Goal: Task Accomplishment & Management: Manage account settings

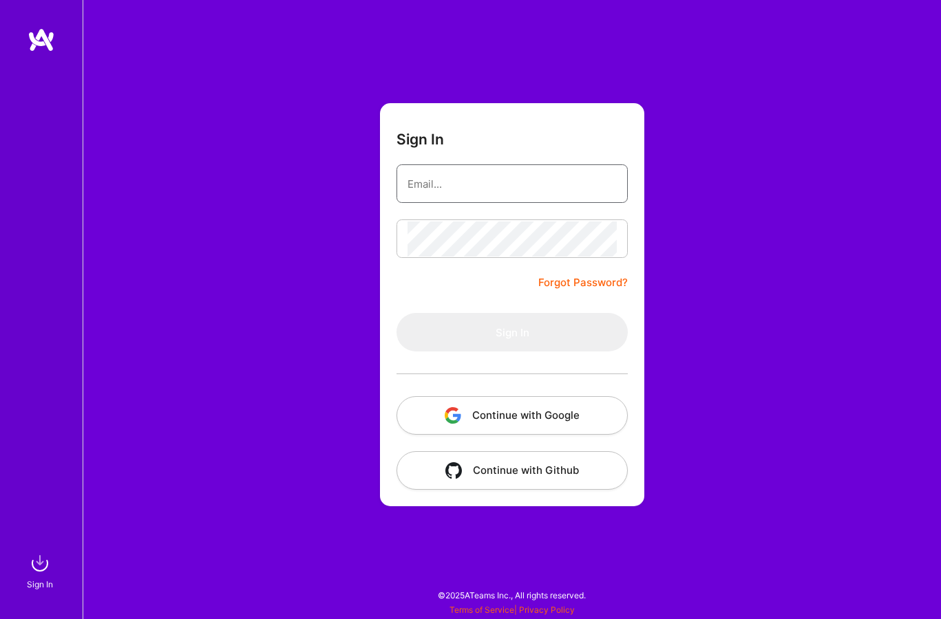
click at [474, 170] on input "email" at bounding box center [511, 184] width 209 height 35
type input "vineet.sinha@gmail.com"
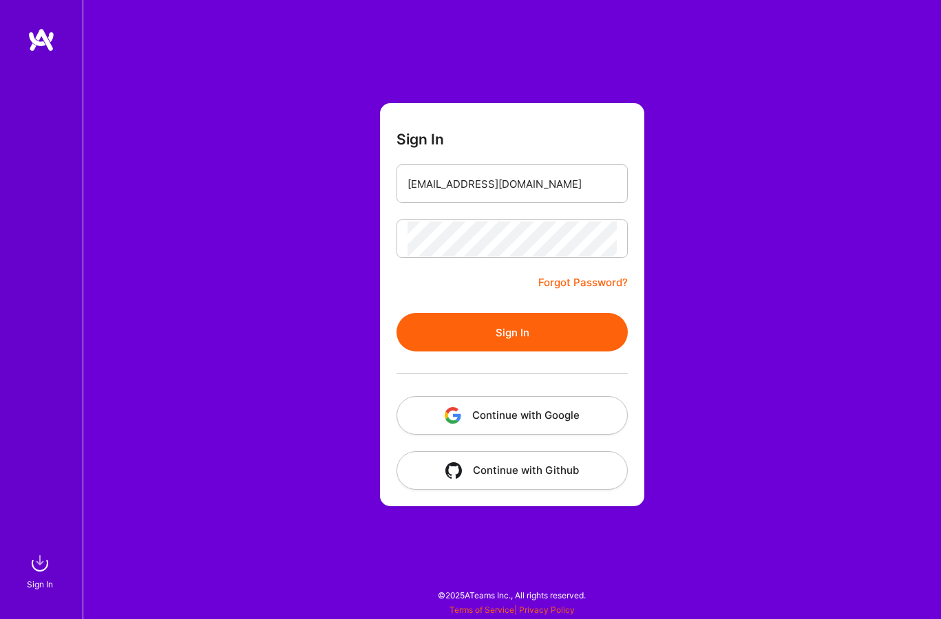
click at [513, 334] on button "Sign In" at bounding box center [511, 332] width 231 height 39
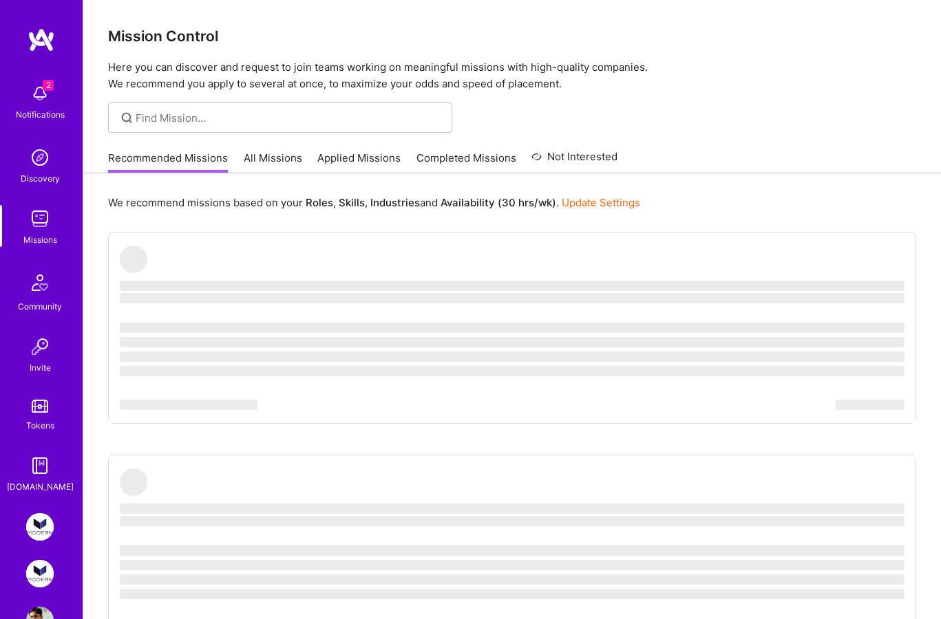
click at [39, 95] on img at bounding box center [40, 94] width 28 height 28
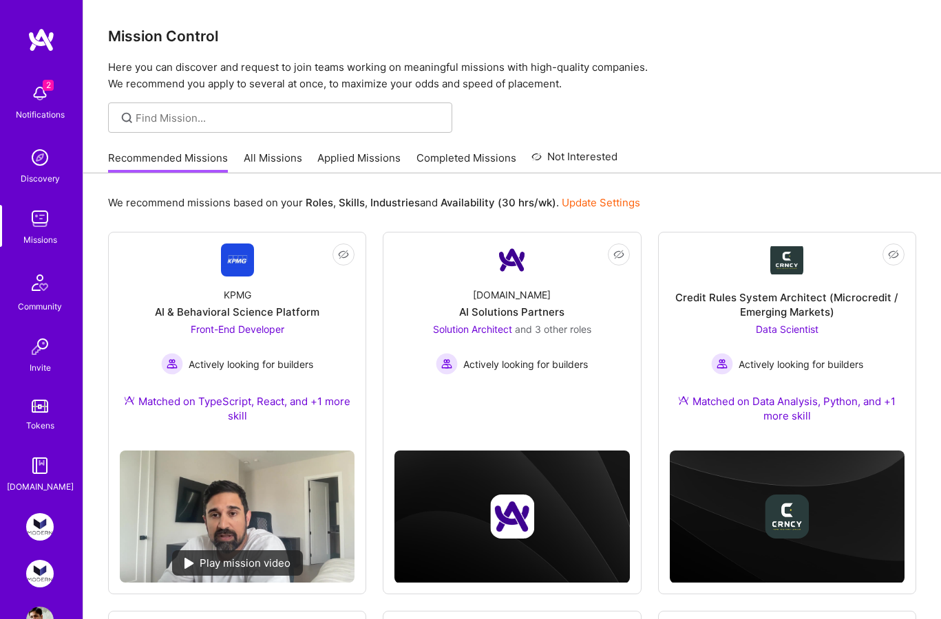
click at [39, 95] on div "2 Notifications Discovery Missions Community Invite Tokens A.Guide" at bounding box center [41, 285] width 83 height 417
click at [42, 94] on img at bounding box center [40, 94] width 28 height 28
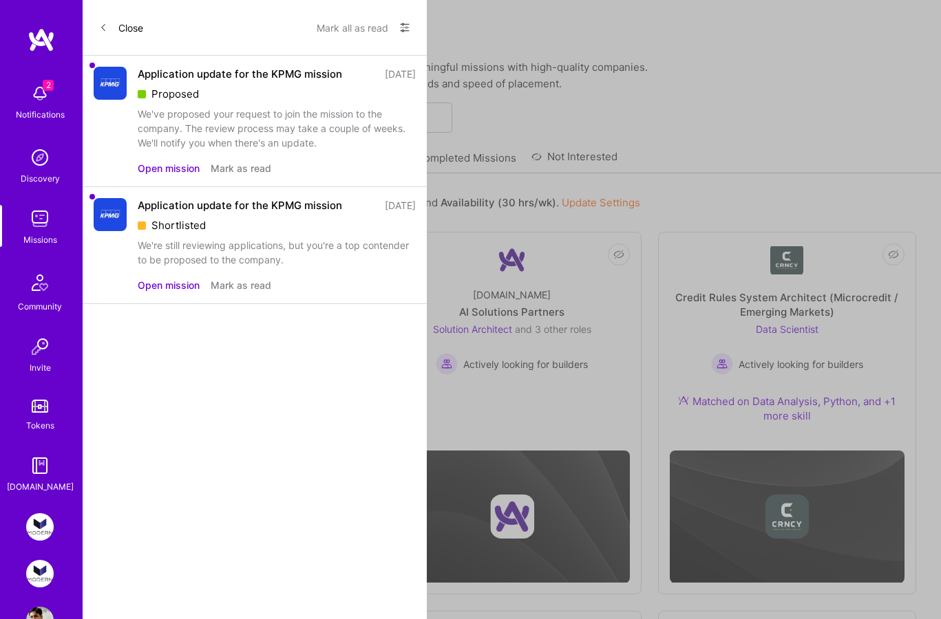
click at [340, 26] on button "Mark all as read" at bounding box center [353, 28] width 72 height 22
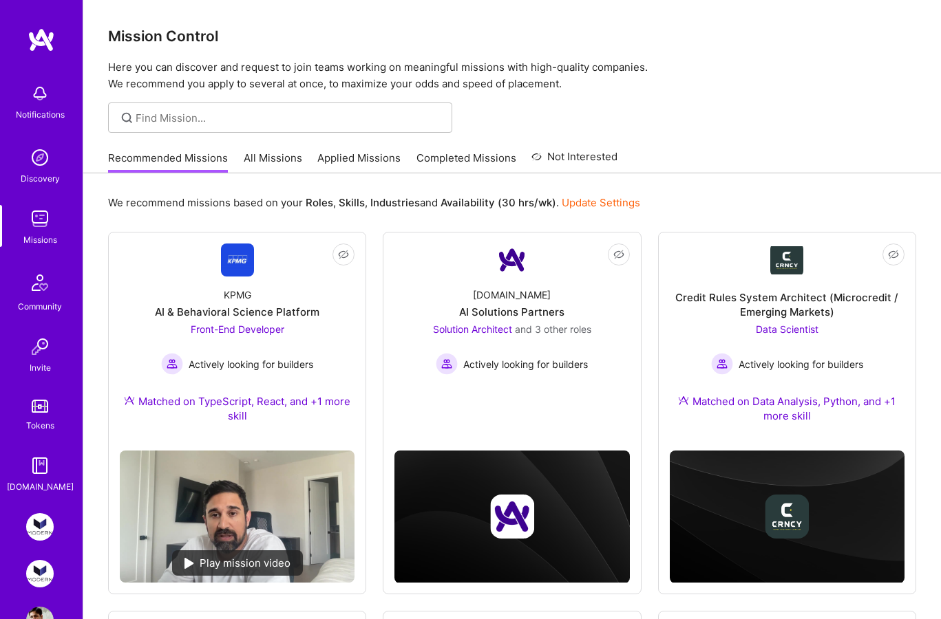
click at [44, 531] on img at bounding box center [40, 527] width 28 height 28
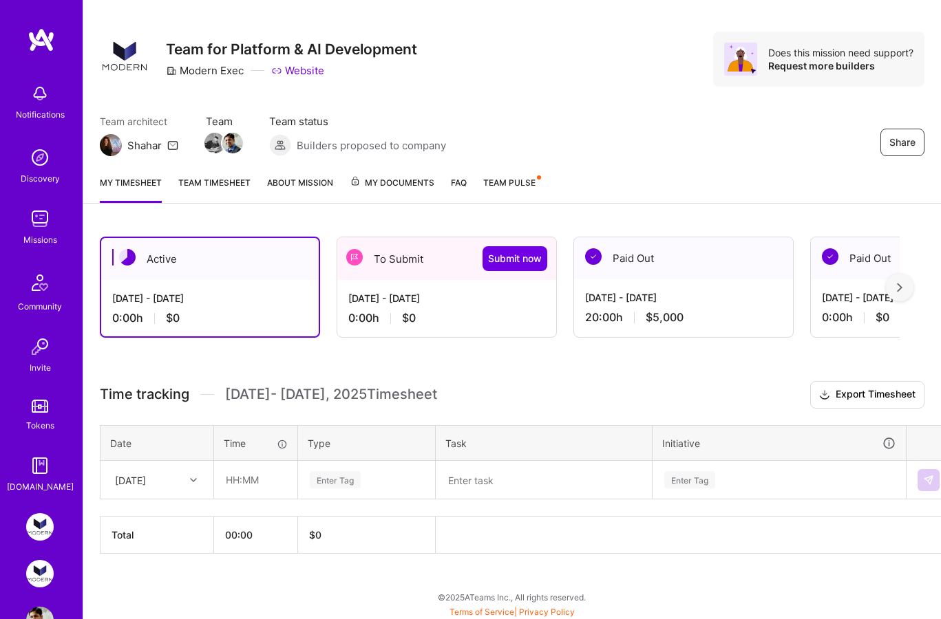
scroll to position [18, 0]
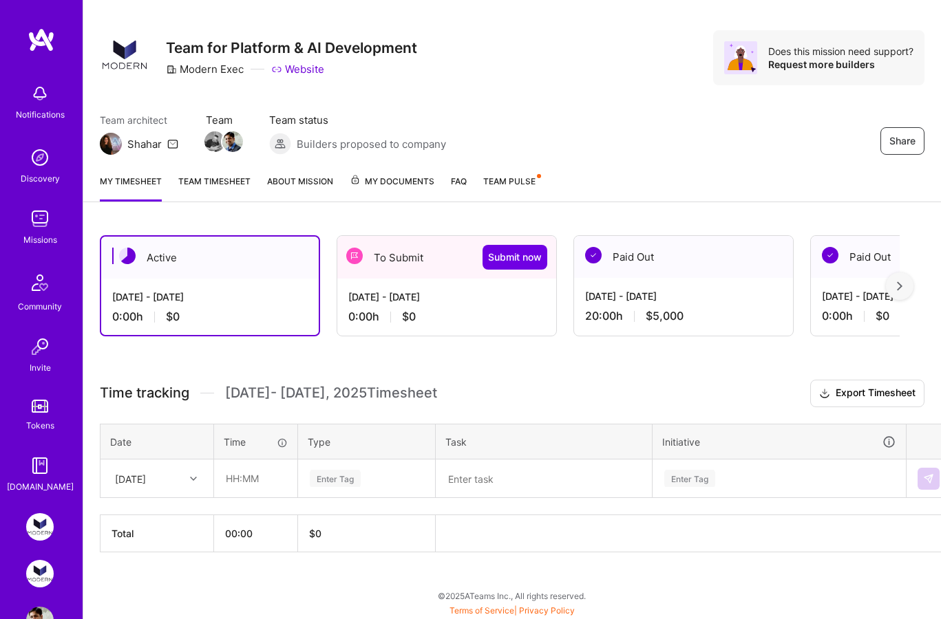
click at [619, 279] on div "Jul 16 - Jul 31, 2025 20:00 h $5,000" at bounding box center [683, 306] width 219 height 56
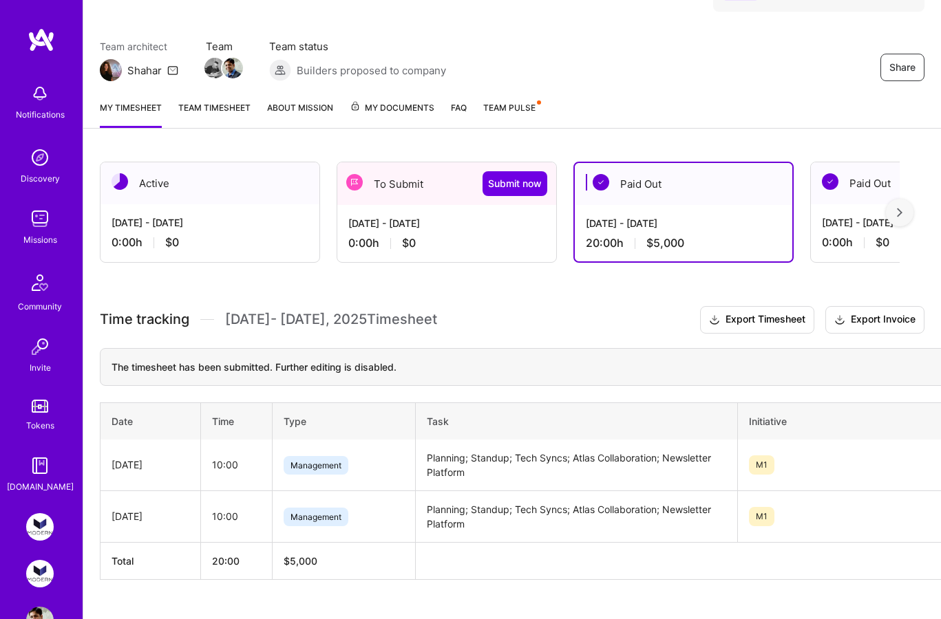
scroll to position [119, 0]
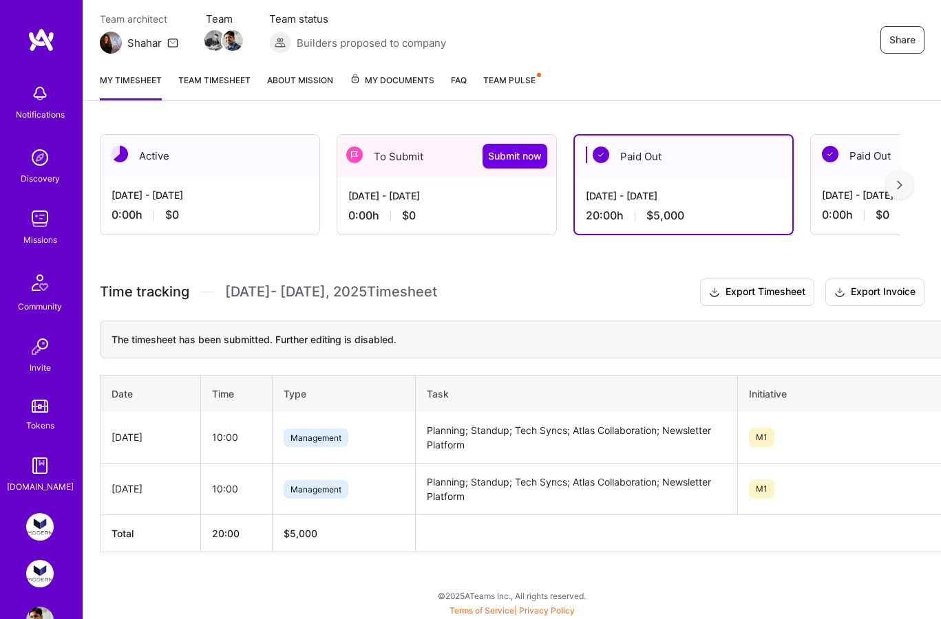
click at [454, 433] on td "Planning; Standup; Tech Syncs; Atlas Collaboration; Newsletter Platform" at bounding box center [576, 438] width 322 height 52
copy td "Planning; Standup; Tech Syncs; Atlas Collaboration; Newsletter Platform"
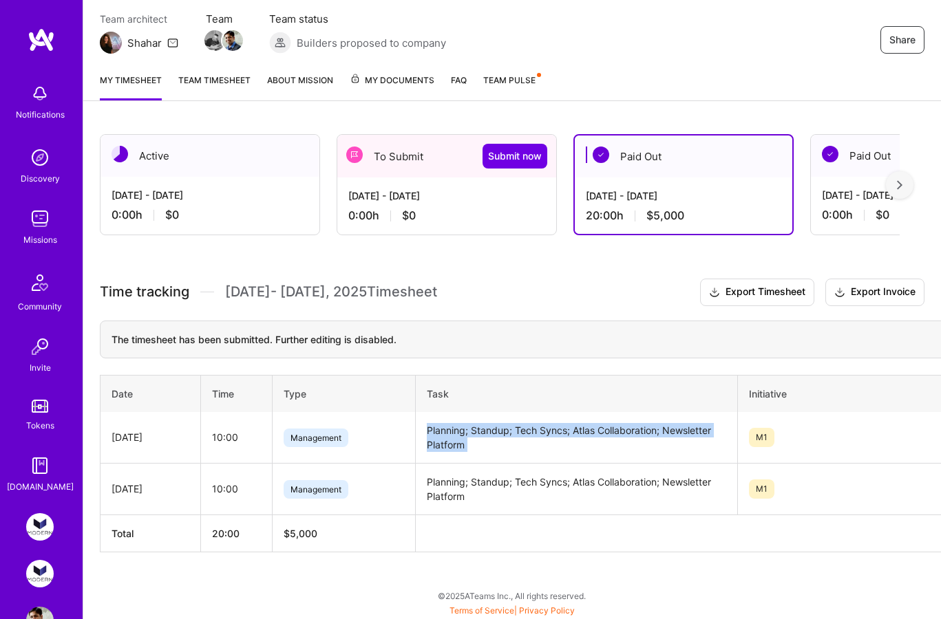
click at [38, 573] on img at bounding box center [40, 574] width 28 height 28
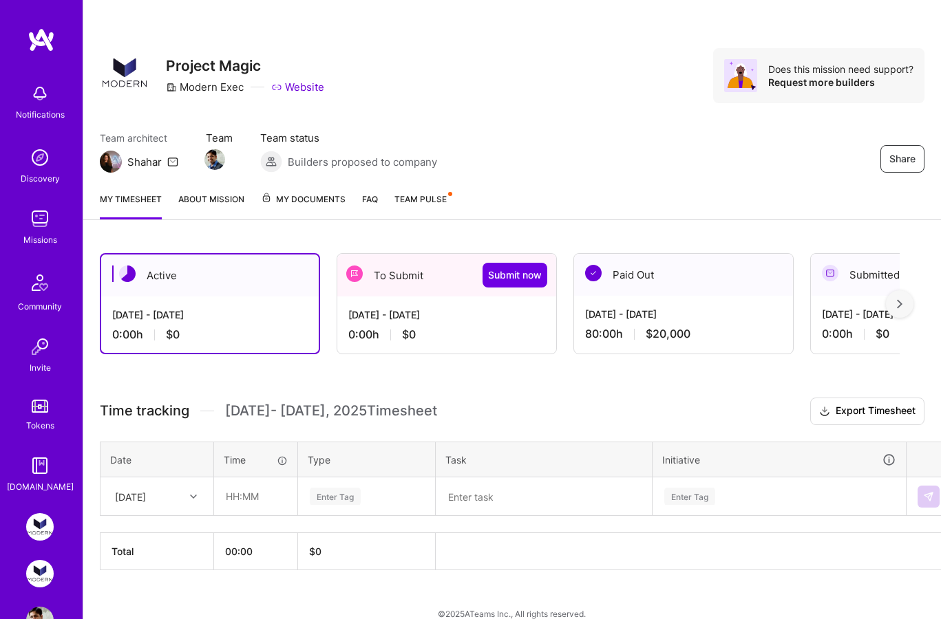
scroll to position [18, 0]
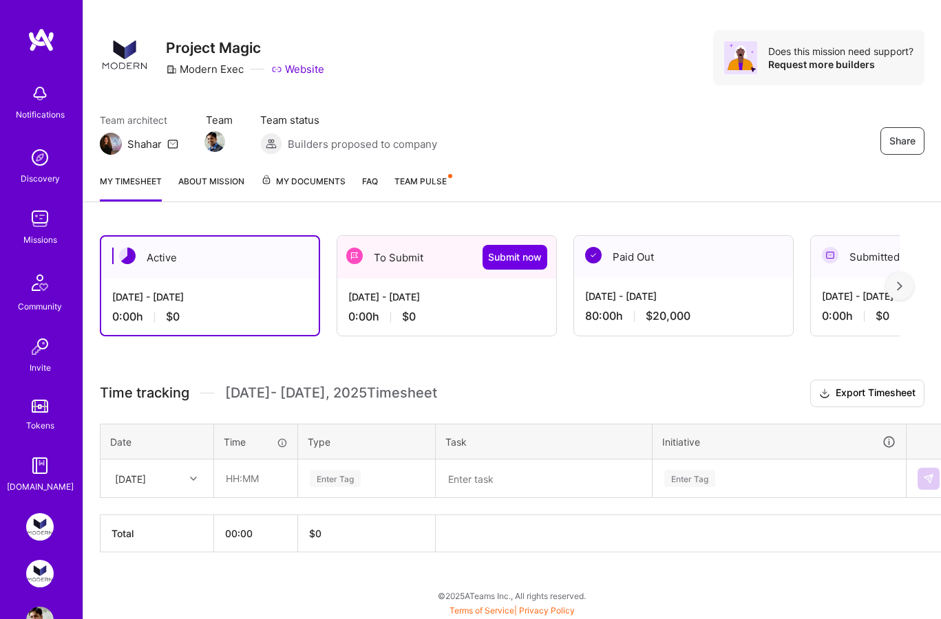
click at [648, 257] on div "Paid Out" at bounding box center [683, 257] width 219 height 42
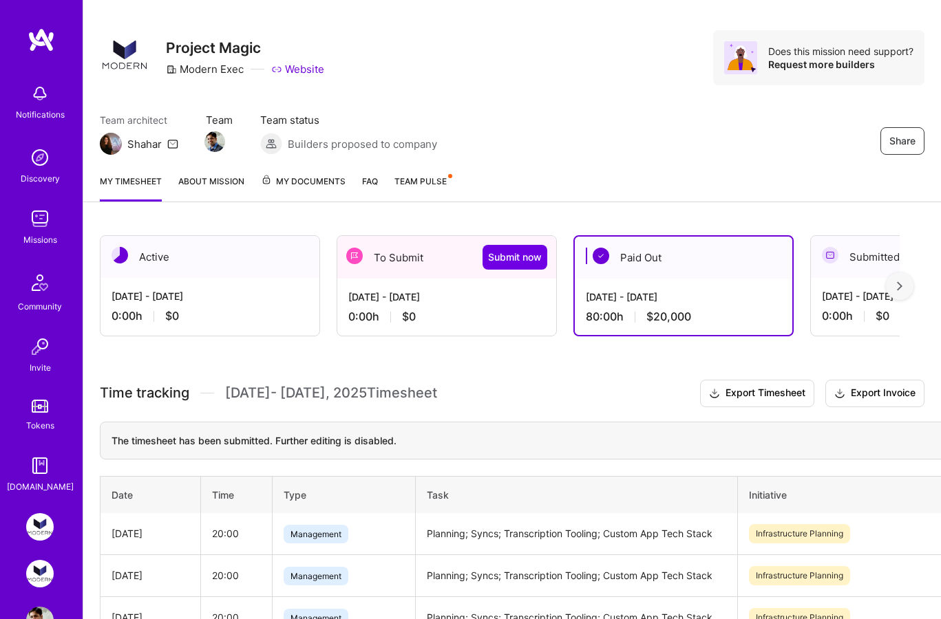
click at [407, 259] on div "To Submit Submit now" at bounding box center [446, 257] width 219 height 43
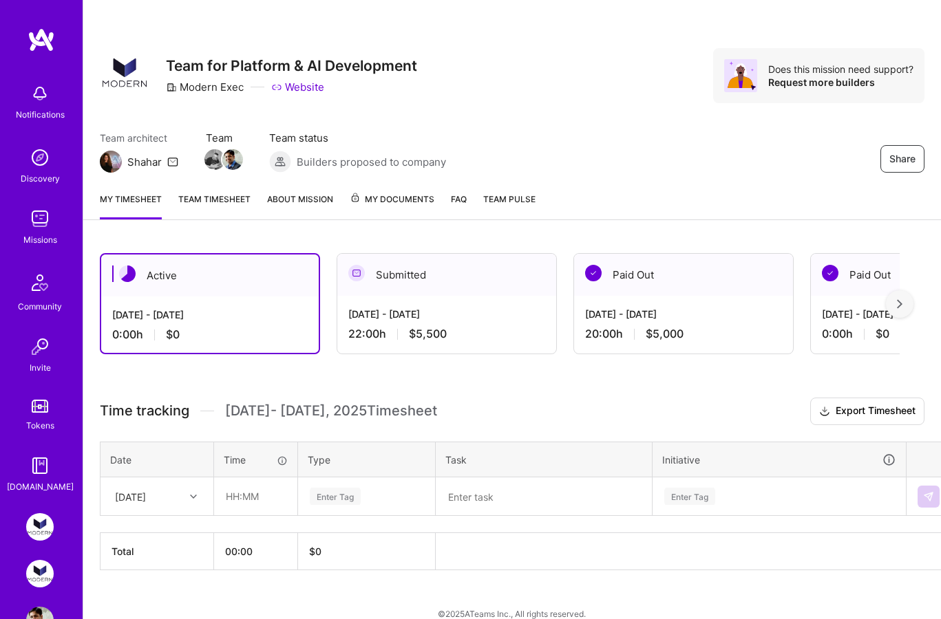
click at [620, 266] on div "Paid Out" at bounding box center [683, 275] width 219 height 42
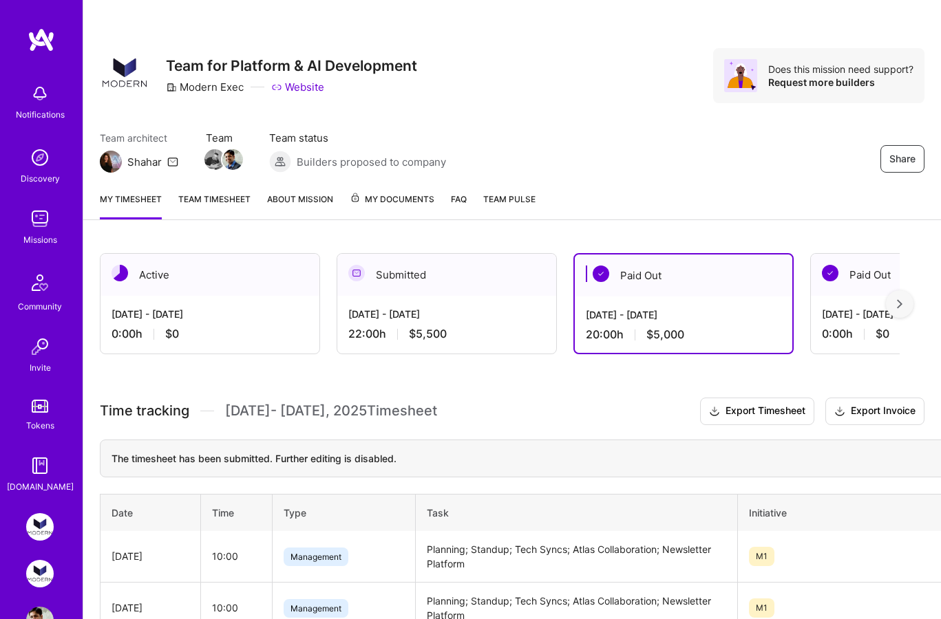
click at [628, 279] on div "Paid Out" at bounding box center [684, 276] width 218 height 42
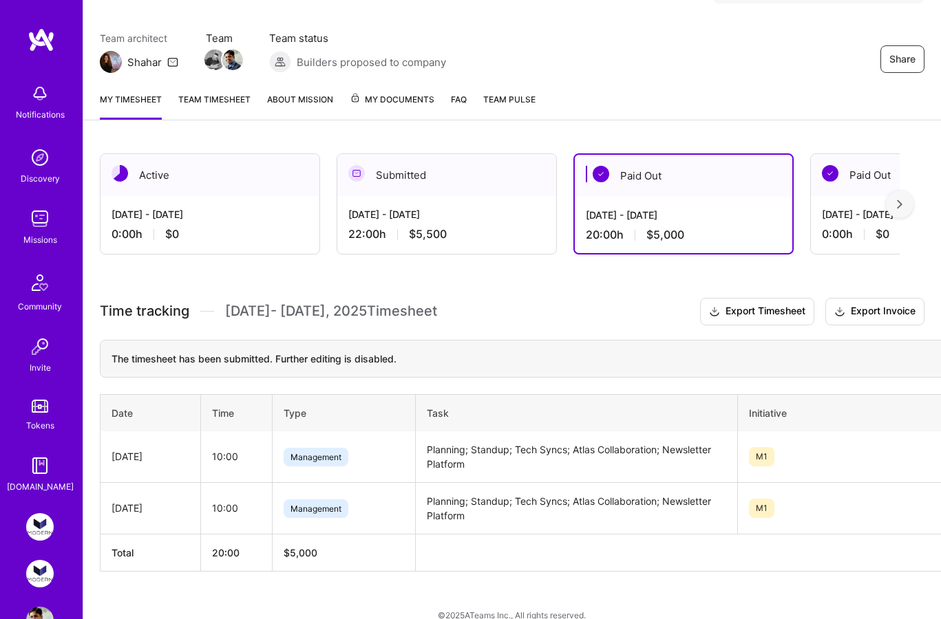
scroll to position [119, 0]
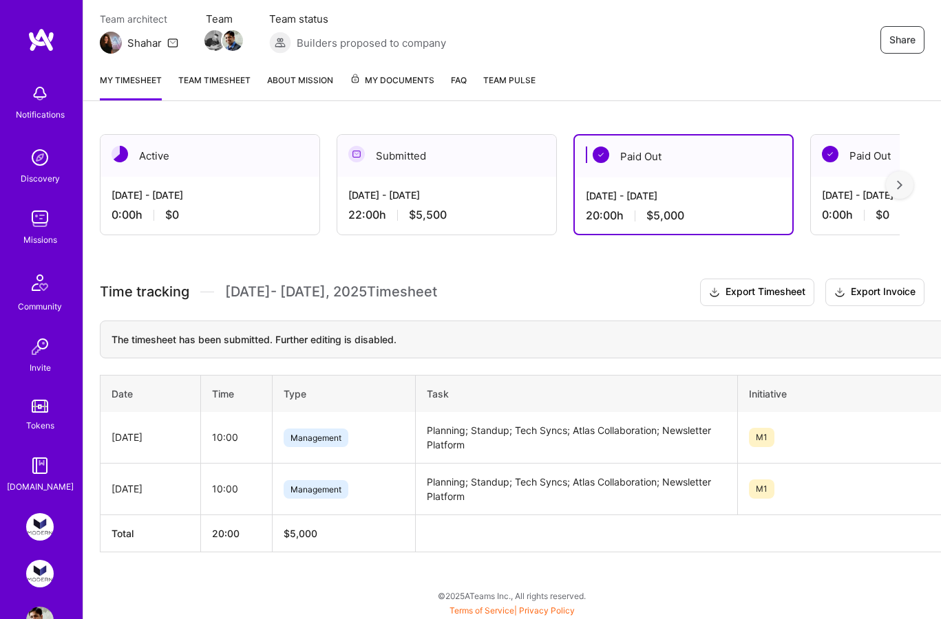
click at [39, 573] on img at bounding box center [40, 574] width 28 height 28
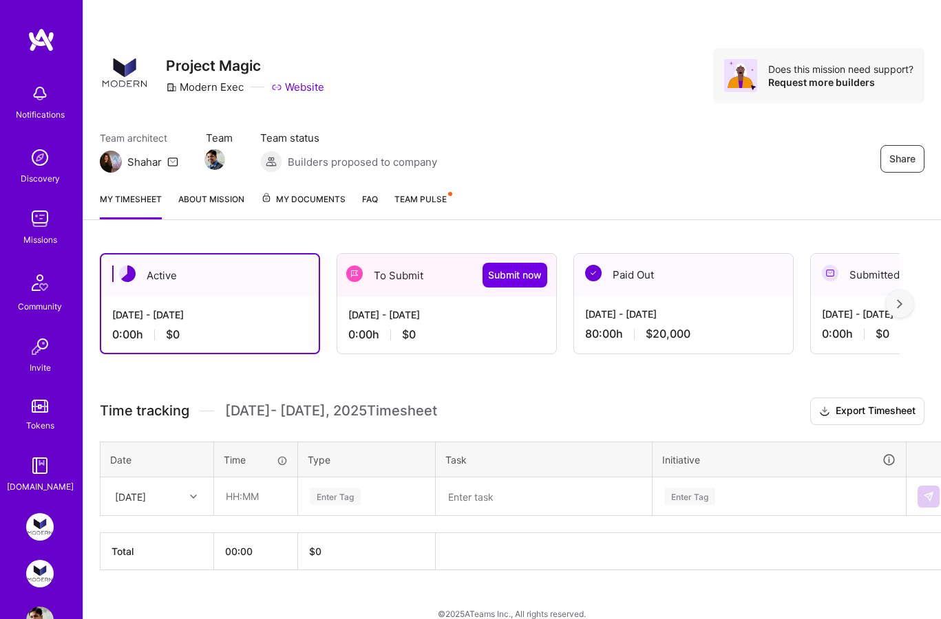
click at [656, 304] on div "Jul 16 - Jul 31, 2025 80:00 h $20,000" at bounding box center [683, 324] width 219 height 56
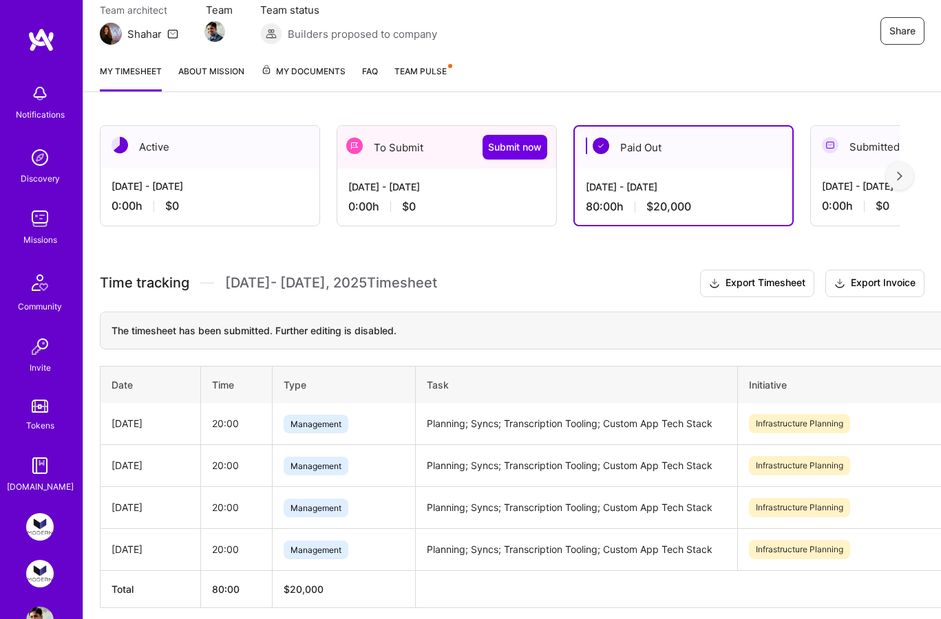
scroll to position [184, 0]
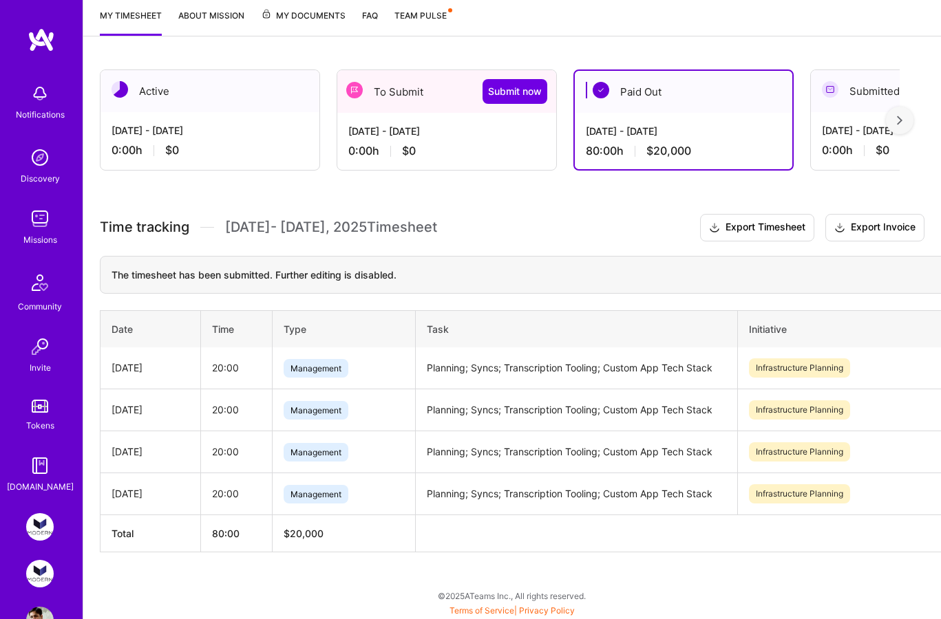
click at [468, 370] on td "Planning; Syncs; Transcription Tooling; Custom App Tech Stack" at bounding box center [576, 369] width 322 height 42
copy td "Planning; Syncs; Transcription Tooling; Custom App Tech Stack"
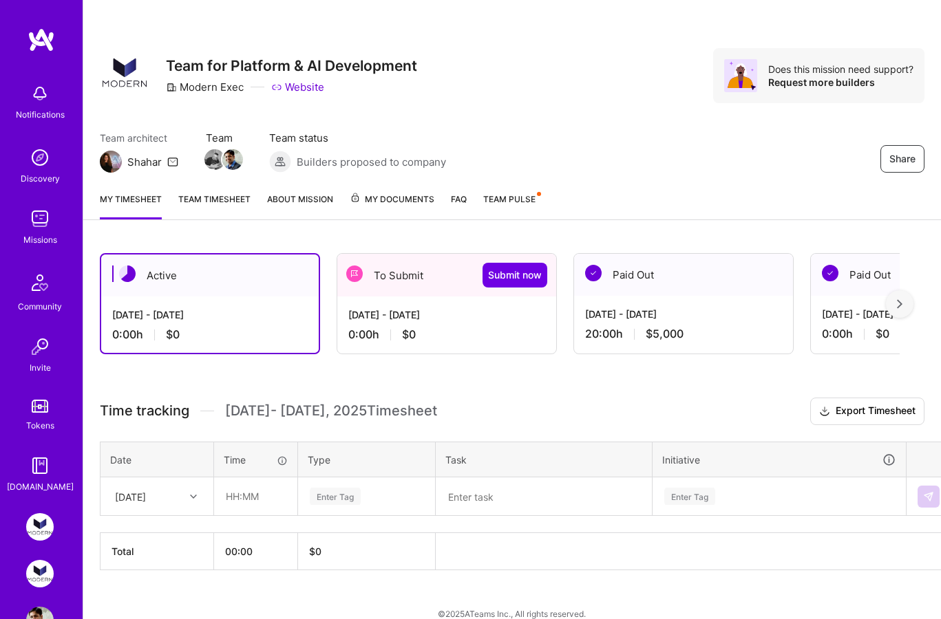
scroll to position [18, 0]
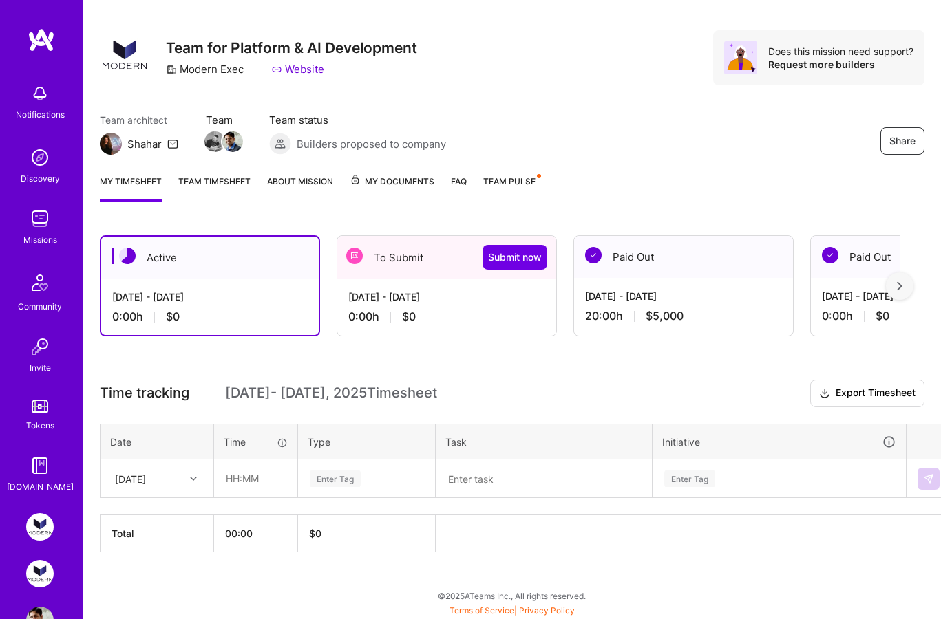
click at [405, 265] on div "To Submit Submit now" at bounding box center [446, 257] width 219 height 43
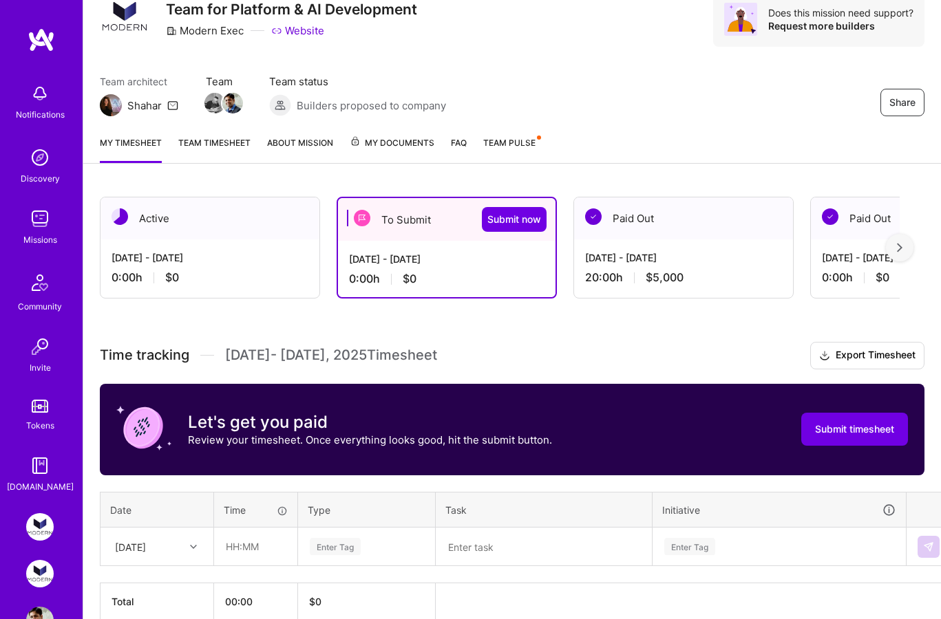
scroll to position [125, 0]
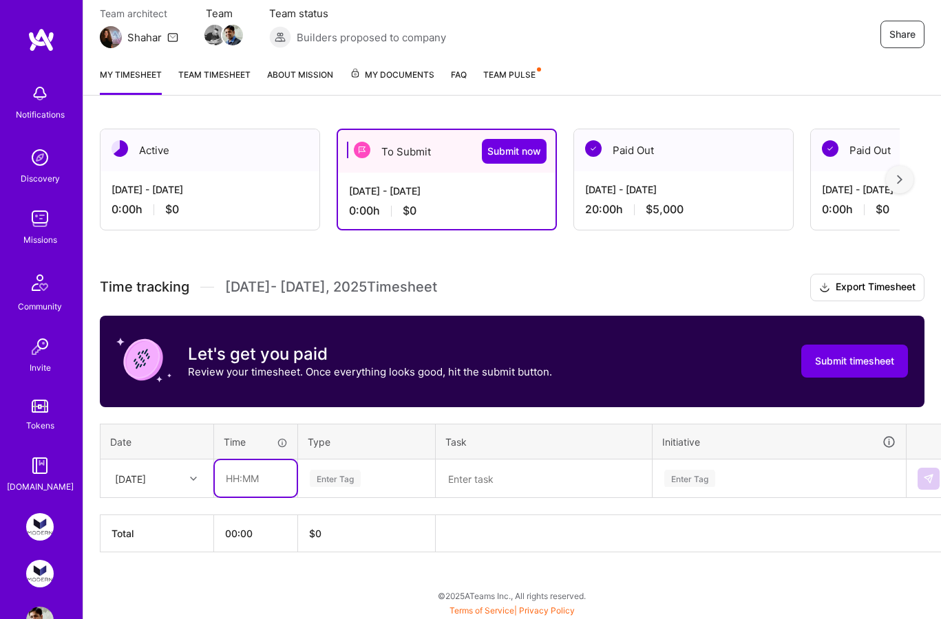
click at [242, 476] on input "text" at bounding box center [256, 478] width 82 height 36
type input "10:00"
click at [344, 477] on div "Enter Tag" at bounding box center [335, 478] width 51 height 21
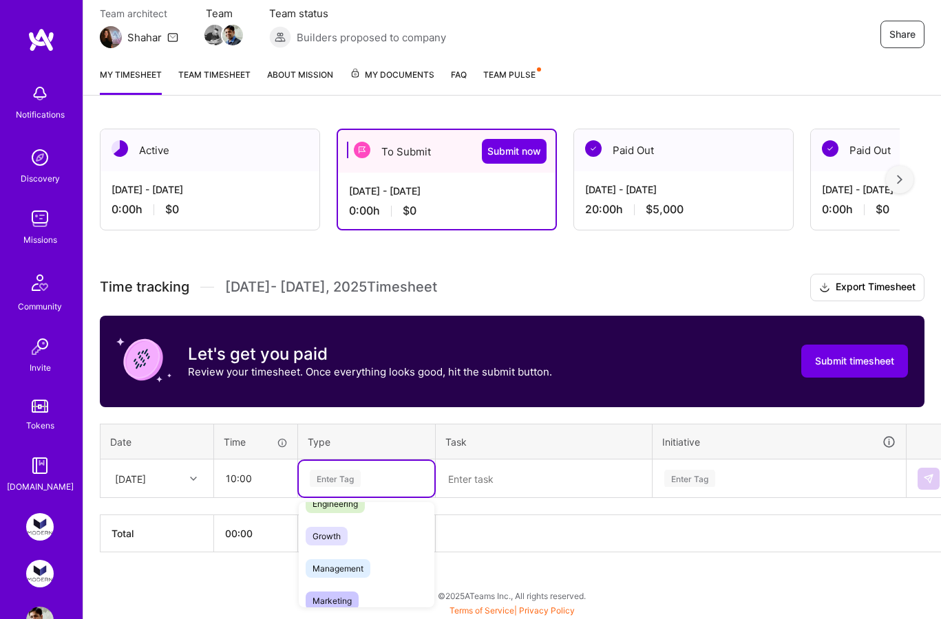
scroll to position [122, 0]
click at [348, 562] on span "Management" at bounding box center [338, 564] width 65 height 19
click at [491, 472] on textarea at bounding box center [543, 479] width 213 height 36
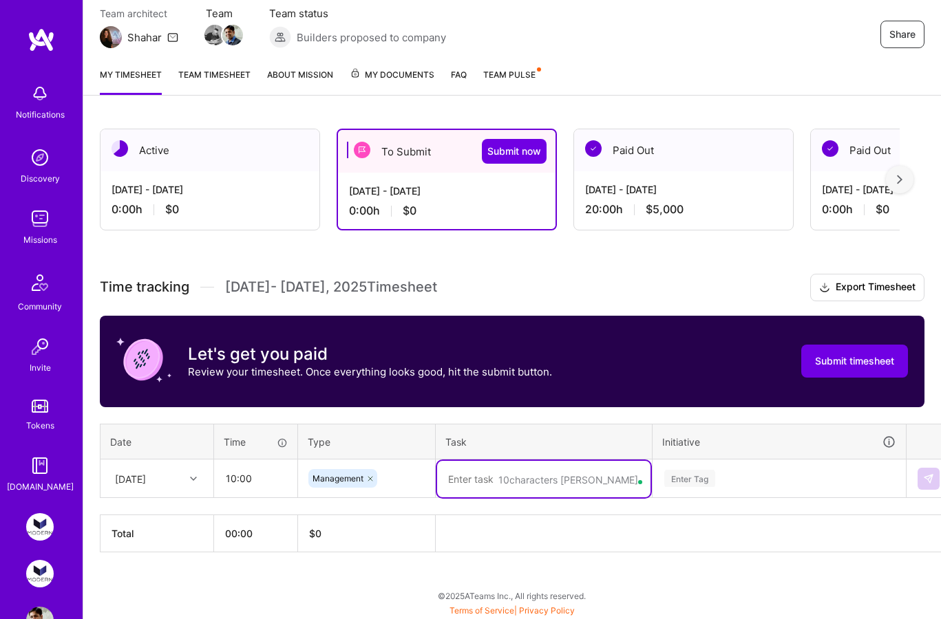
paste textarea "Planning; Standup; Tech Syncs; Atlas Collaboration; Newsletter Platform"
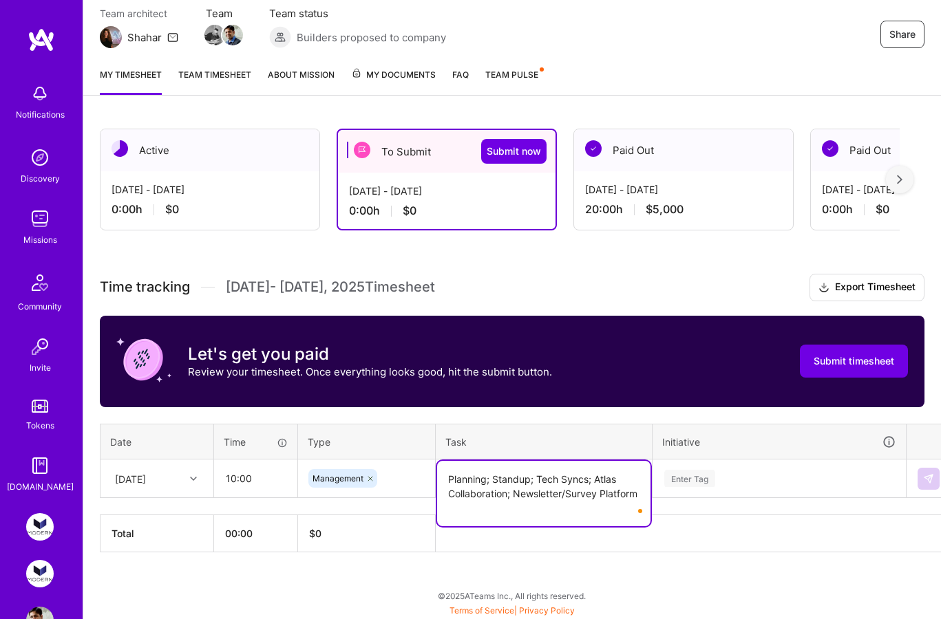
click at [514, 494] on body "Notifications Discovery Missions Community Invite Tokens A.Guide Modern Exec: T…" at bounding box center [470, 244] width 941 height 738
click at [627, 562] on div "Active Aug 16 - Aug 31, 2025 0:00 h $0 To Submit Submit now Aug 1 - Aug 15, 202…" at bounding box center [512, 366] width 858 height 508
click at [514, 494] on body "Notifications Discovery Missions Community Invite Tokens A.Guide Modern Exec: T…" at bounding box center [470, 244] width 941 height 738
click at [640, 558] on div "Active Aug 16 - Aug 31, 2025 0:00 h $0 To Submit Submit now Aug 1 - Aug 15, 202…" at bounding box center [512, 366] width 858 height 508
click at [543, 478] on body "Notifications Discovery Missions Community Invite Tokens A.Guide Modern Exec: T…" at bounding box center [470, 244] width 941 height 738
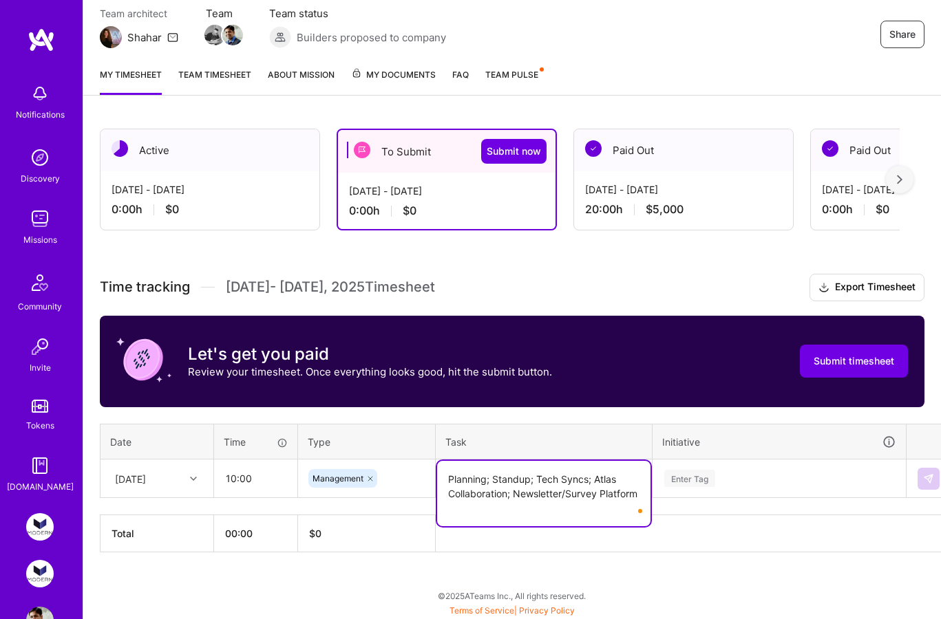
click at [440, 478] on textarea "Planning; Standup; Tech Syncs; Atlas Collaboration; Newsletter/Survey Platform" at bounding box center [543, 493] width 213 height 65
click at [515, 491] on body "Notifications Discovery Missions Community Invite Tokens A.Guide Modern Exec: T…" at bounding box center [470, 244] width 941 height 738
click at [501, 509] on textarea "Planning; Standup; Tech Syncs; Atlas Collaboration; 3rd Party Tech (Newsletter/…" at bounding box center [543, 493] width 213 height 65
type textarea "Planning; Standup; Tech Syncs; Atlas Collaboration; 3rd Party Tech (Newsletter,…"
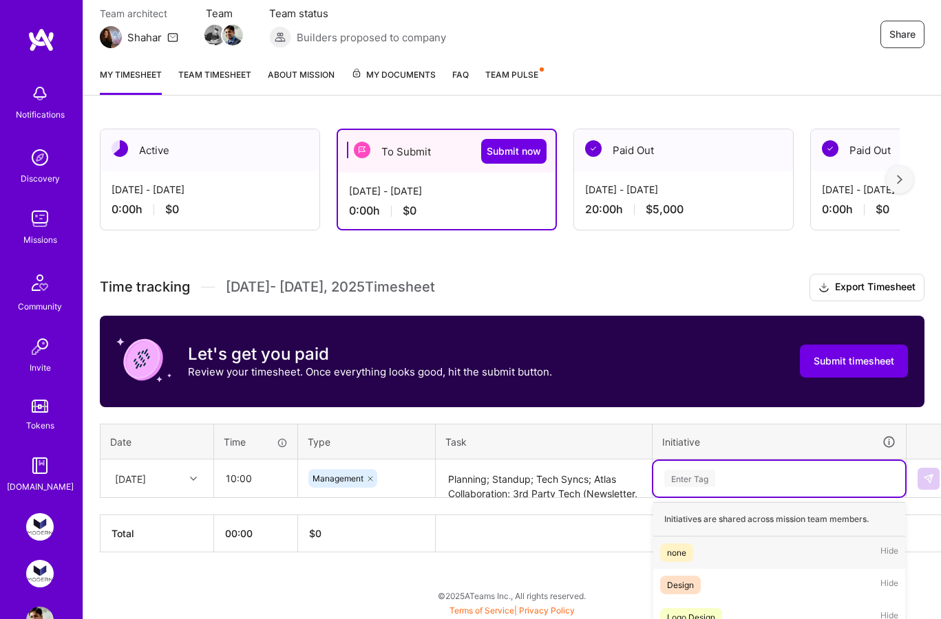
scroll to position [171, 0]
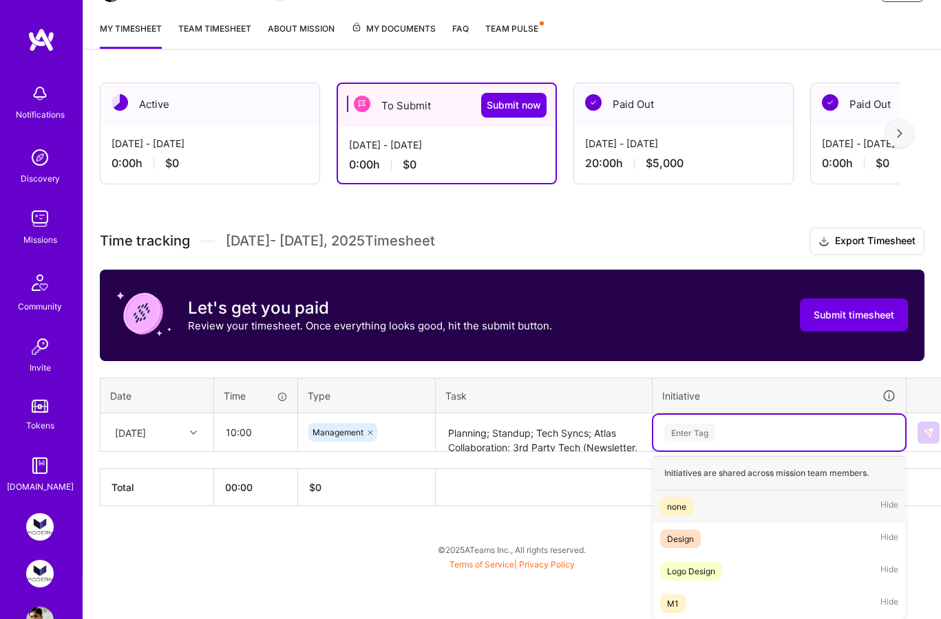
click at [805, 451] on div "option none focused, 1 of 4. 4 results available. Use Up and Down to choose opt…" at bounding box center [779, 433] width 252 height 36
click at [766, 601] on div "M1 Hide" at bounding box center [779, 604] width 252 height 32
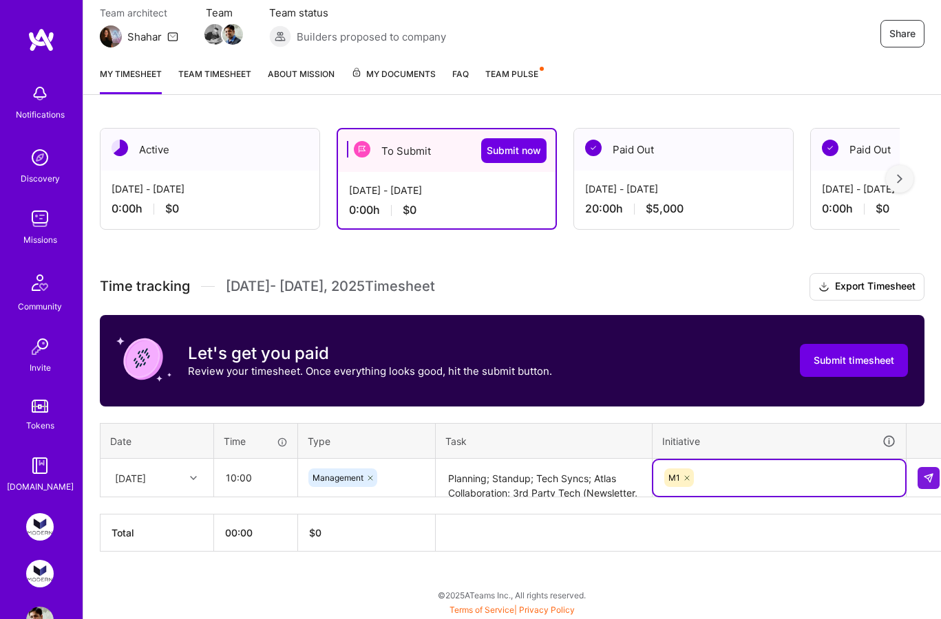
scroll to position [125, 0]
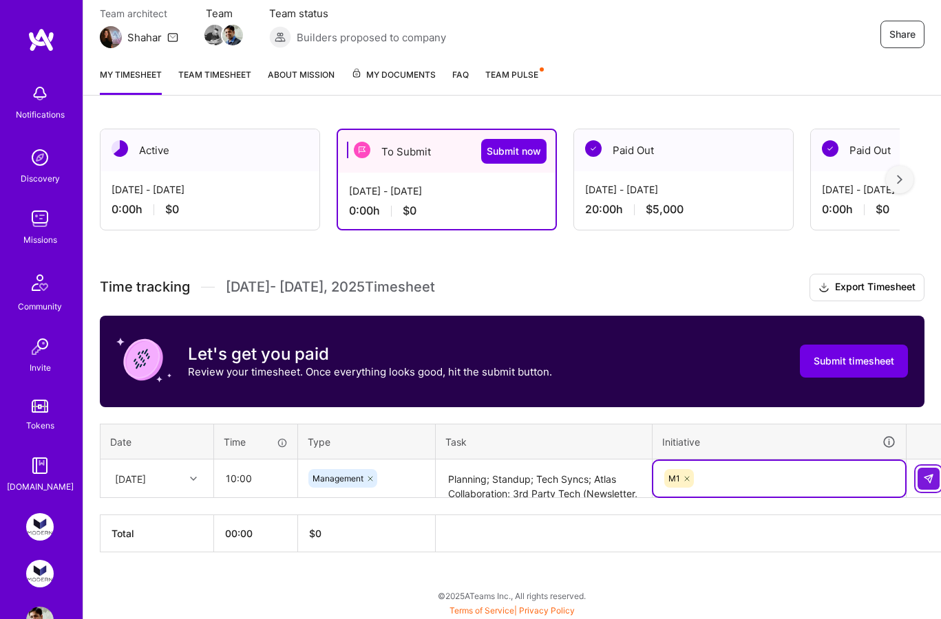
click at [931, 478] on img at bounding box center [928, 479] width 11 height 11
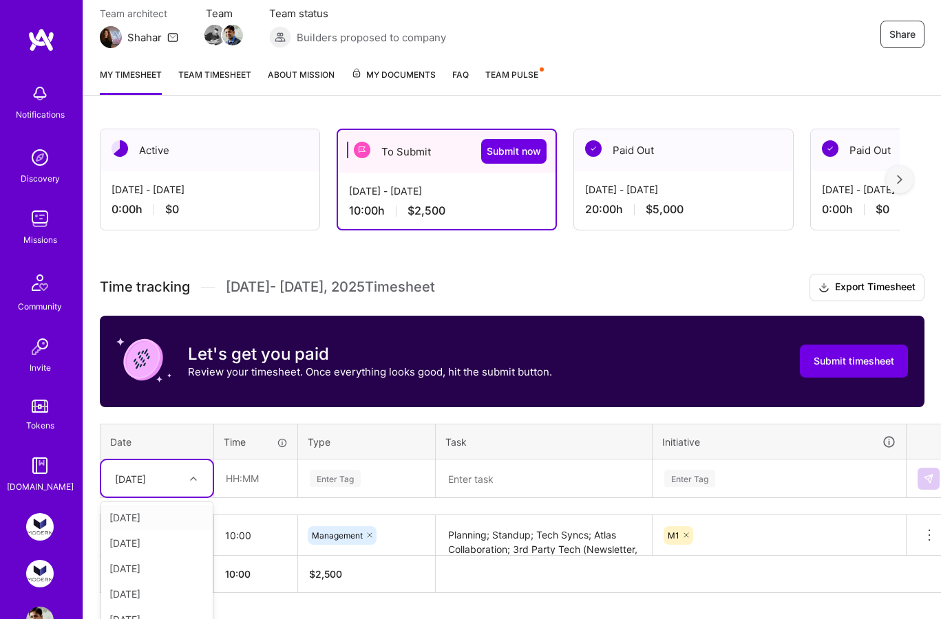
scroll to position [165, 0]
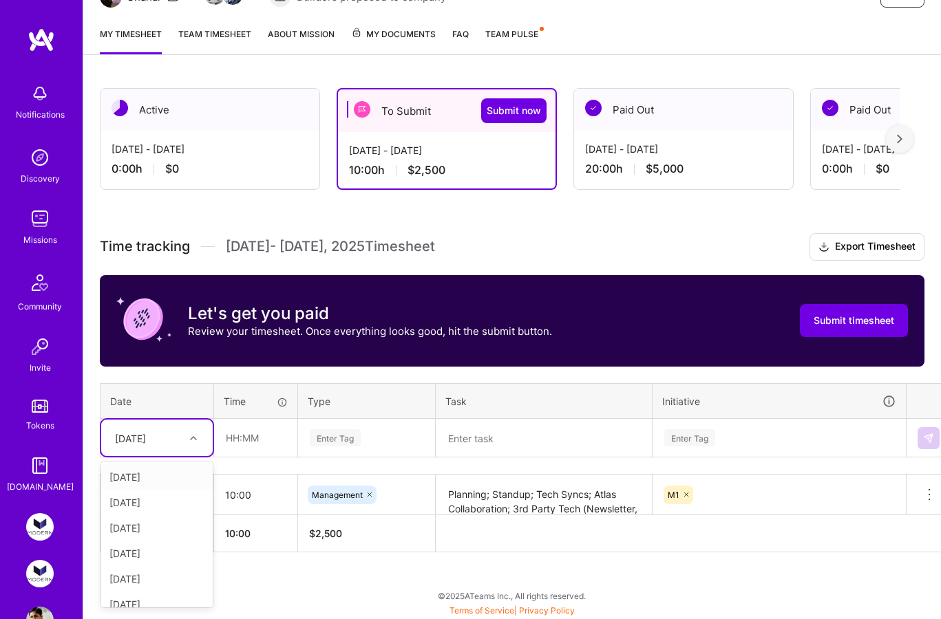
click at [169, 456] on div "option Sat, Aug 2 focused, 2 of 15. 14 results available. Use Up and Down to ch…" at bounding box center [157, 438] width 112 height 36
click at [173, 565] on div "[DATE]" at bounding box center [157, 562] width 112 height 25
click at [242, 441] on input "text" at bounding box center [256, 438] width 82 height 36
type input "10:00"
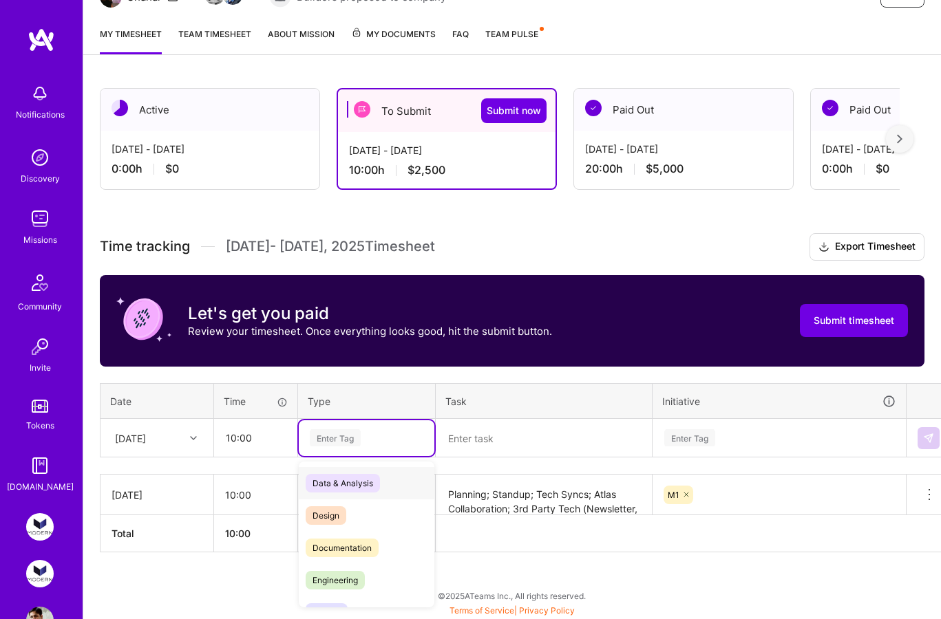
click at [335, 442] on div "Enter Tag" at bounding box center [335, 437] width 51 height 21
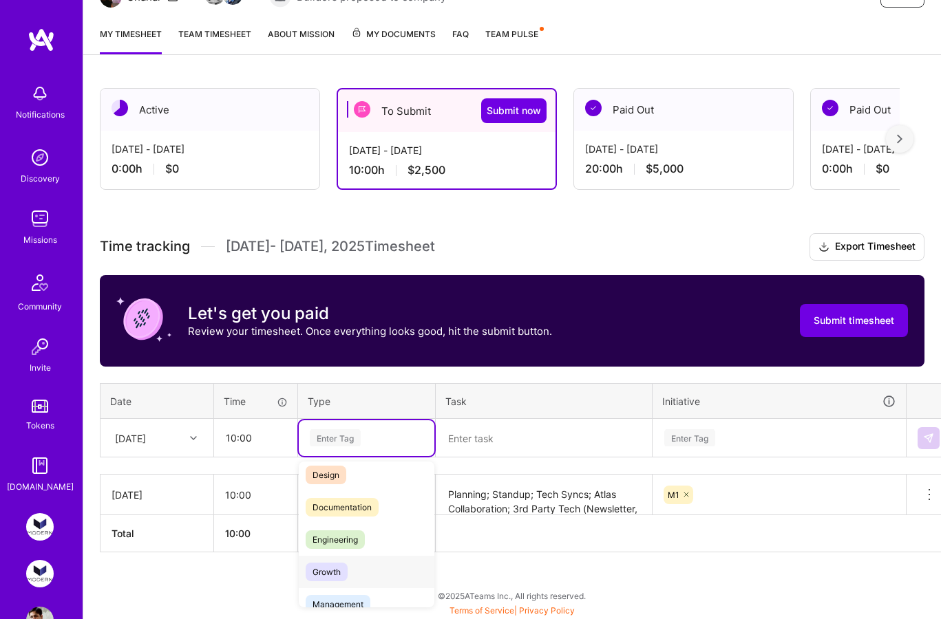
scroll to position [54, 0]
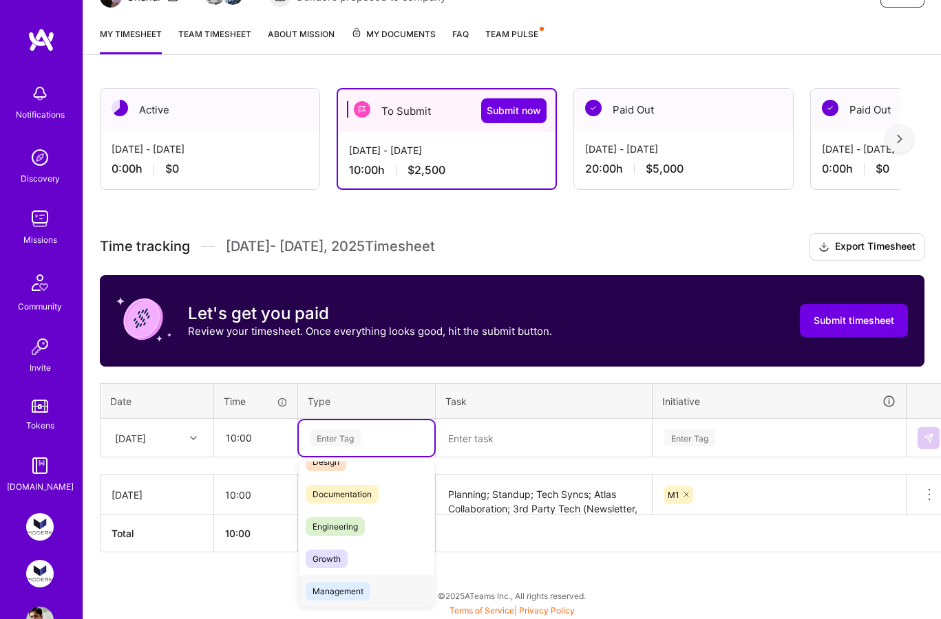
click at [347, 590] on span "Management" at bounding box center [338, 591] width 65 height 19
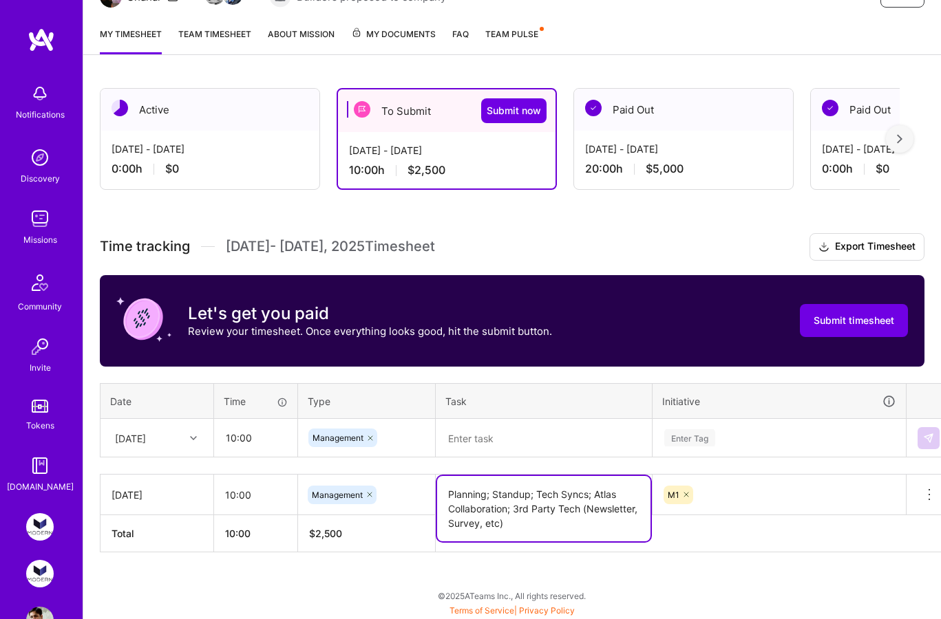
click at [445, 510] on textarea "Planning; Standup; Tech Syncs; Atlas Collaboration; 3rd Party Tech (Newsletter,…" at bounding box center [543, 508] width 213 height 65
click at [483, 449] on textarea at bounding box center [543, 439] width 213 height 36
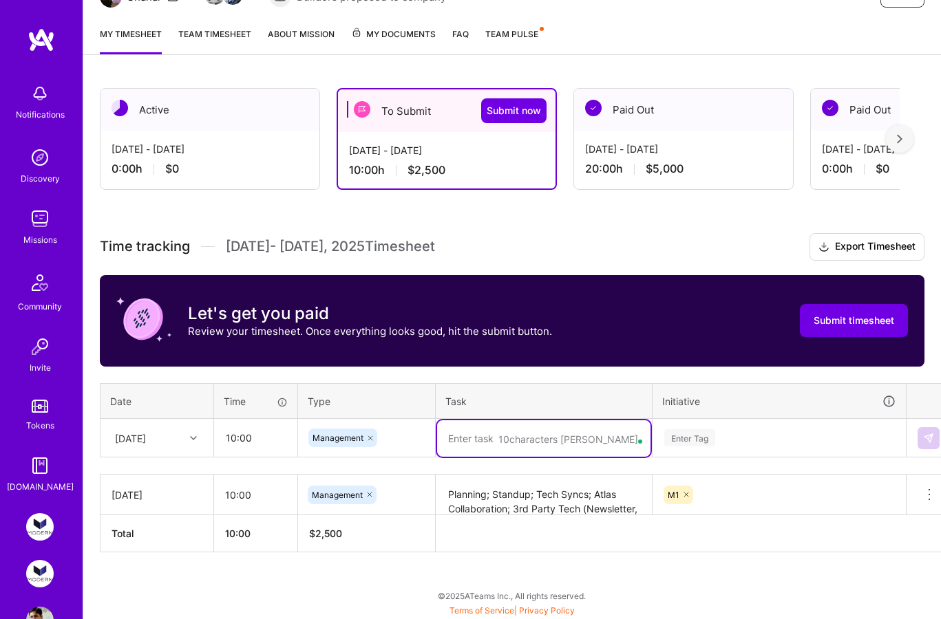
paste textarea "Planning; Standup; Tech Syncs; Atlas Collaboration; 3rd Party Tech (Newsletter,…"
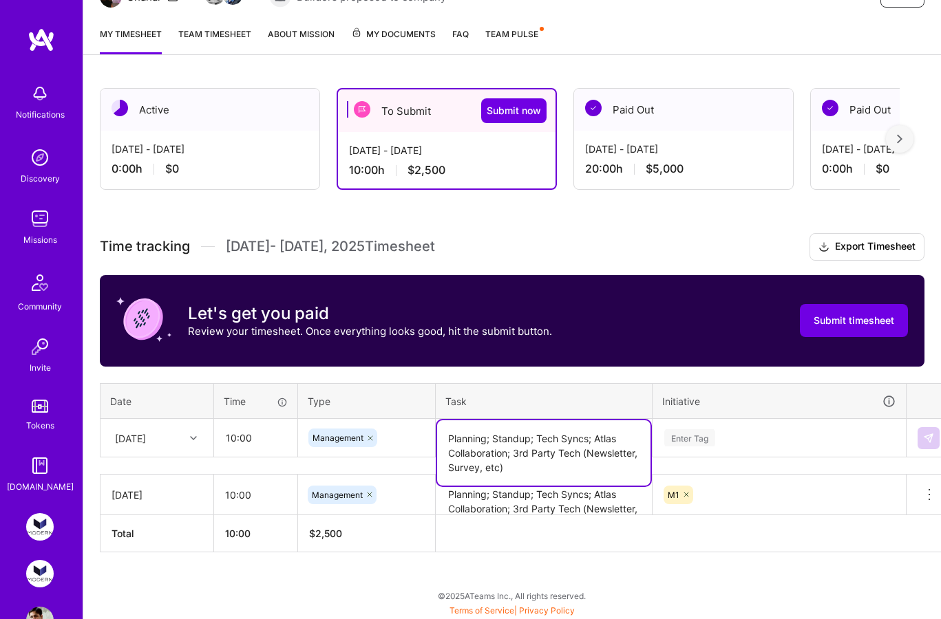
type textarea "Planning; Standup; Tech Syncs; Atlas Collaboration; 3rd Party Tech (Newsletter,…"
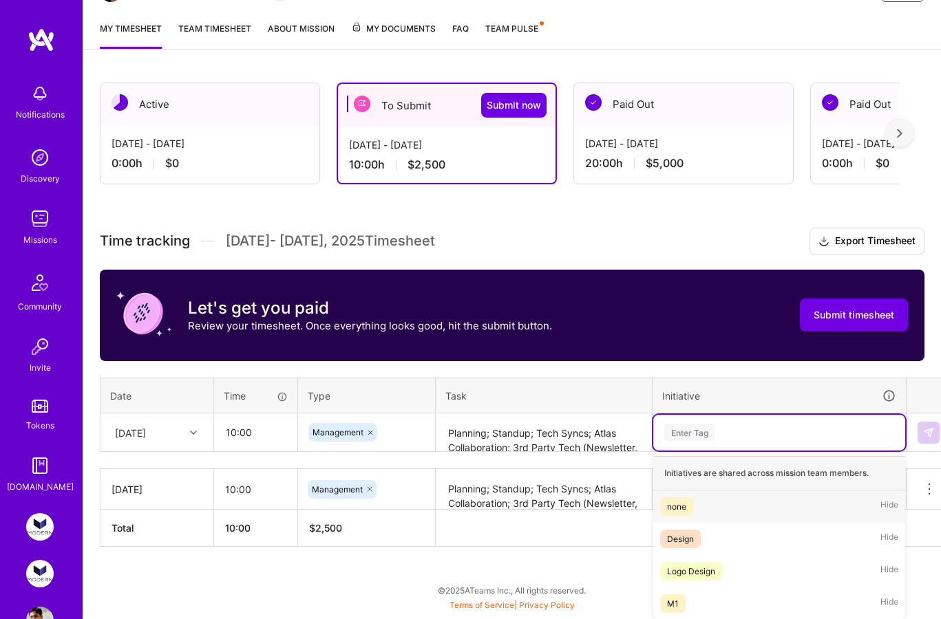
click at [727, 438] on div "Enter Tag" at bounding box center [779, 432] width 233 height 17
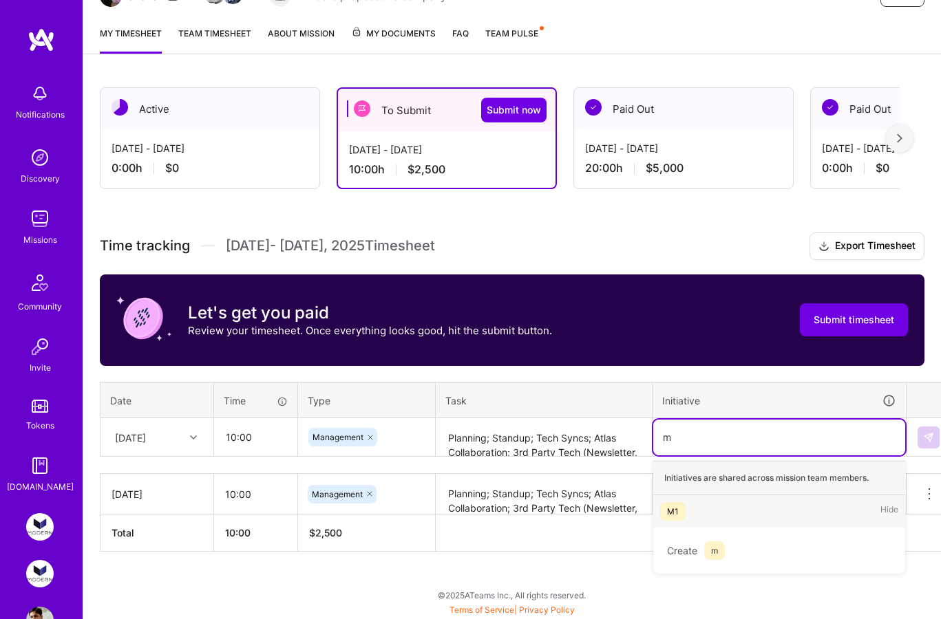
scroll to position [165, 0]
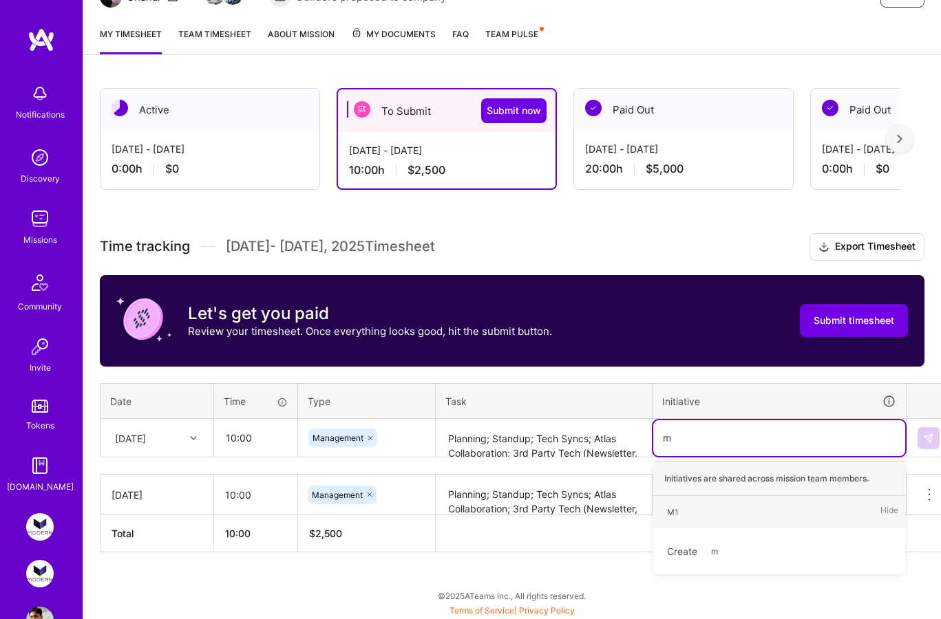
type input "m1"
click at [716, 517] on div "M1 Hide" at bounding box center [779, 512] width 252 height 32
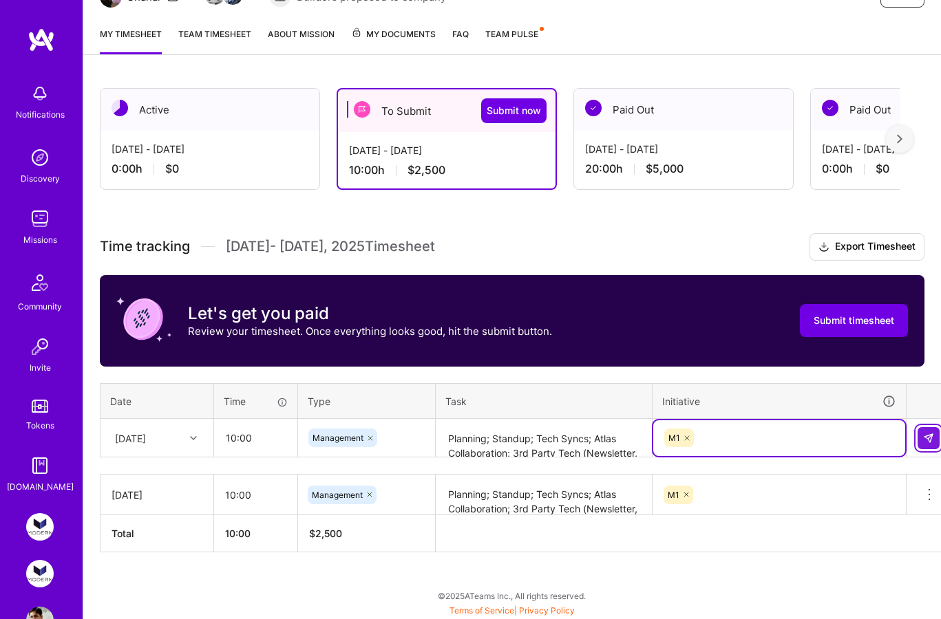
click at [929, 433] on img at bounding box center [928, 438] width 11 height 11
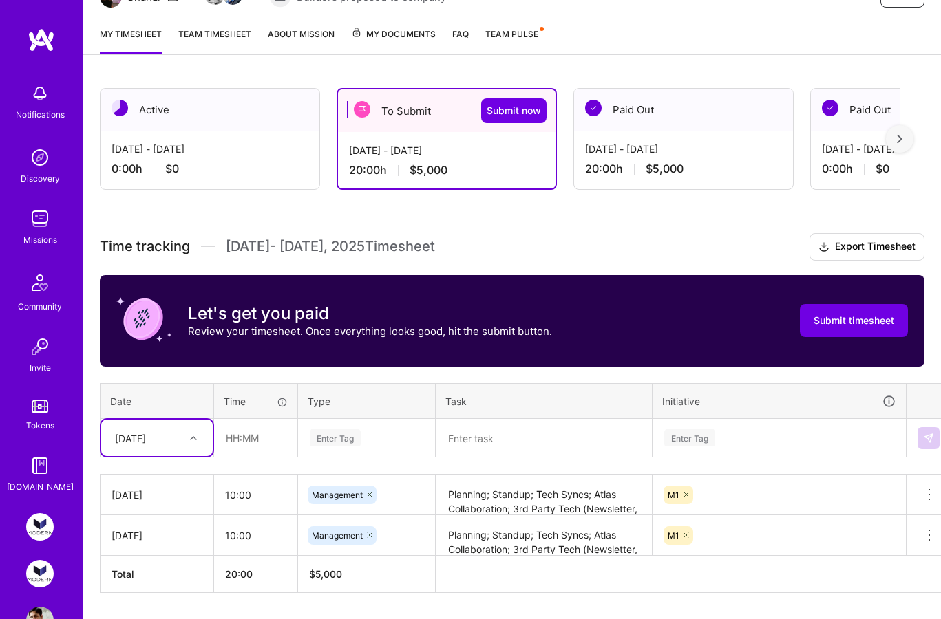
scroll to position [206, 0]
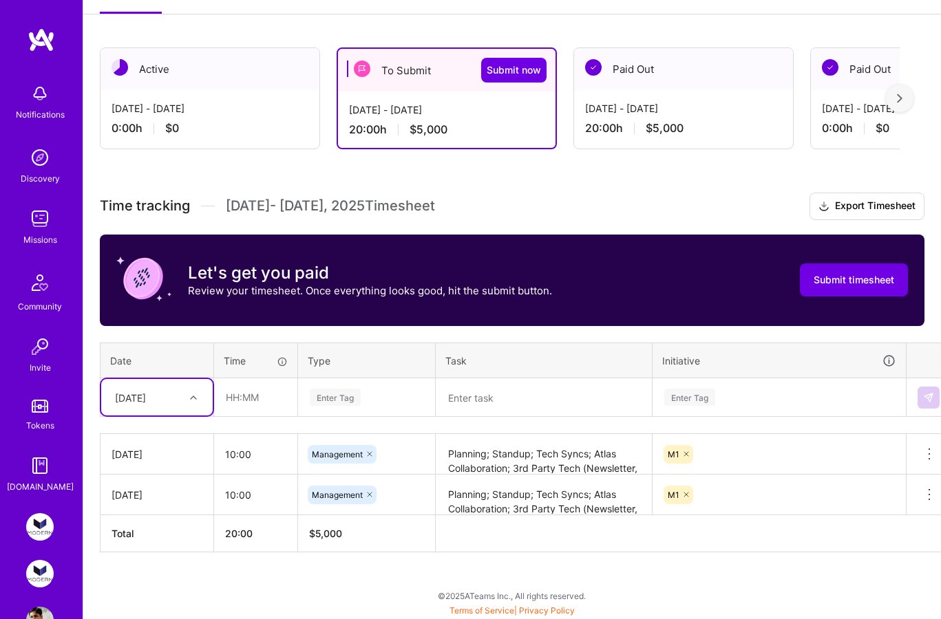
click at [183, 399] on div "[DATE]" at bounding box center [146, 397] width 76 height 23
click at [162, 593] on div "[DATE]" at bounding box center [157, 592] width 112 height 25
click at [236, 407] on input "text" at bounding box center [256, 397] width 82 height 36
type input "10:00"
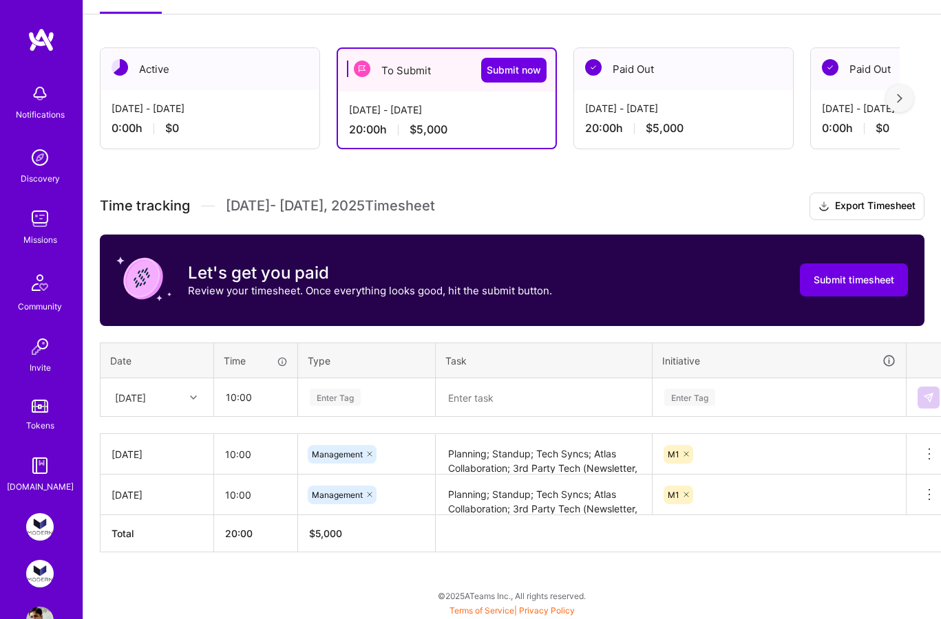
click at [335, 405] on div "Enter Tag" at bounding box center [367, 398] width 136 height 36
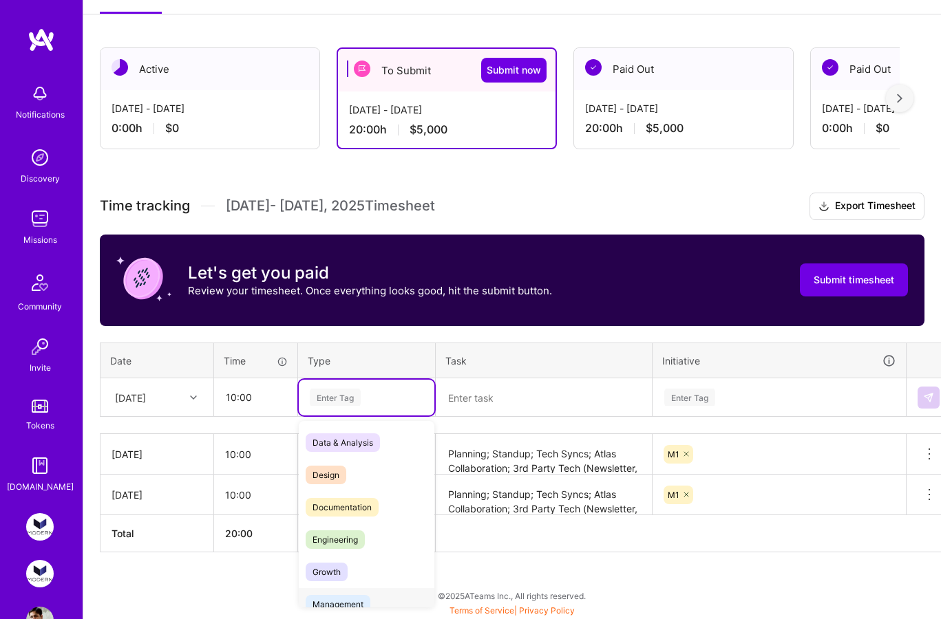
click at [345, 601] on span "Management" at bounding box center [338, 604] width 65 height 19
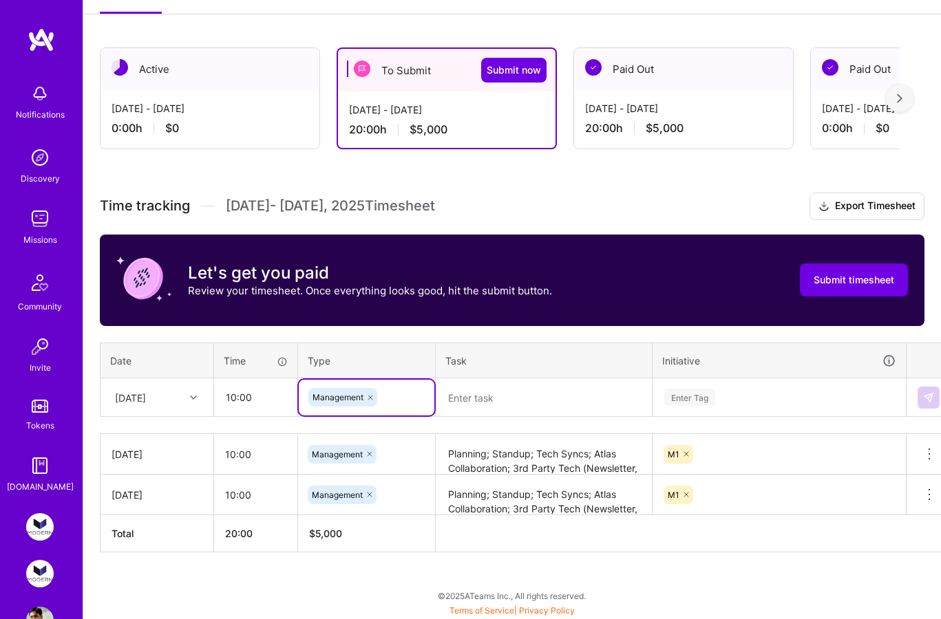
click at [467, 454] on textarea "Planning; Standup; Tech Syncs; Atlas Collaboration; 3rd Party Tech (Newsletter,…" at bounding box center [543, 455] width 213 height 38
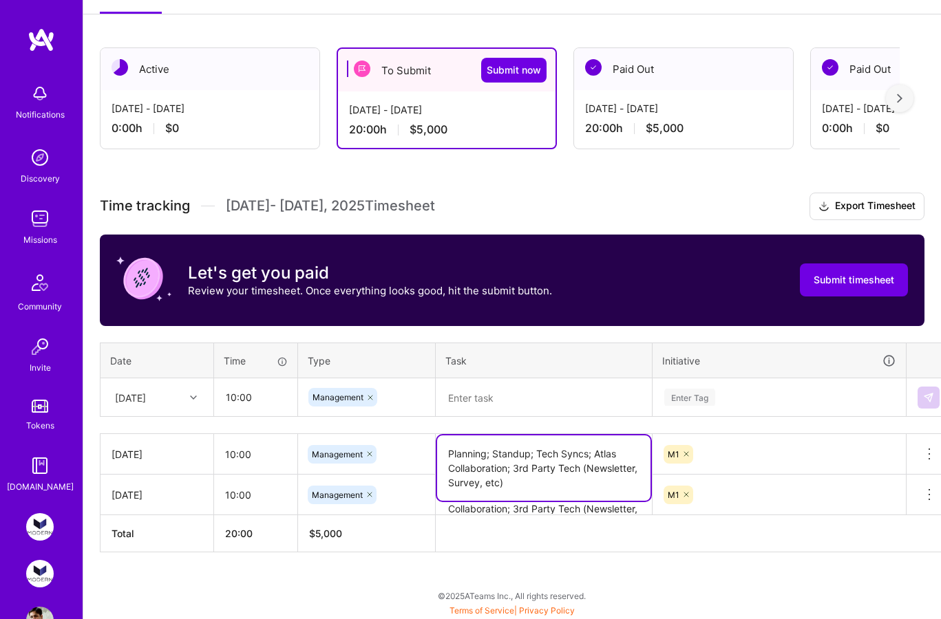
click at [467, 454] on textarea "Planning; Standup; Tech Syncs; Atlas Collaboration; 3rd Party Tech (Newsletter,…" at bounding box center [543, 468] width 213 height 65
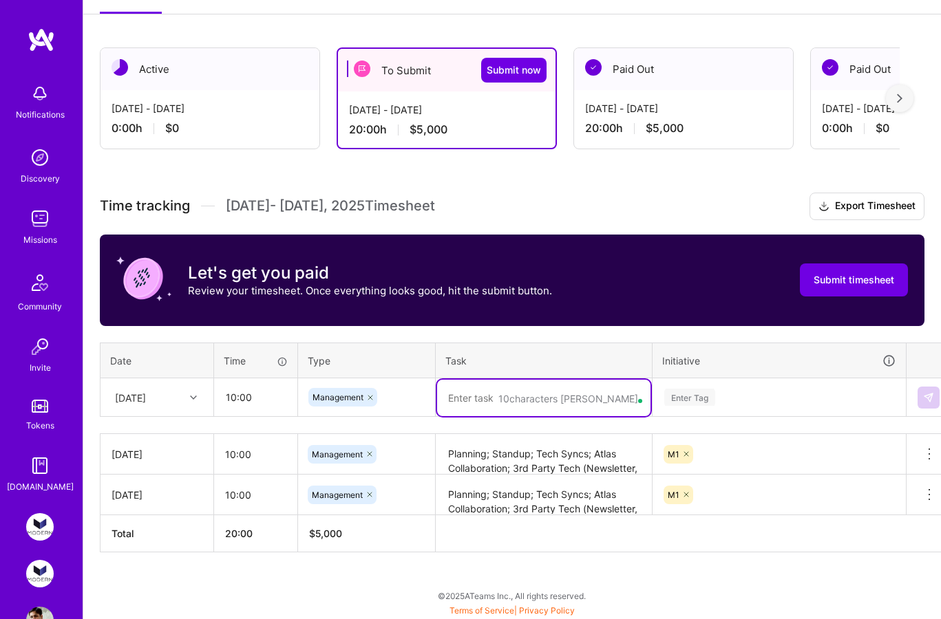
click at [497, 399] on textarea at bounding box center [543, 398] width 213 height 36
paste textarea "Planning; Standup; Tech Syncs; Atlas Collaboration; 3rd Party Tech (Newsletter,…"
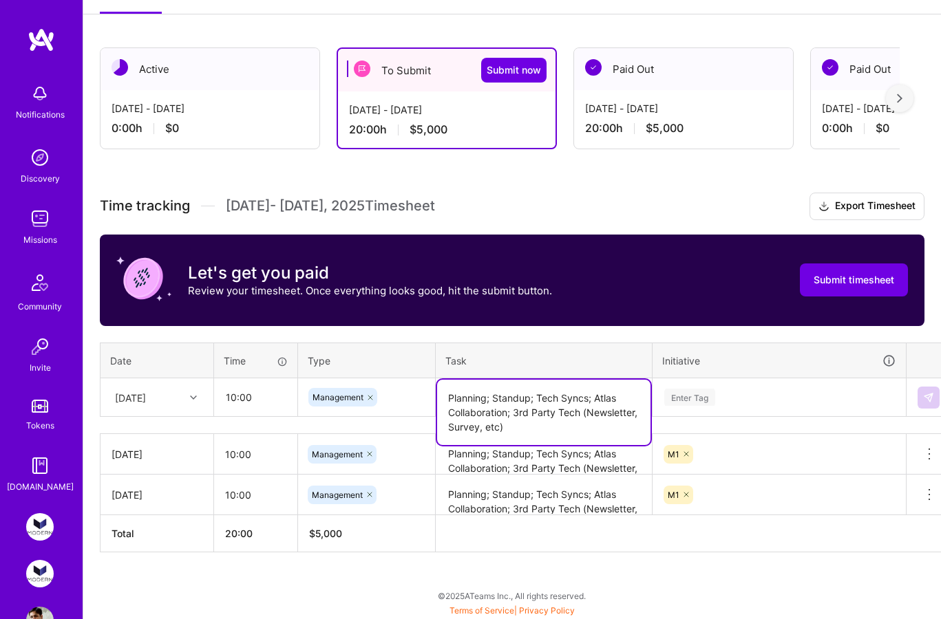
type textarea "Planning; Standup; Tech Syncs; Atlas Collaboration; 3rd Party Tech (Newsletter,…"
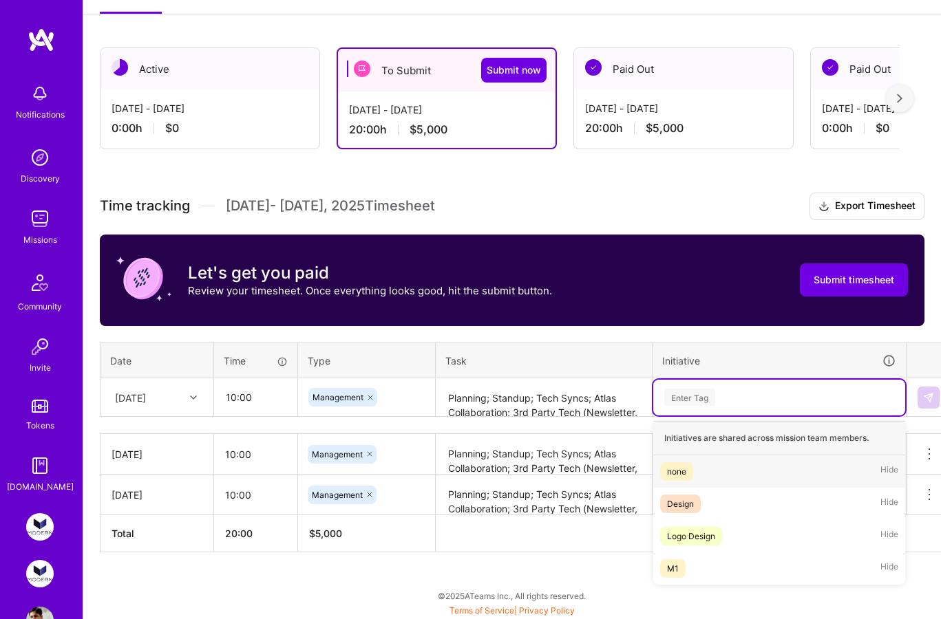
click at [762, 393] on div "Enter Tag" at bounding box center [779, 397] width 233 height 17
click at [705, 568] on div "M1 Hide" at bounding box center [779, 569] width 252 height 32
click at [120, 186] on div "Active Aug 16 - Aug 31, 2025 0:00 h $0 To Submit Submit now Aug 1 - Aug 15, 202…" at bounding box center [512, 325] width 858 height 589
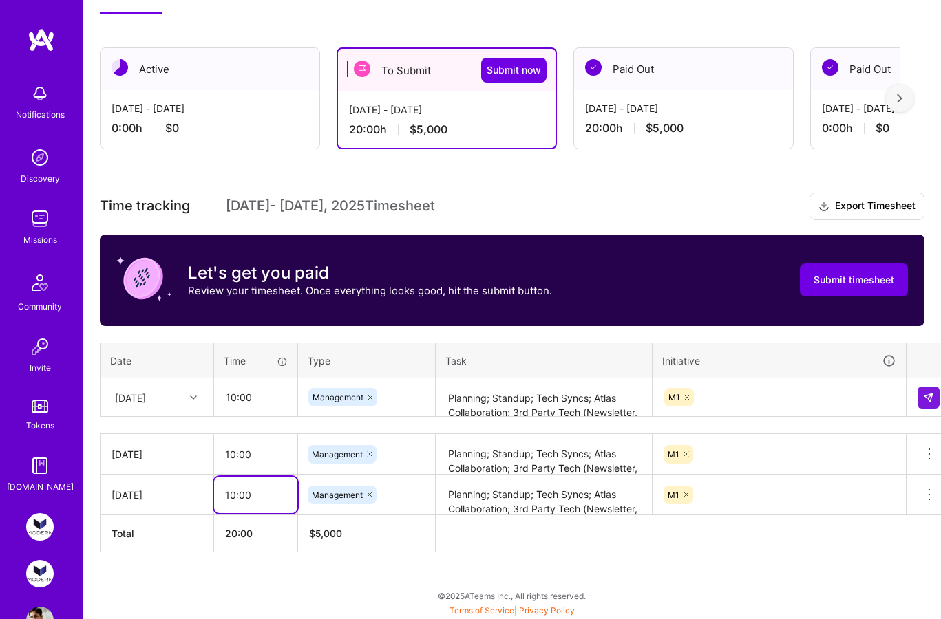
click at [233, 498] on input "10:00" at bounding box center [255, 495] width 83 height 36
click at [476, 460] on textarea "Planning; Standup; Tech Syncs; Atlas Collaboration; 3rd Party Tech (Newsletter,…" at bounding box center [543, 455] width 213 height 39
click at [243, 495] on input "10:00" at bounding box center [255, 495] width 83 height 36
type input "02:00"
click at [805, 563] on div "Active Aug 16 - Aug 31, 2025 0:00 h $0 To Submit Submit now Aug 1 - Aug 15, 202…" at bounding box center [512, 325] width 858 height 589
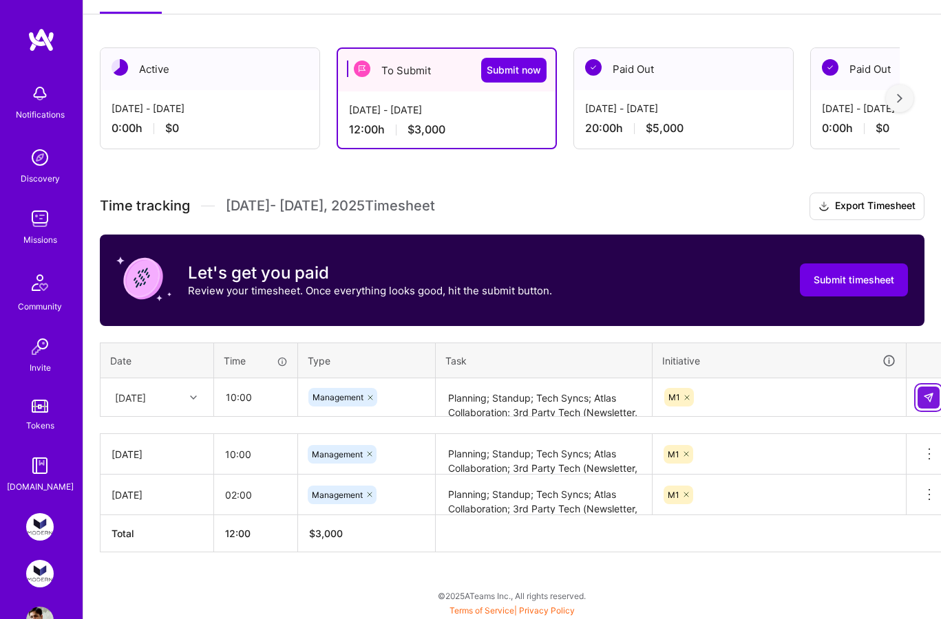
click at [929, 402] on button at bounding box center [929, 398] width 22 height 22
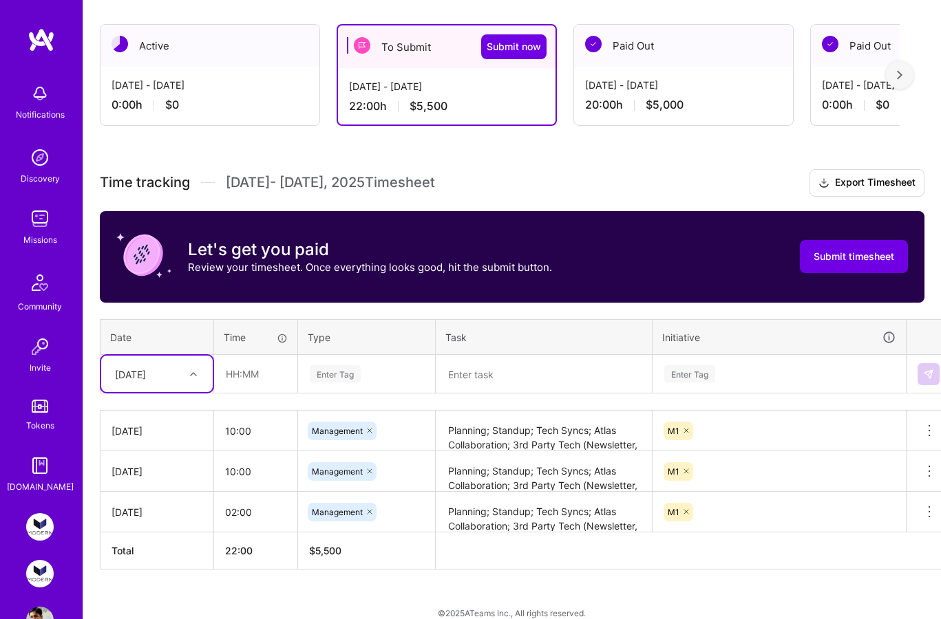
scroll to position [211, 0]
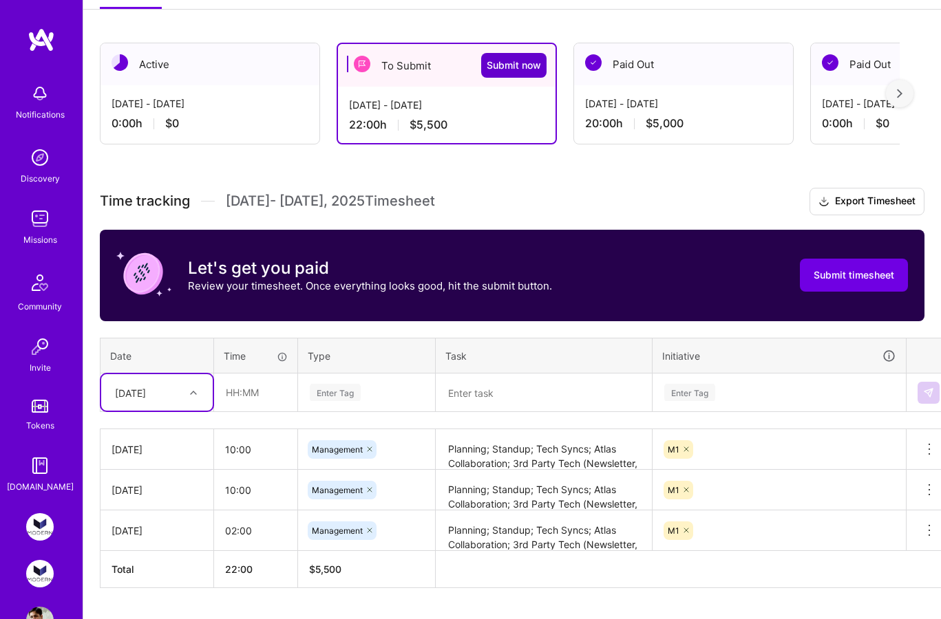
click at [506, 64] on span "Submit now" at bounding box center [514, 66] width 54 height 14
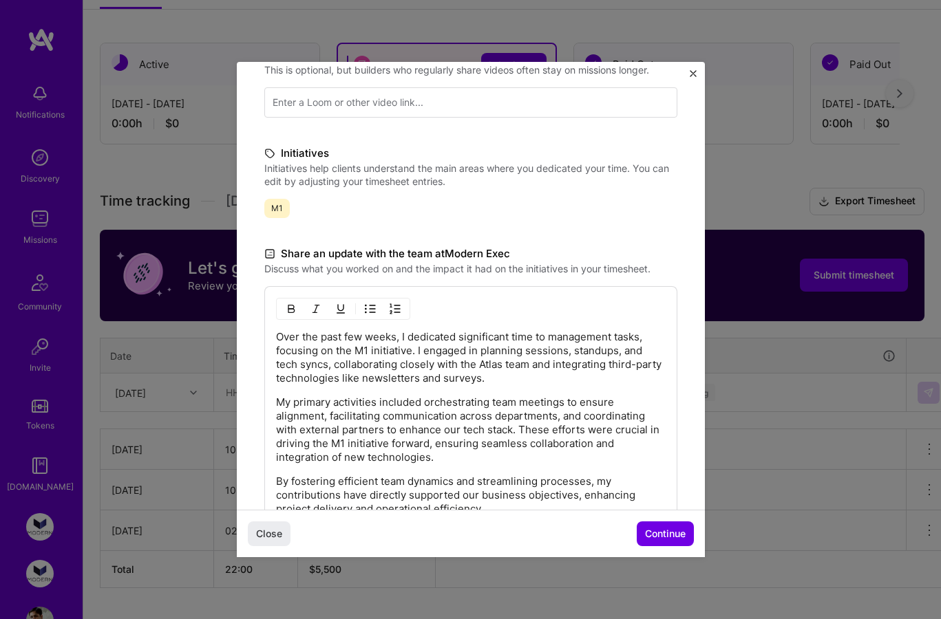
scroll to position [252, 0]
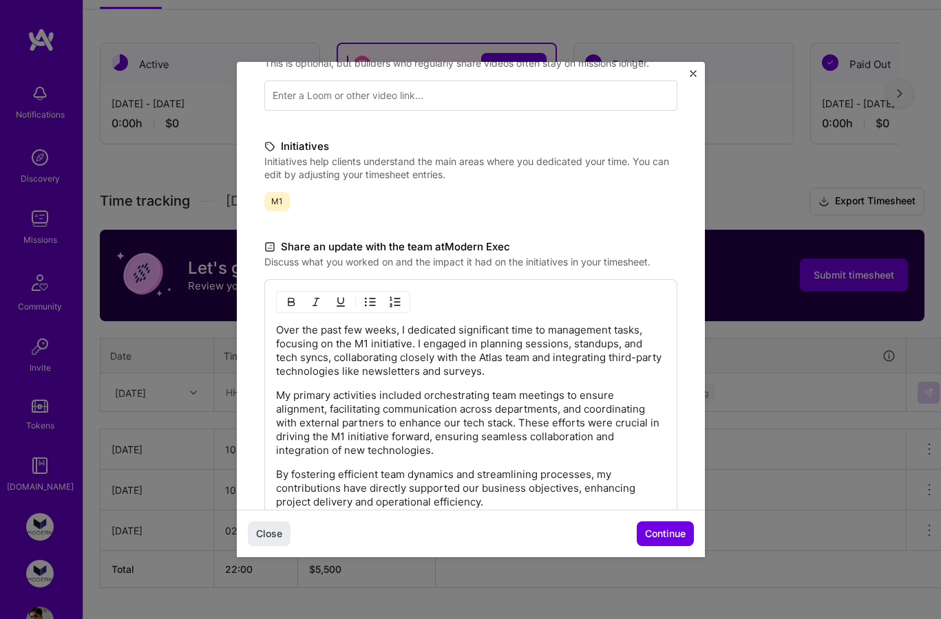
click at [498, 378] on p "Over the past few weeks, I dedicated significant time to management tasks, focu…" at bounding box center [471, 351] width 390 height 55
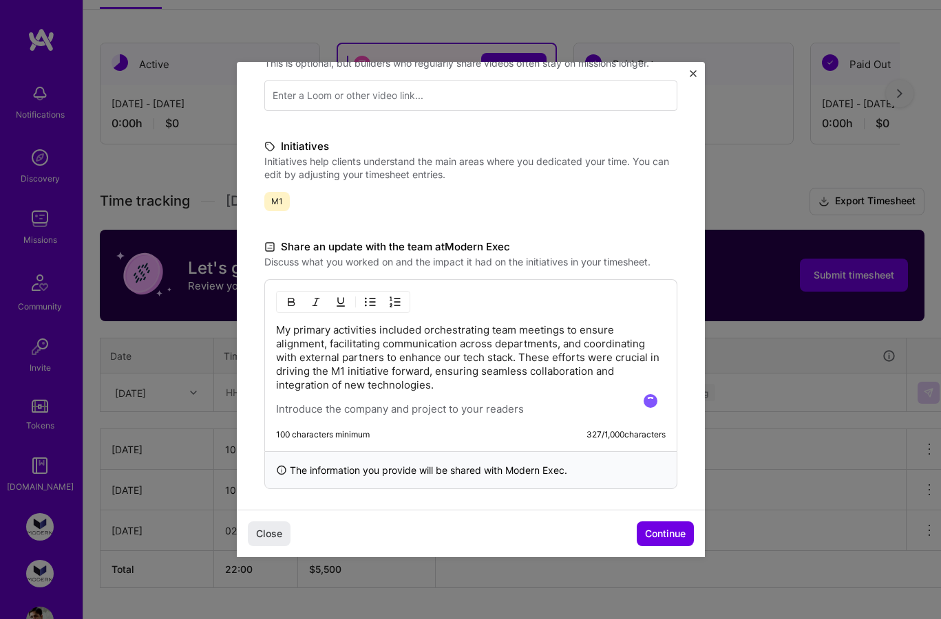
scroll to position [235, 0]
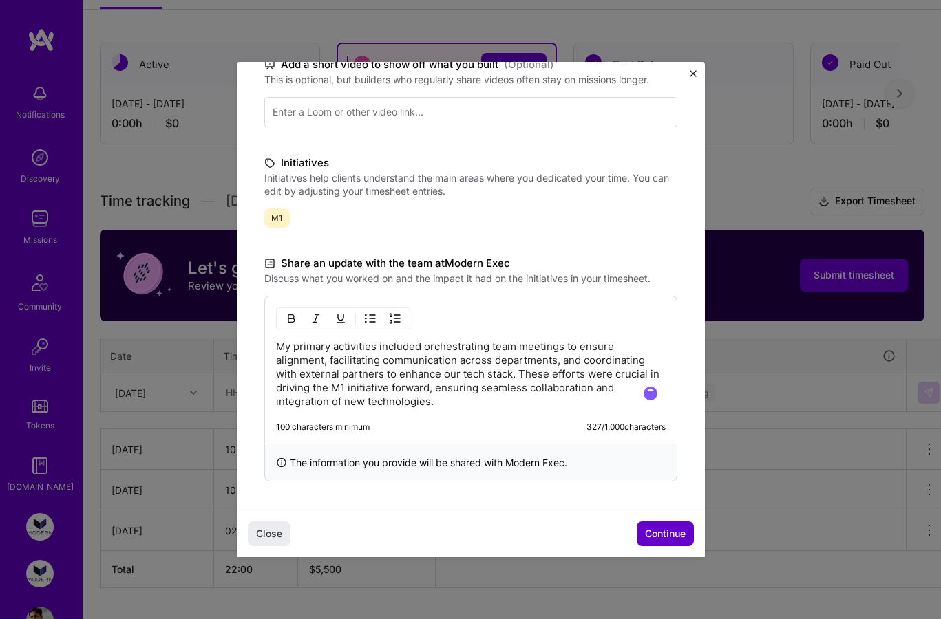
click at [678, 538] on span "Continue" at bounding box center [665, 534] width 41 height 14
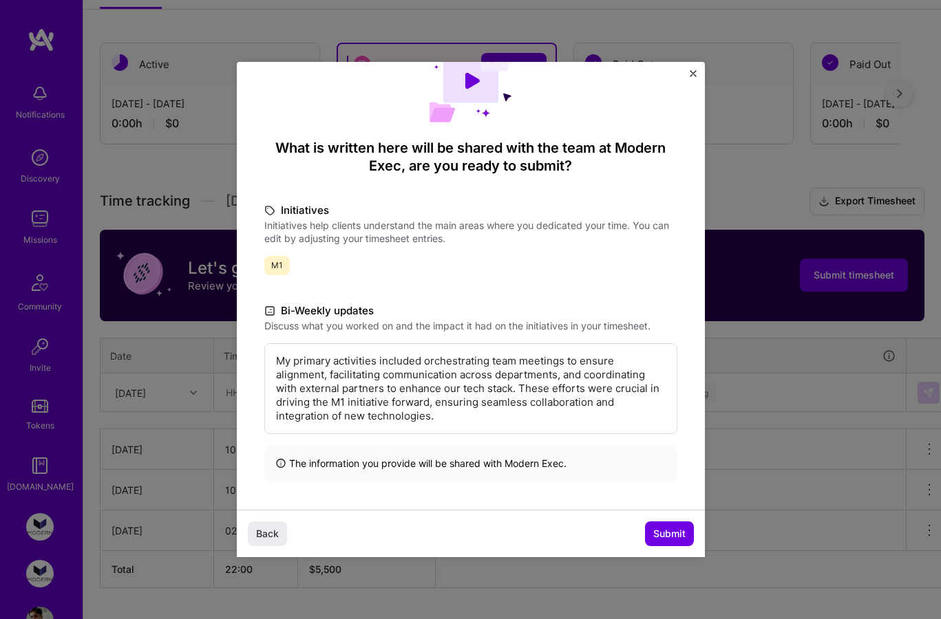
scroll to position [246, 0]
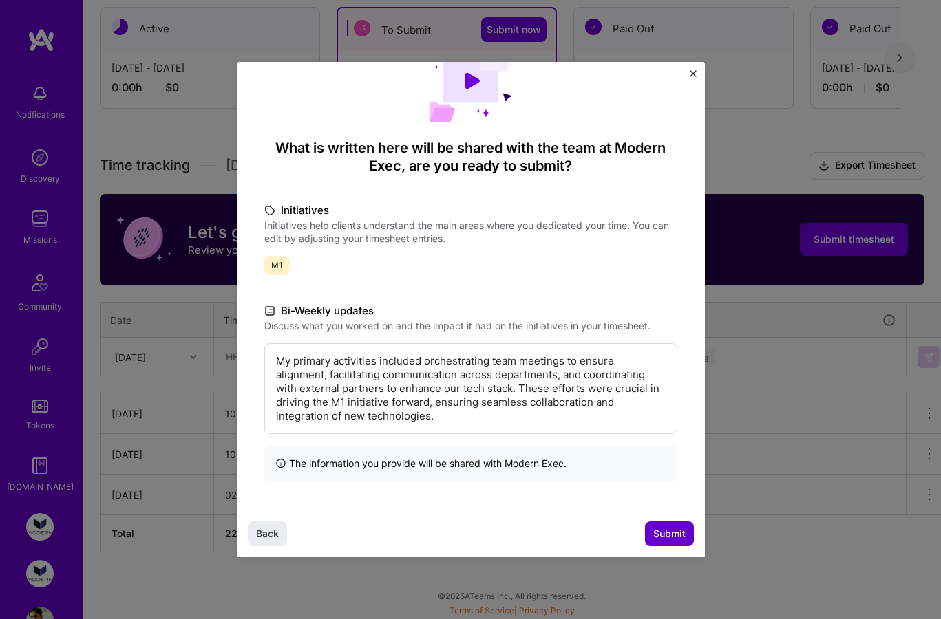
click at [671, 534] on span "Submit" at bounding box center [669, 534] width 32 height 14
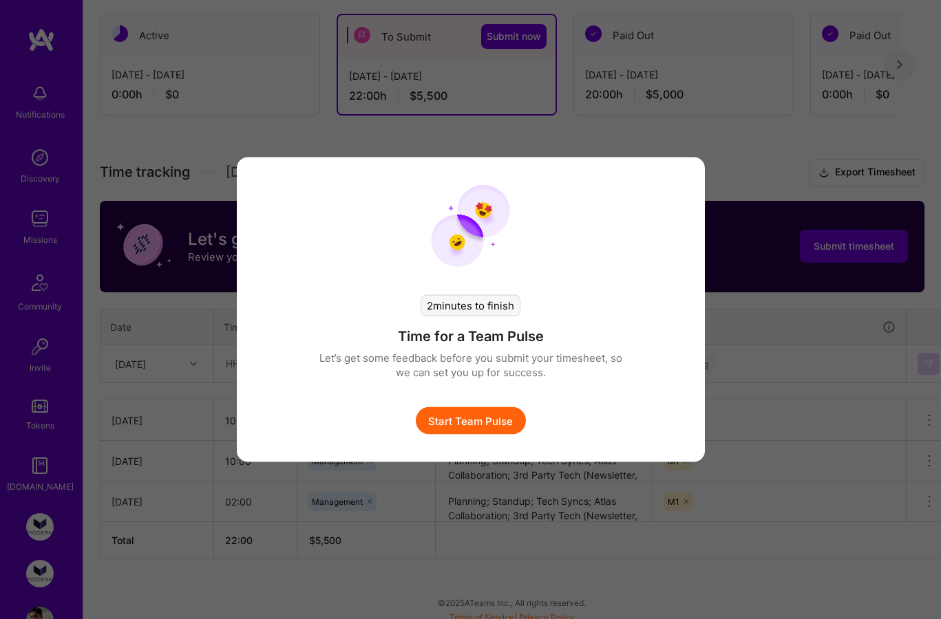
click at [476, 425] on button "Start Team Pulse" at bounding box center [471, 421] width 110 height 28
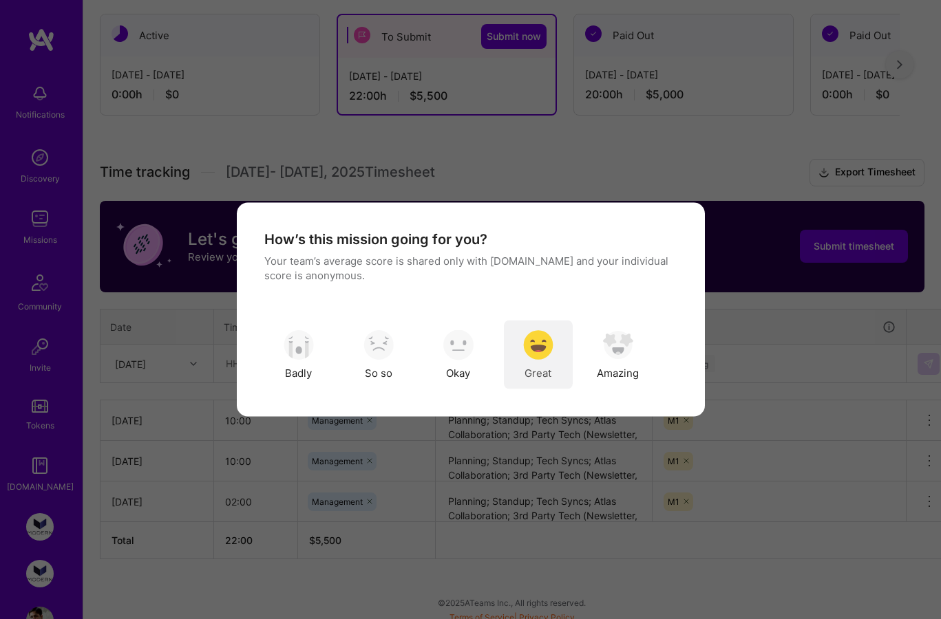
click at [535, 348] on img "modal" at bounding box center [538, 345] width 30 height 30
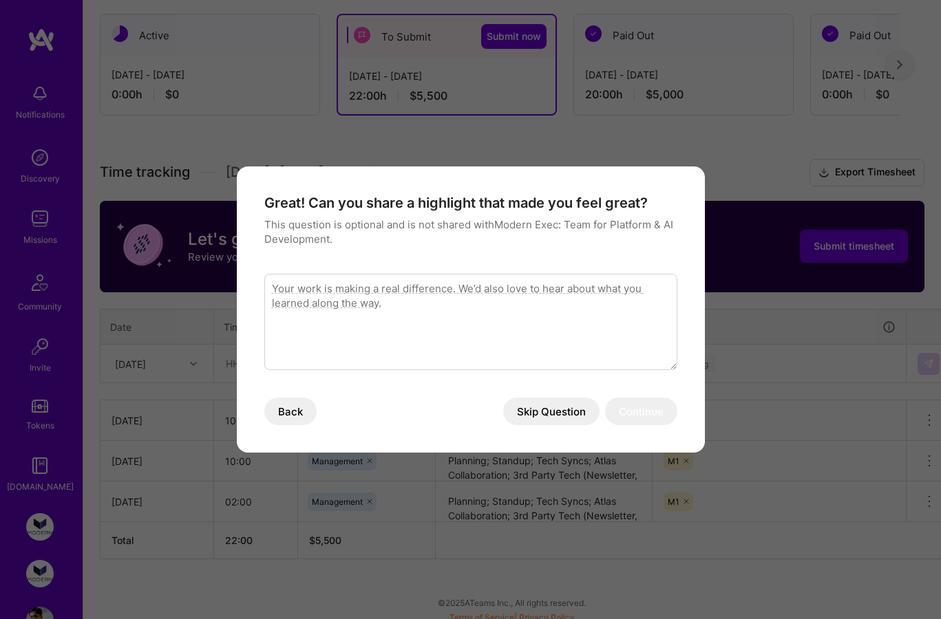
click at [543, 408] on button "Skip Question" at bounding box center [551, 412] width 96 height 28
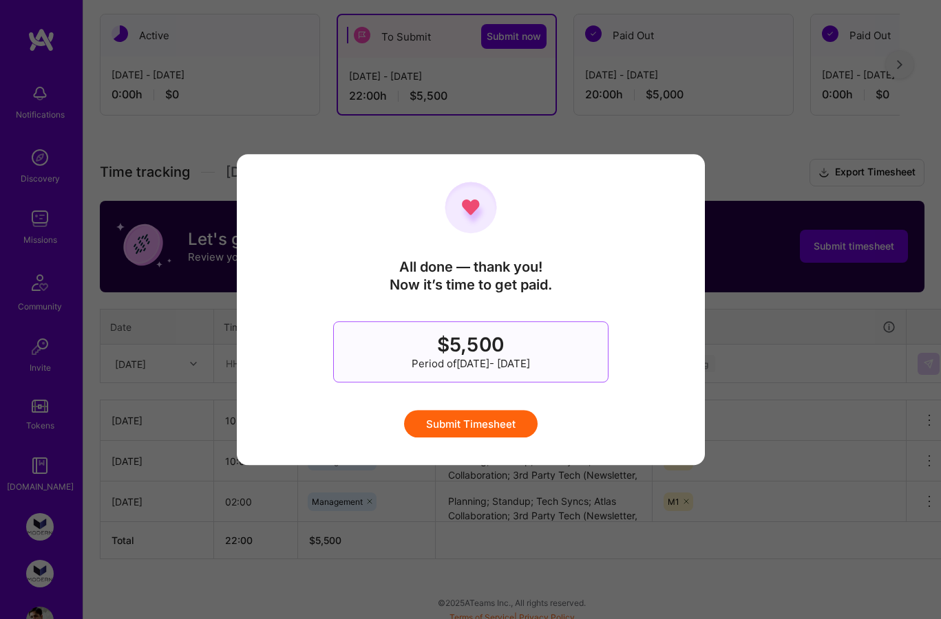
click at [494, 424] on button "Submit Timesheet" at bounding box center [471, 424] width 134 height 28
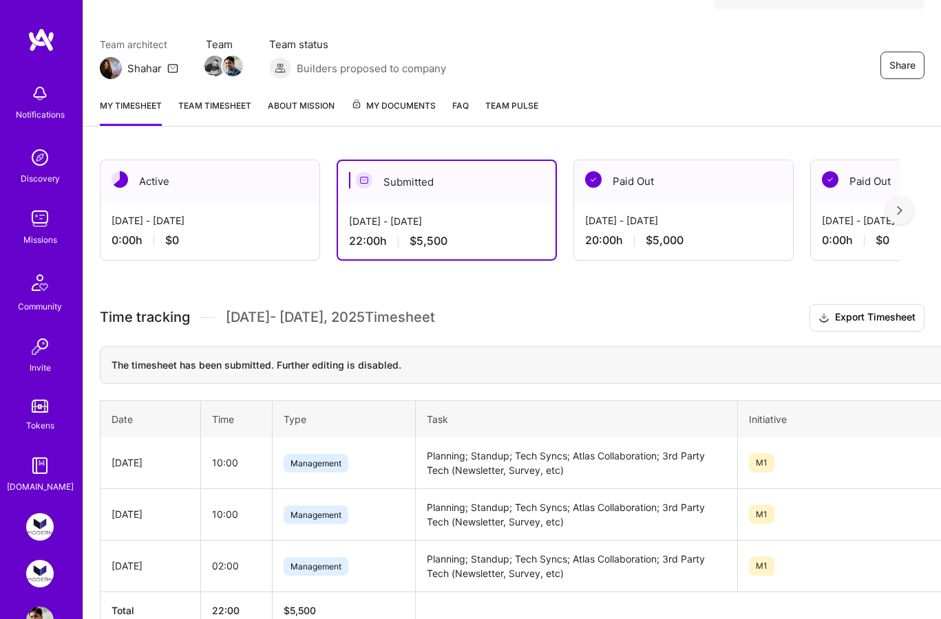
scroll to position [92, 0]
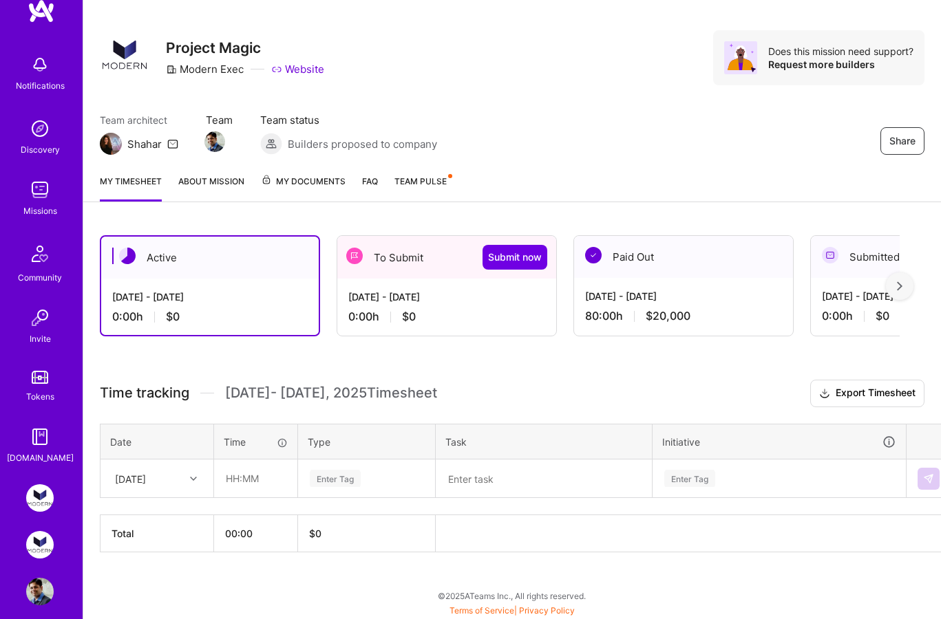
scroll to position [43, 0]
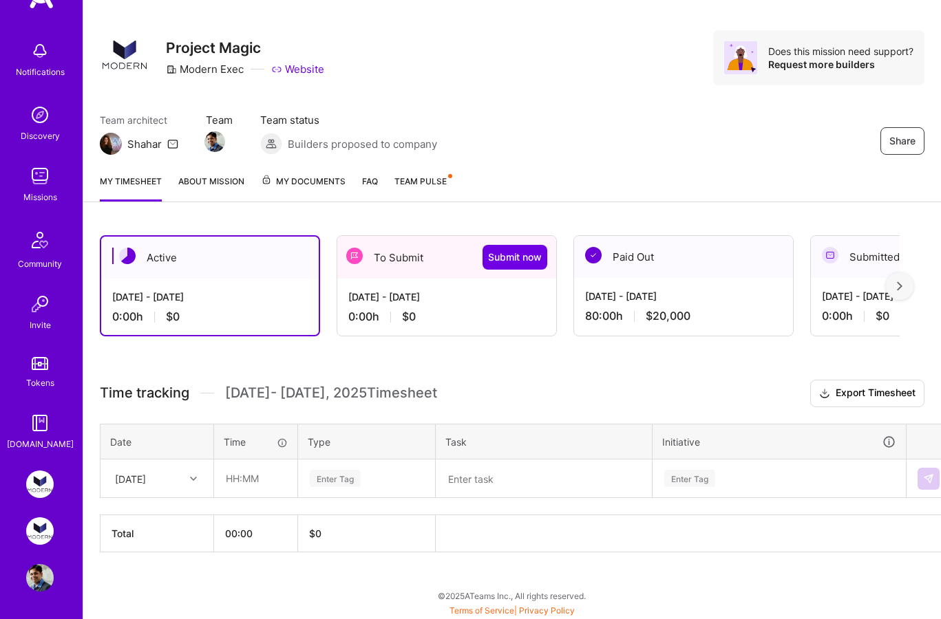
click at [466, 274] on div "To Submit Submit now" at bounding box center [446, 257] width 219 height 43
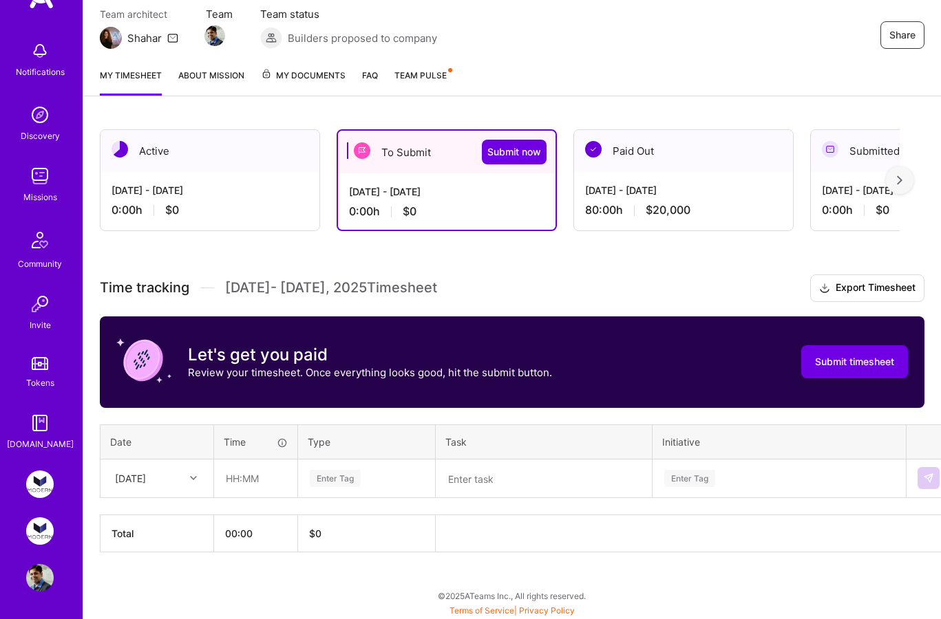
scroll to position [125, 0]
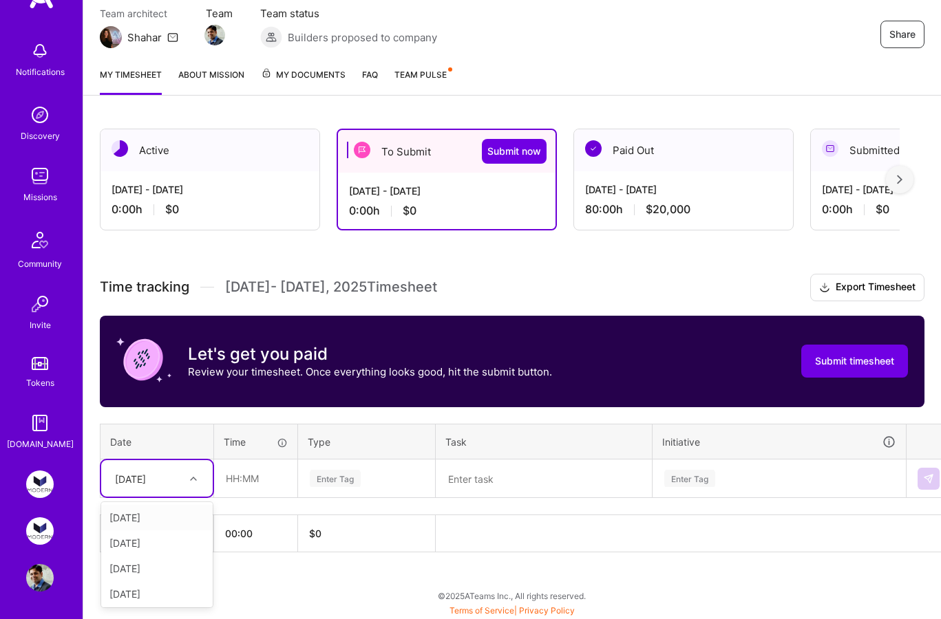
click at [146, 482] on div "[DATE]" at bounding box center [130, 479] width 31 height 14
click at [143, 559] on div "[DATE]" at bounding box center [157, 558] width 112 height 25
click at [237, 476] on input "text" at bounding box center [256, 478] width 82 height 36
type input "20:00"
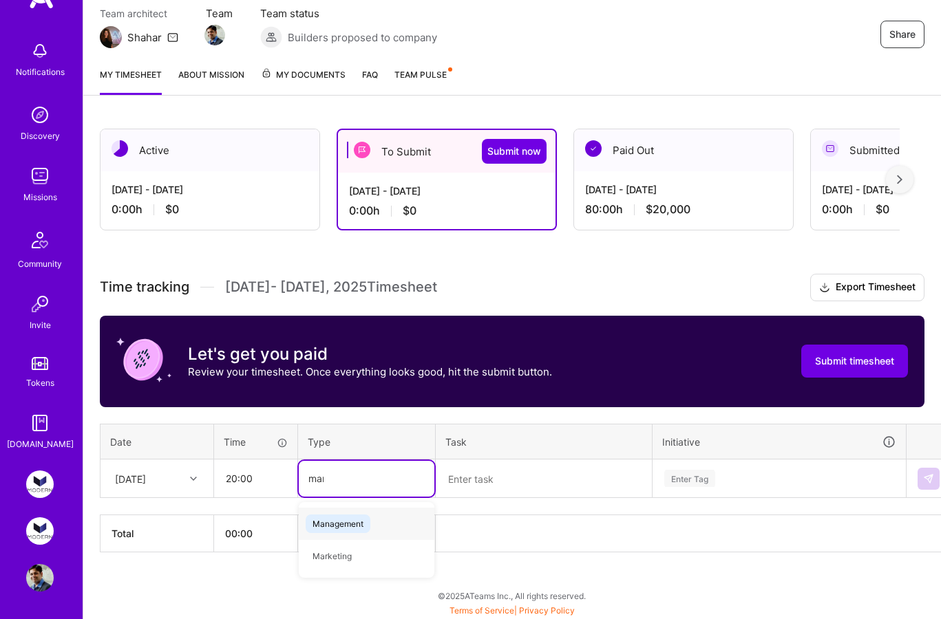
type input "mana"
click at [370, 527] on span "Management" at bounding box center [338, 524] width 65 height 19
click at [533, 477] on textarea at bounding box center [543, 479] width 213 height 36
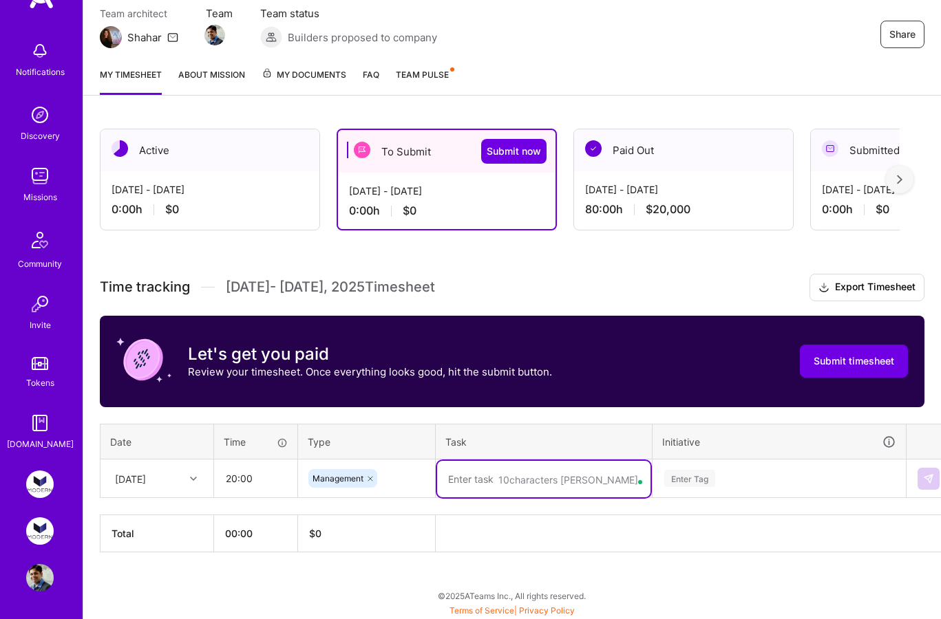
paste textarea "Planning; Syncs; Transcription Tooling; Custom App Tech Stack"
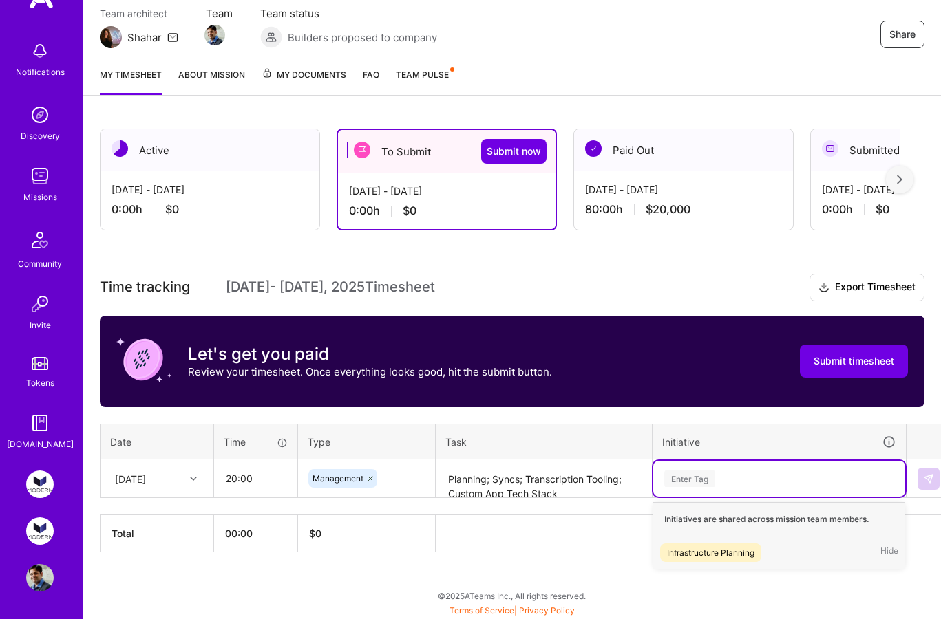
click at [693, 478] on div "Enter Tag" at bounding box center [689, 478] width 51 height 21
click at [710, 555] on div "Infrastructure Planning" at bounding box center [710, 553] width 87 height 14
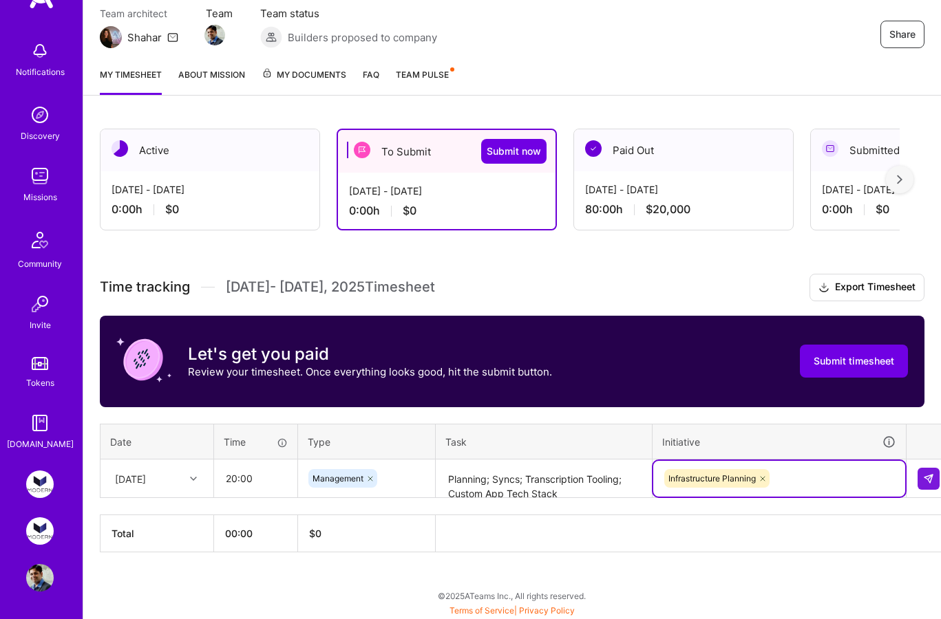
click at [575, 491] on textarea "Planning; Syncs; Transcription Tooling; Custom App Tech Stack" at bounding box center [543, 479] width 213 height 36
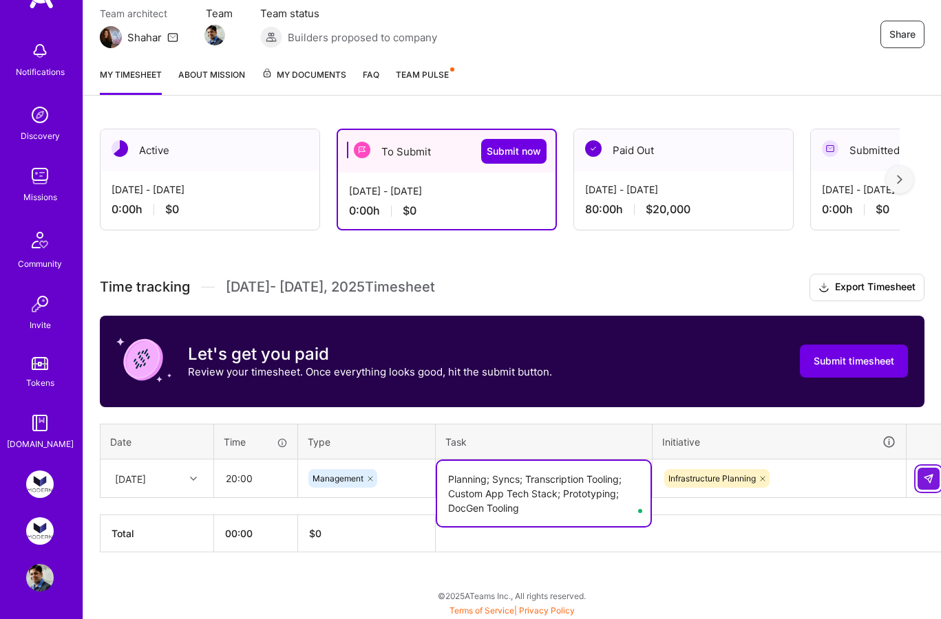
type textarea "Planning; Syncs; Transcription Tooling; Custom App Tech Stack; Prototyping; Doc…"
click at [937, 476] on button at bounding box center [929, 479] width 22 height 22
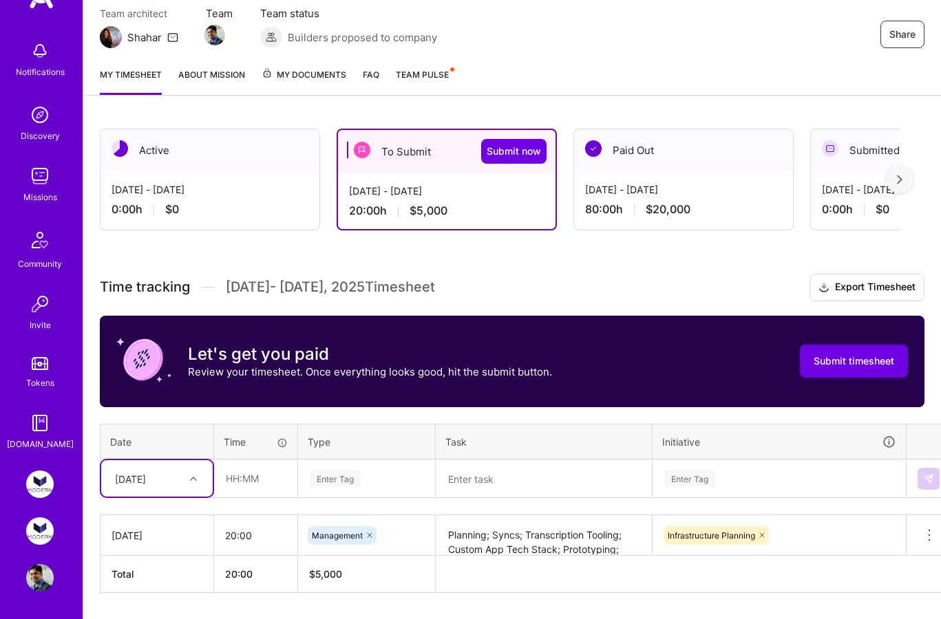
scroll to position [165, 0]
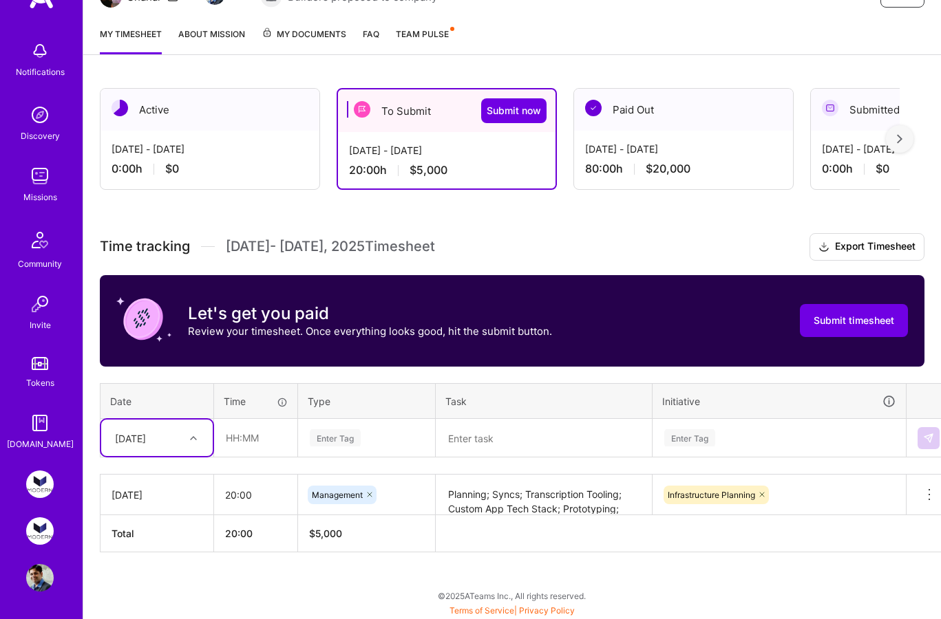
click at [170, 456] on div "option [DATE], selected. Select is focused ,type to refine list, press Down to …" at bounding box center [157, 438] width 112 height 36
click at [156, 572] on div "[DATE]" at bounding box center [157, 571] width 112 height 25
click at [234, 436] on input "text" at bounding box center [256, 438] width 82 height 36
type input "20:00"
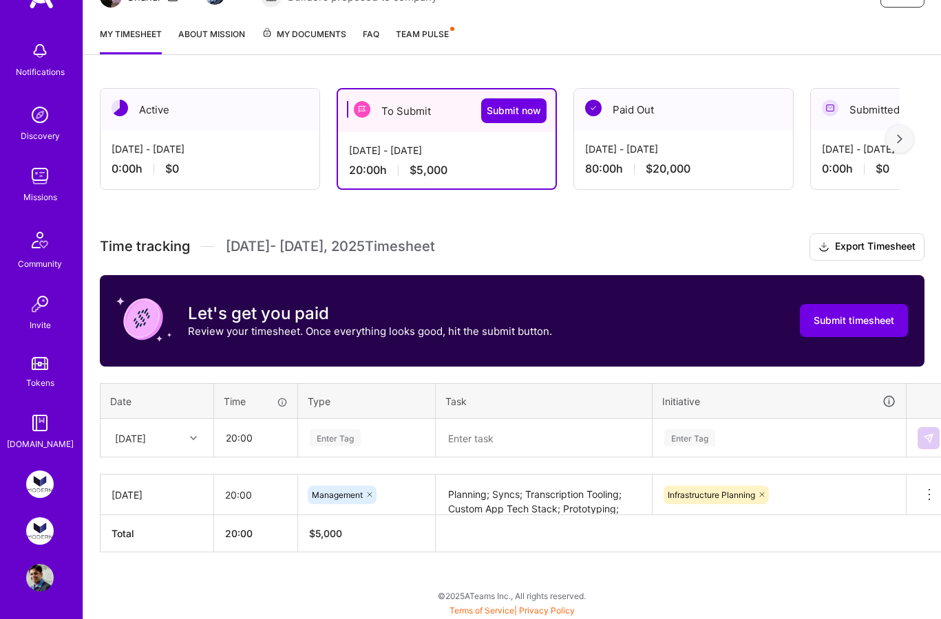
click at [206, 566] on div "Active [DATE] - [DATE] 0:00 h $0 To Submit Submit now [DATE] - [DATE] 20:00 h $…" at bounding box center [512, 346] width 858 height 549
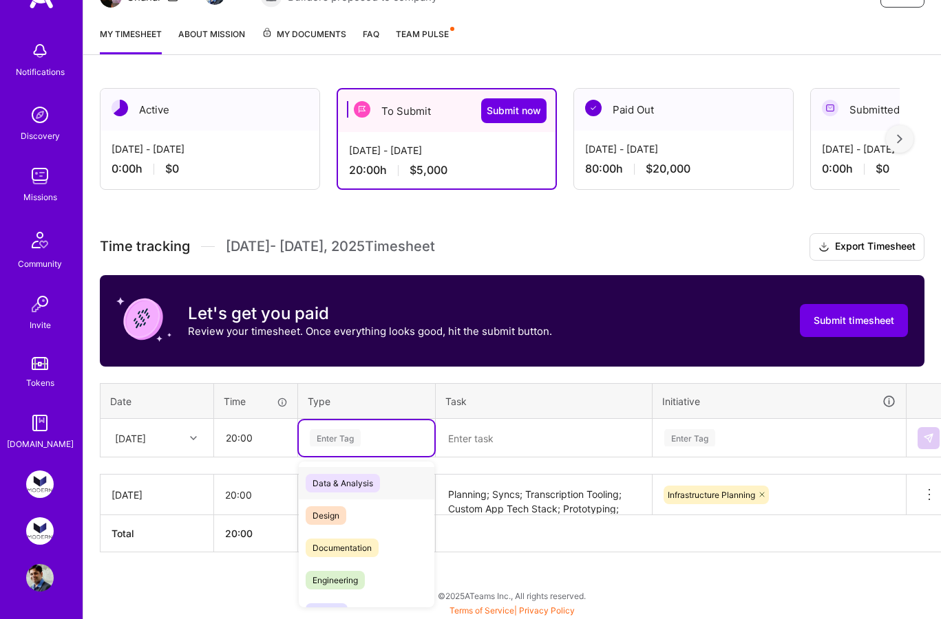
click at [369, 426] on div "Enter Tag" at bounding box center [367, 439] width 136 height 36
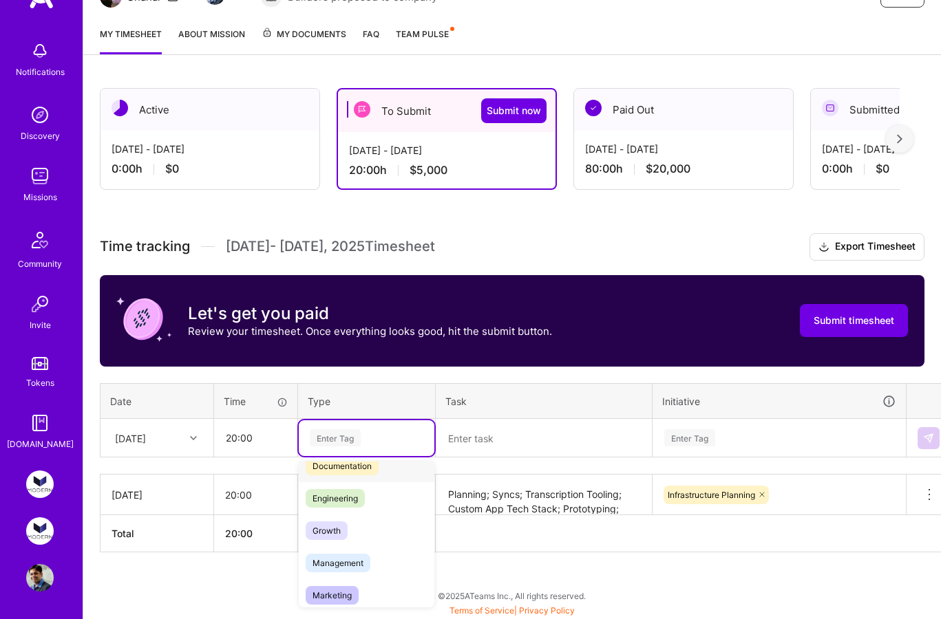
scroll to position [94, 0]
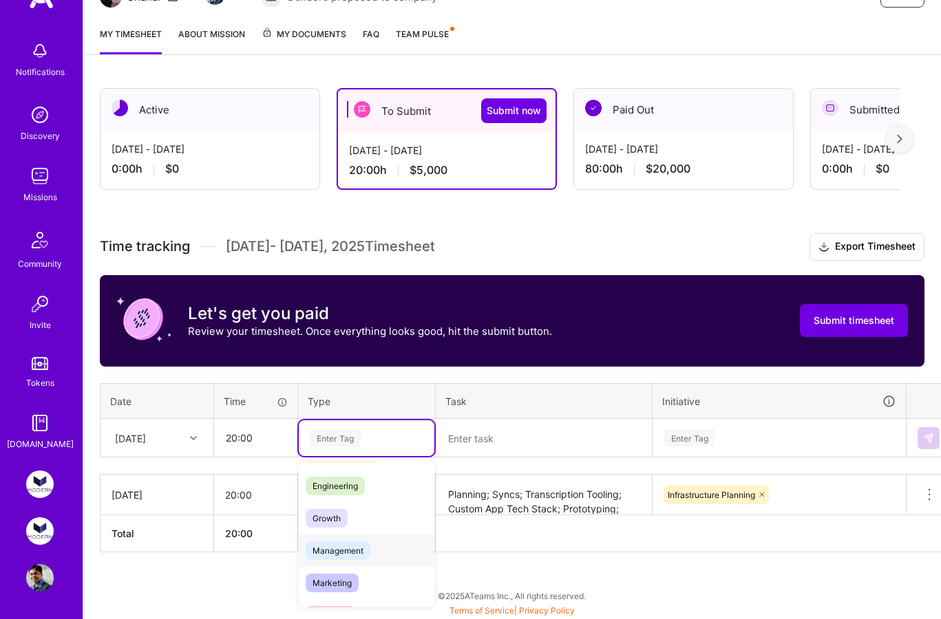
click at [359, 553] on span "Management" at bounding box center [338, 551] width 65 height 19
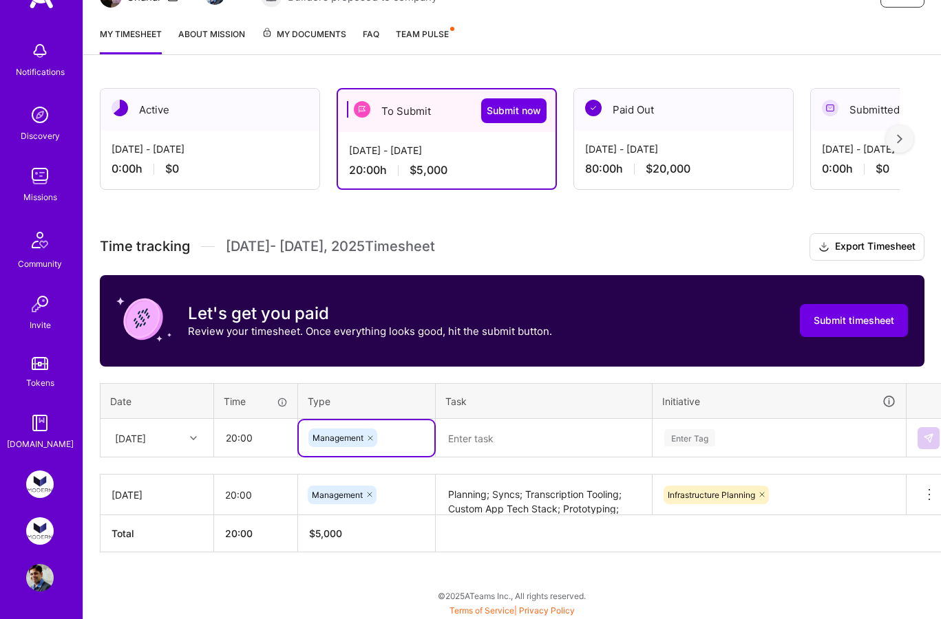
click at [494, 429] on textarea at bounding box center [543, 439] width 213 height 36
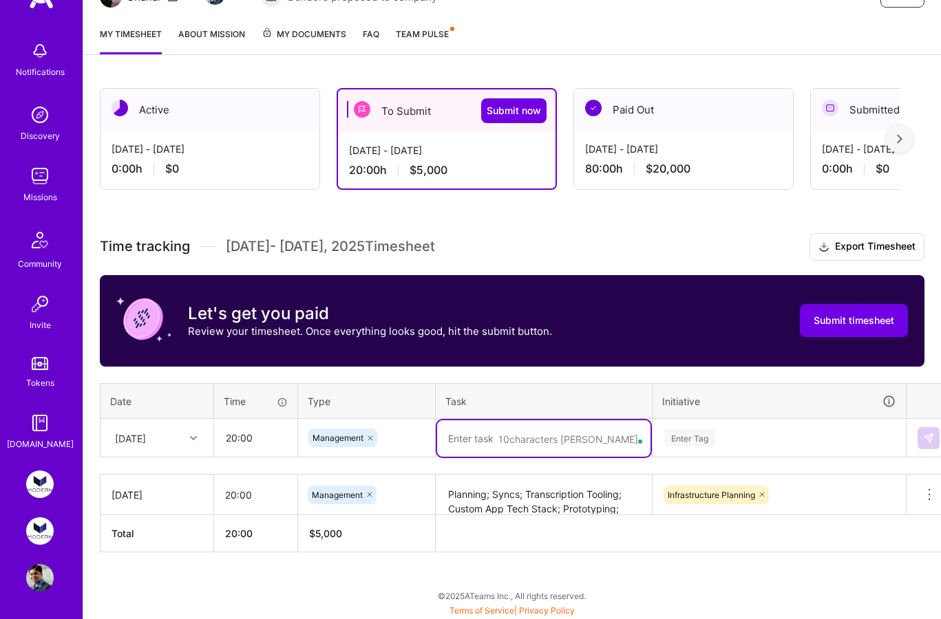
paste textarea "Planning; Syncs; Transcription Tooling; Custom App Tech Stack; Prototyping; Doc…"
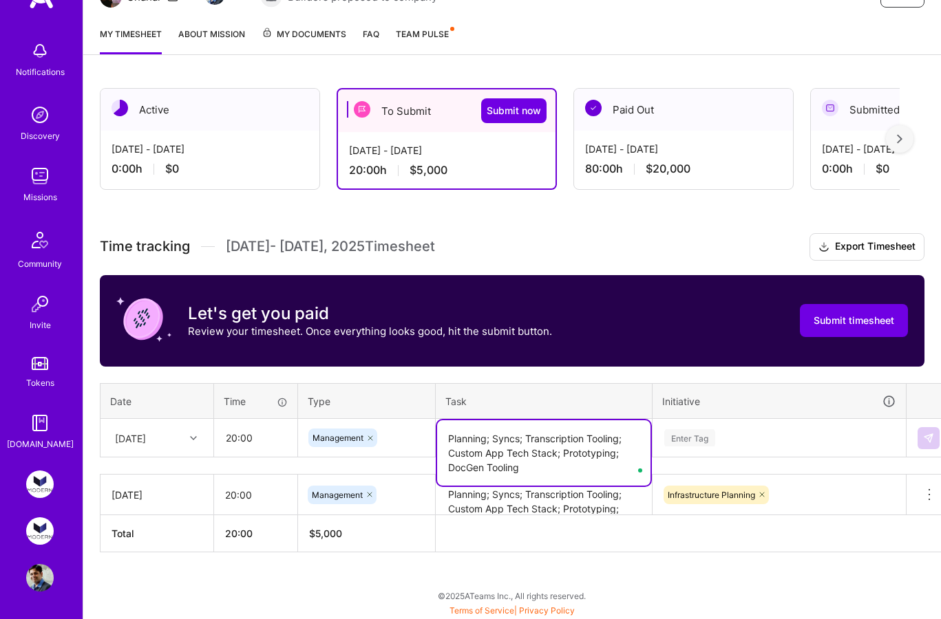
type textarea "Planning; Syncs; Transcription Tooling; Custom App Tech Stack; Prototyping; Doc…"
click at [774, 436] on div "Enter Tag" at bounding box center [779, 438] width 233 height 17
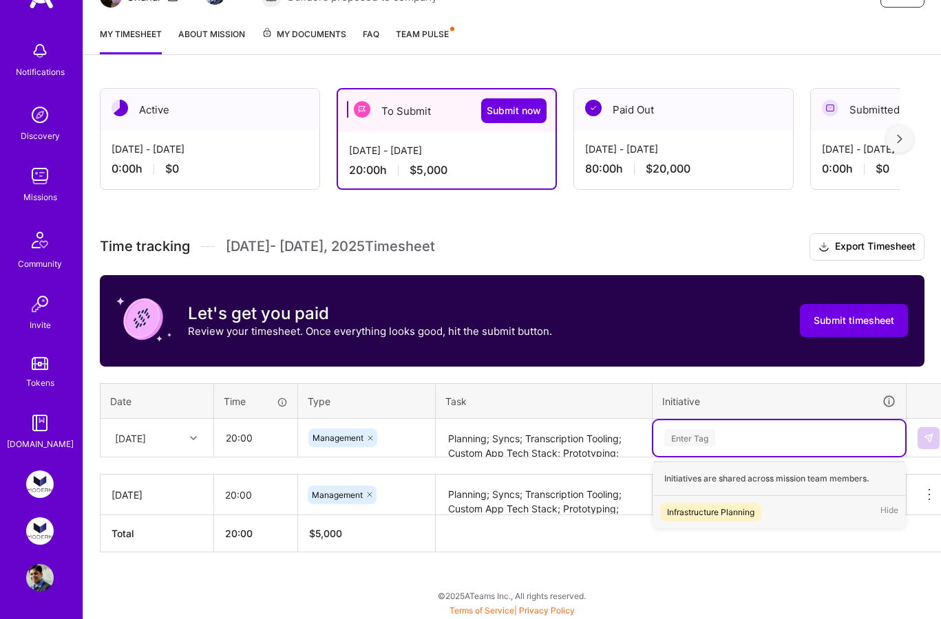
click at [789, 513] on div "Infrastructure Planning Hide" at bounding box center [779, 512] width 252 height 32
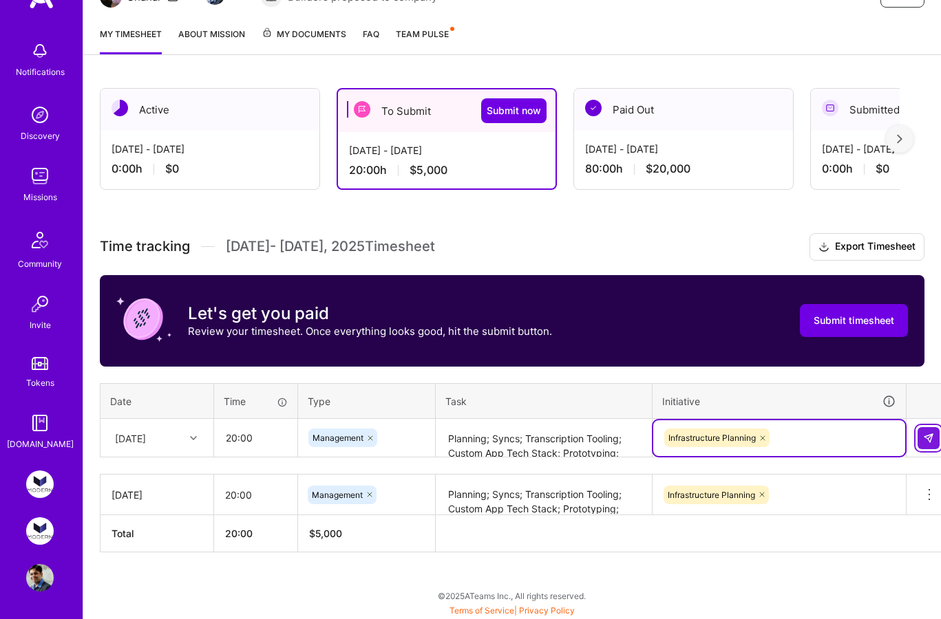
click at [925, 435] on img at bounding box center [928, 438] width 11 height 11
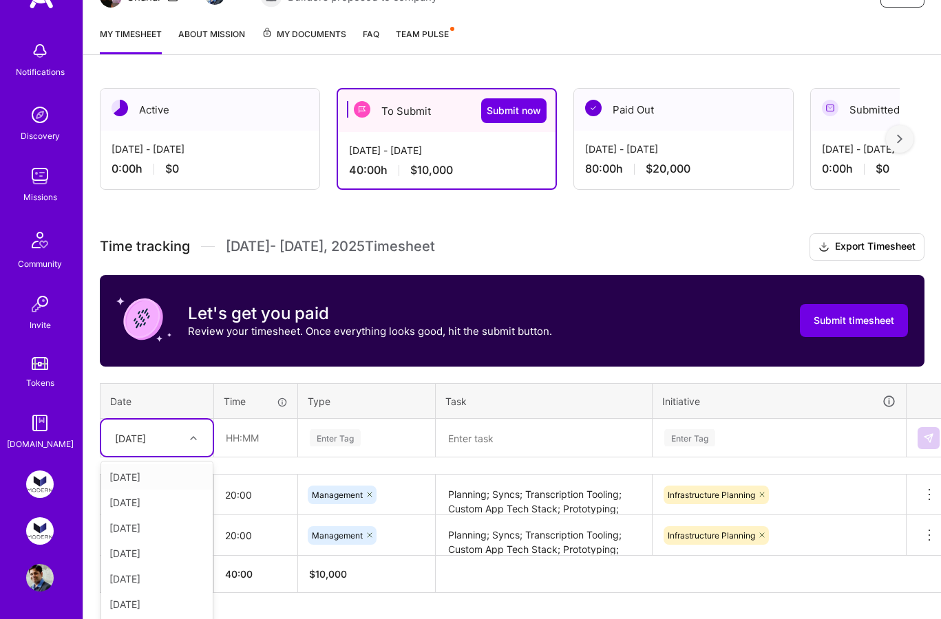
scroll to position [206, 0]
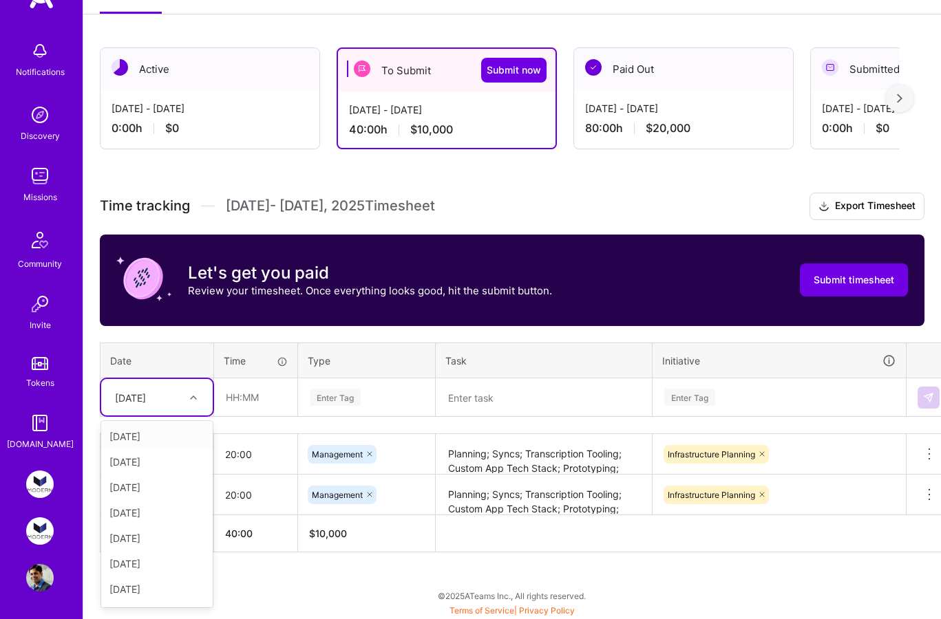
click at [160, 416] on div "option [DATE], selected. option [DATE] focused, 1 of 15. 14 results available. …" at bounding box center [157, 397] width 112 height 36
click at [153, 563] on div "[DATE]" at bounding box center [157, 563] width 112 height 25
click at [231, 401] on input "text" at bounding box center [256, 397] width 82 height 36
type input "20:00"
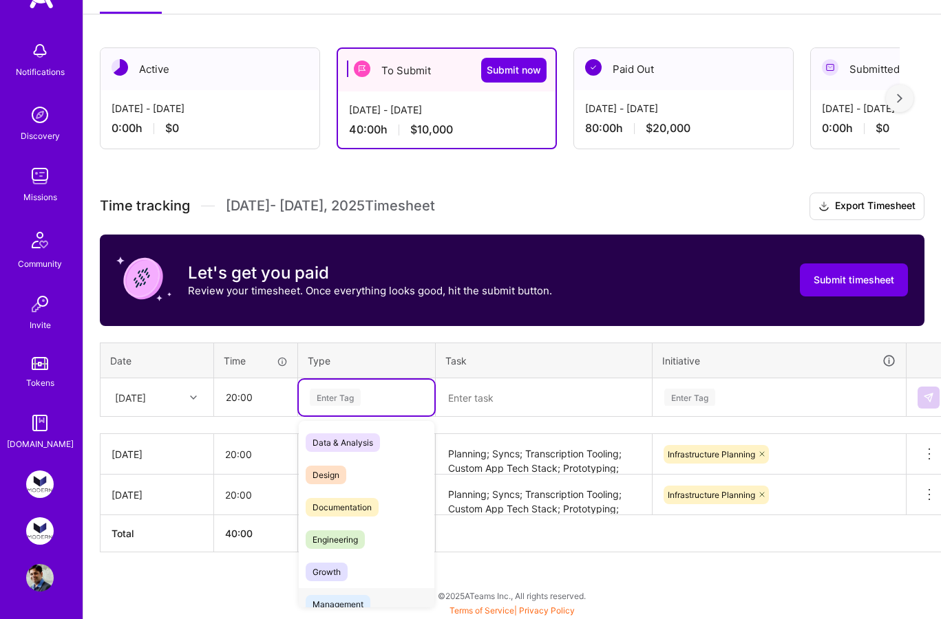
click at [338, 600] on span "Management" at bounding box center [338, 604] width 65 height 19
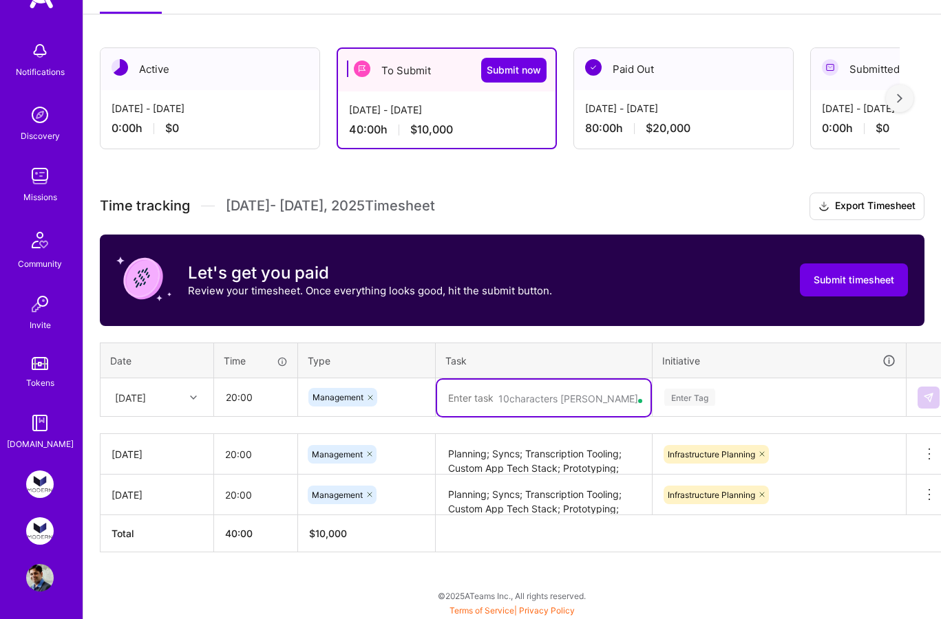
click at [495, 397] on textarea at bounding box center [543, 398] width 213 height 36
paste textarea "Planning; Syncs; Transcription Tooling; Custom App Tech Stack; Prototyping; Doc…"
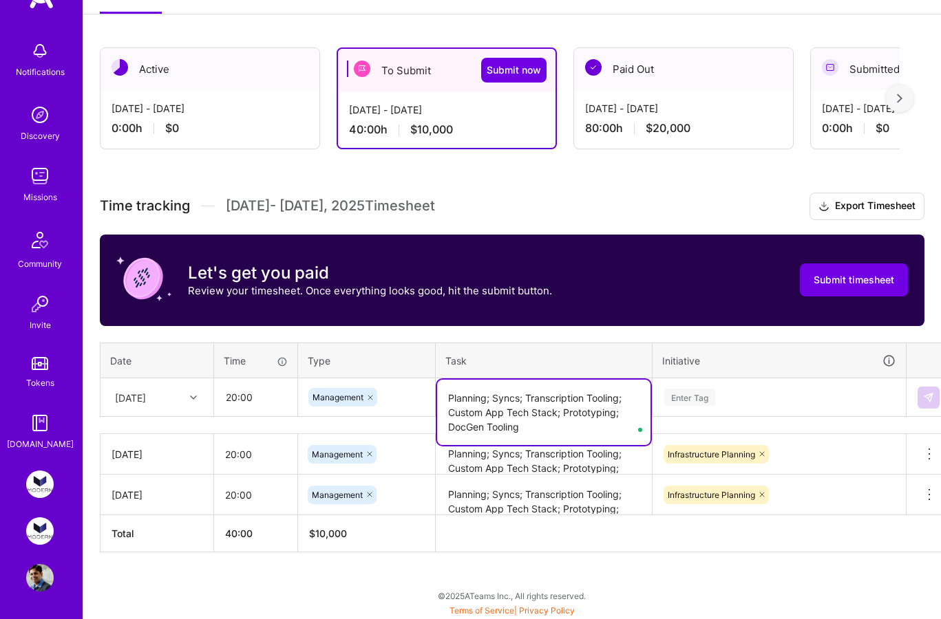
type textarea "Planning; Syncs; Transcription Tooling; Custom App Tech Stack; Prototyping; Doc…"
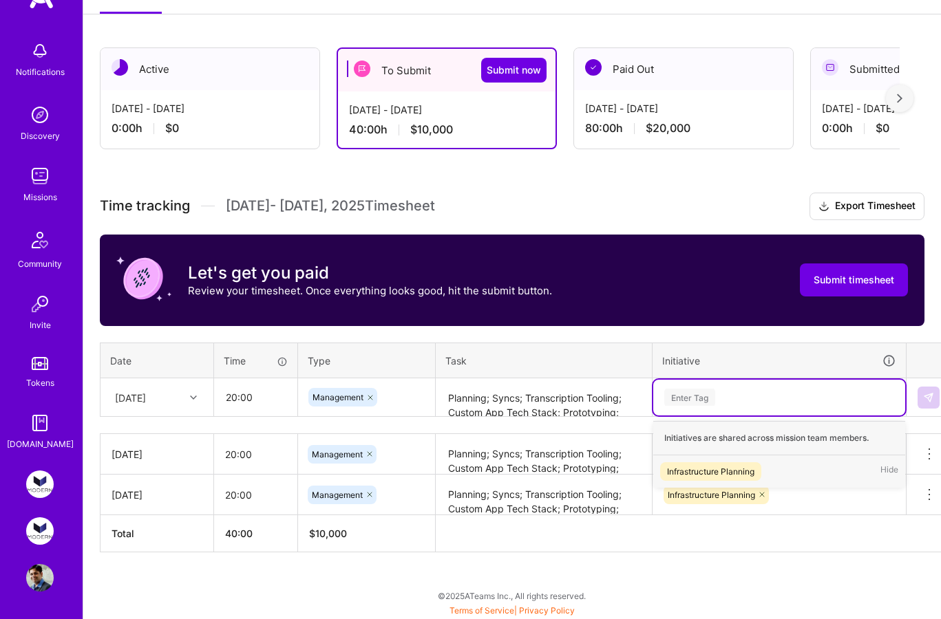
click at [734, 392] on div "Enter Tag" at bounding box center [779, 397] width 233 height 17
click at [728, 469] on div "Infrastructure Planning" at bounding box center [710, 472] width 87 height 14
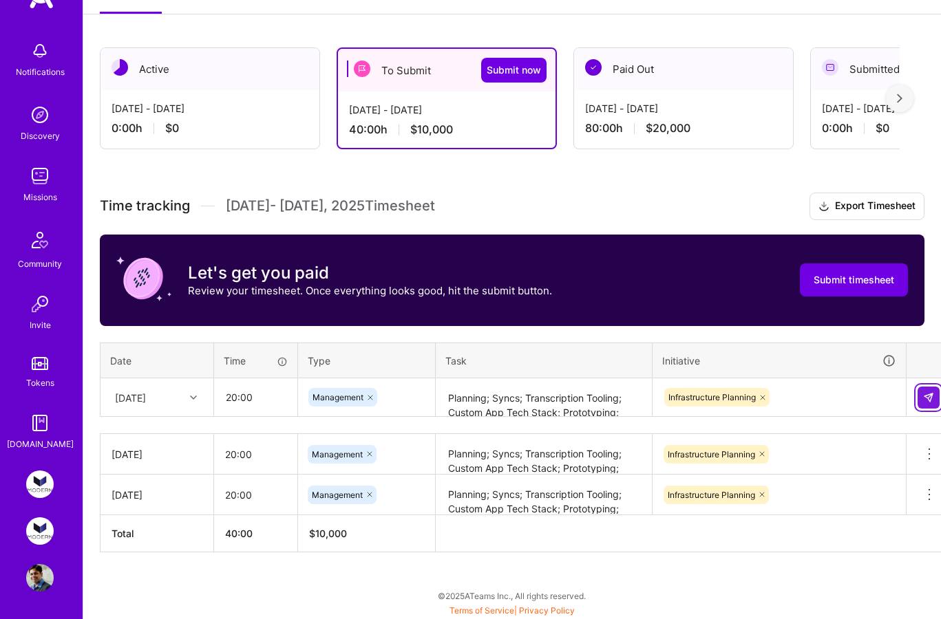
click at [937, 392] on button at bounding box center [929, 398] width 22 height 22
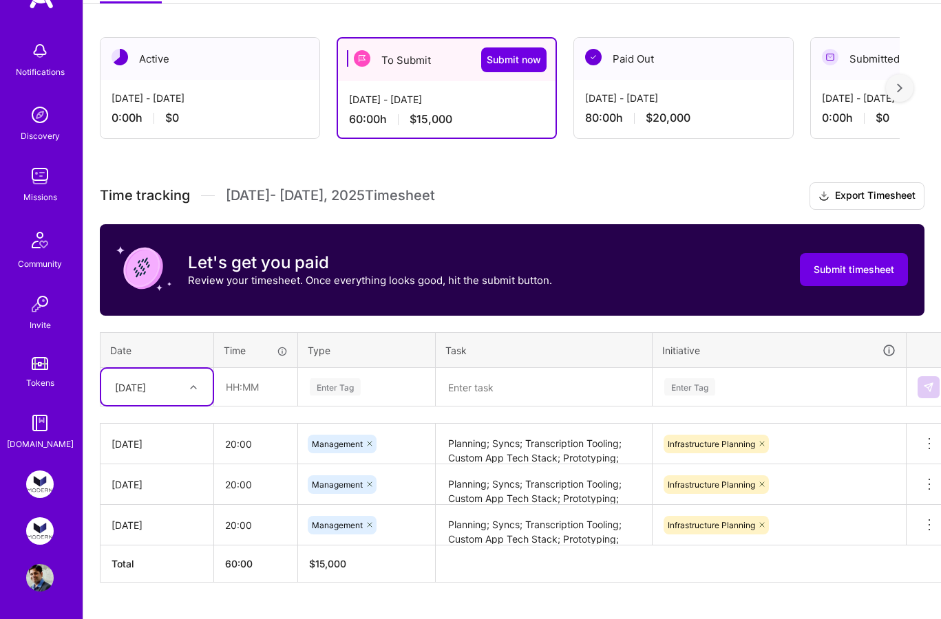
click at [158, 394] on div "[DATE]" at bounding box center [146, 387] width 76 height 23
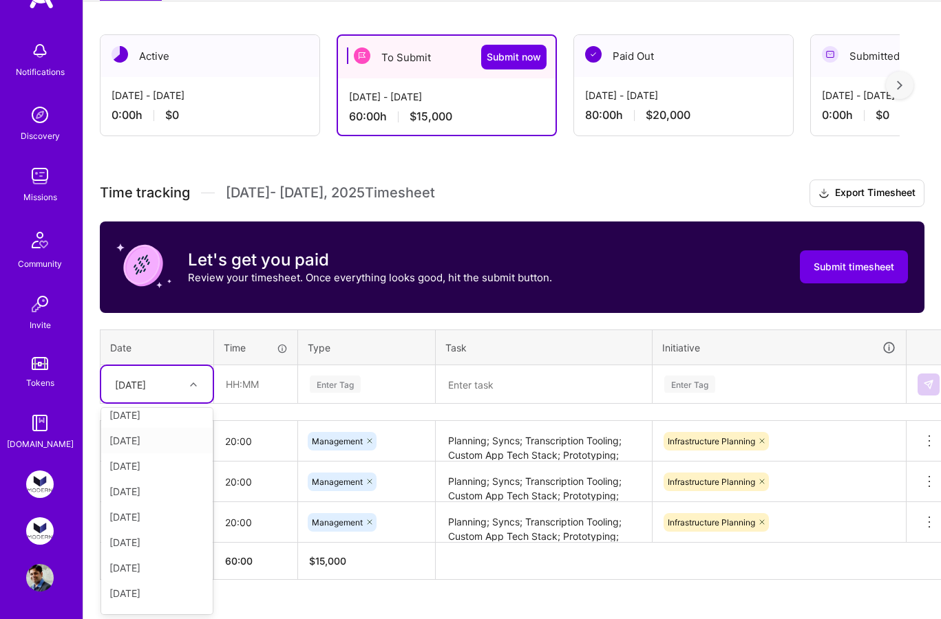
scroll to position [156, 0]
click at [148, 602] on div "[DATE]" at bounding box center [157, 598] width 112 height 25
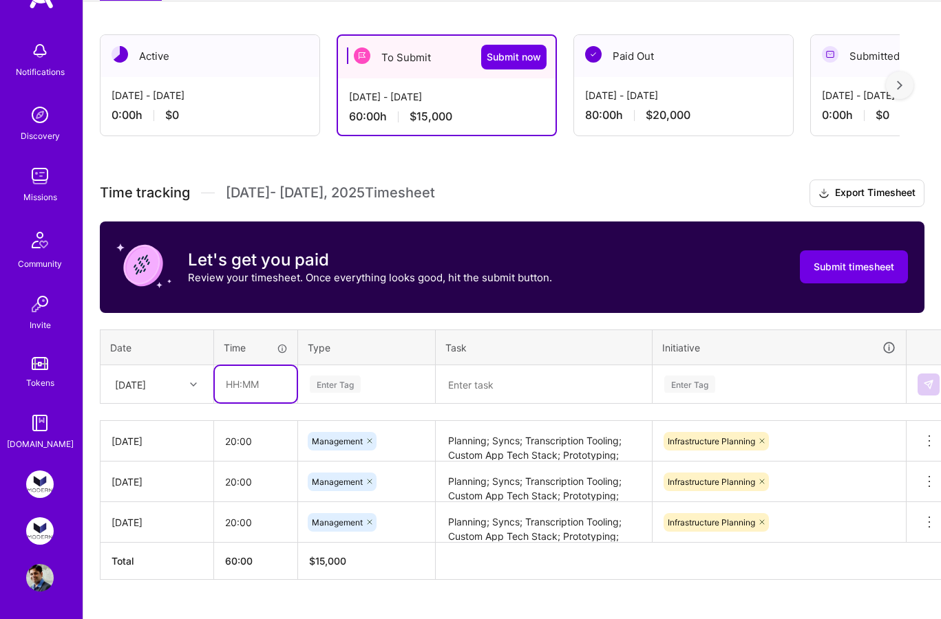
click at [255, 385] on input "text" at bounding box center [256, 384] width 82 height 36
click at [230, 380] on input "10:00" at bounding box center [256, 384] width 82 height 36
type input "20:00"
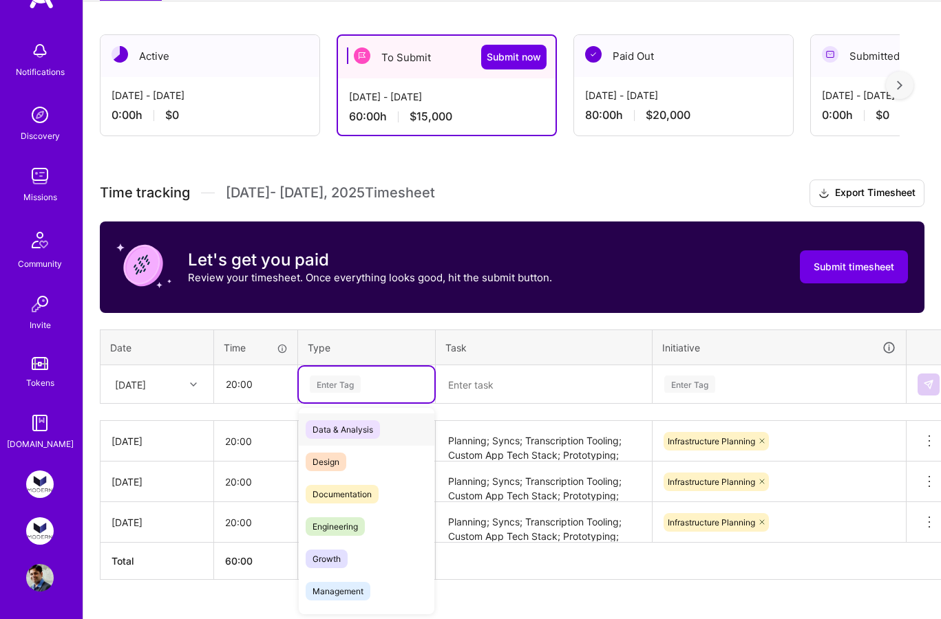
click at [377, 384] on div "Enter Tag" at bounding box center [366, 384] width 116 height 17
click at [375, 589] on div "Management" at bounding box center [367, 591] width 136 height 32
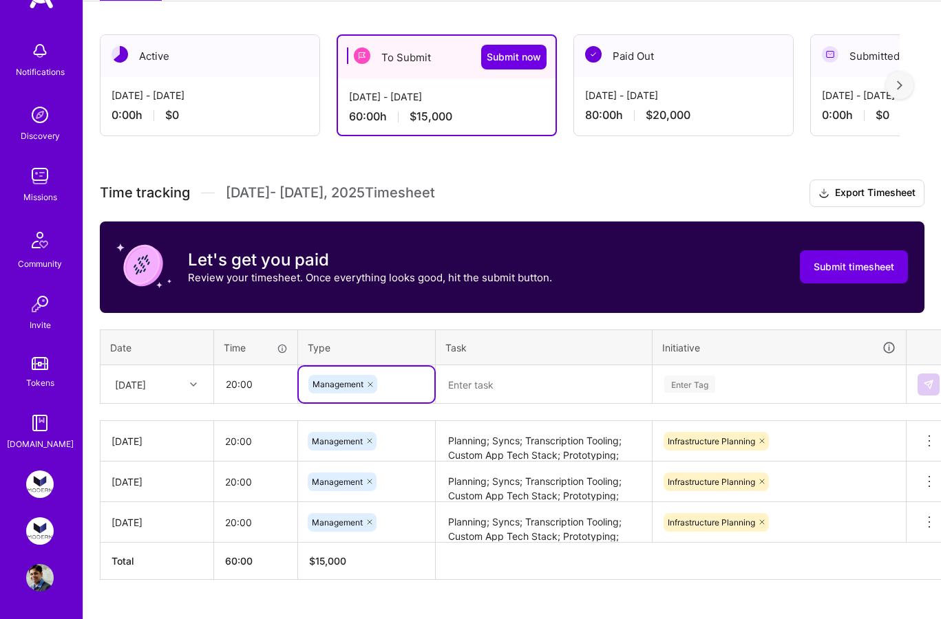
click at [518, 380] on textarea at bounding box center [543, 385] width 213 height 36
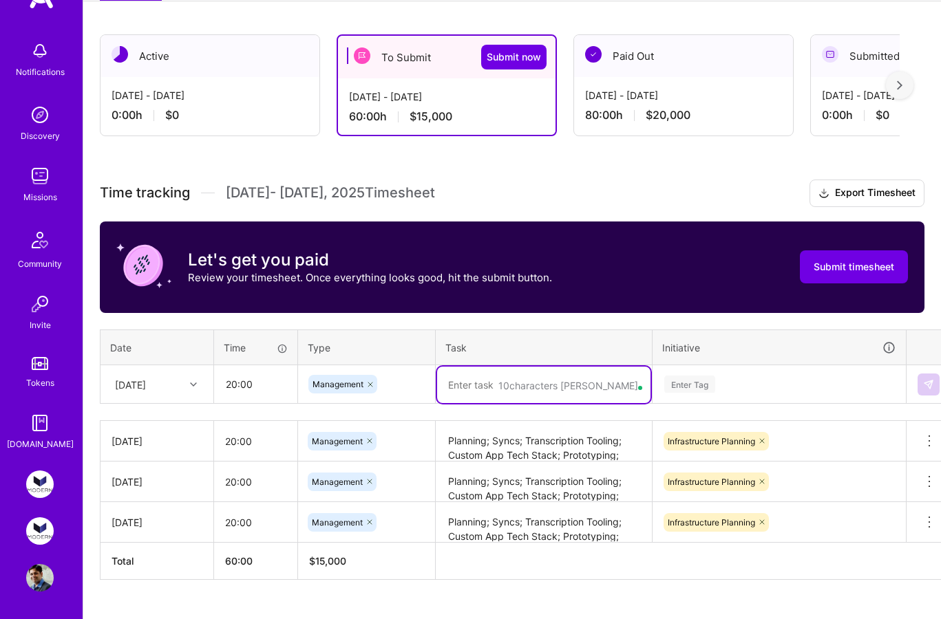
paste textarea "Planning; Syncs; Transcription Tooling; Custom App Tech Stack; Prototyping; Doc…"
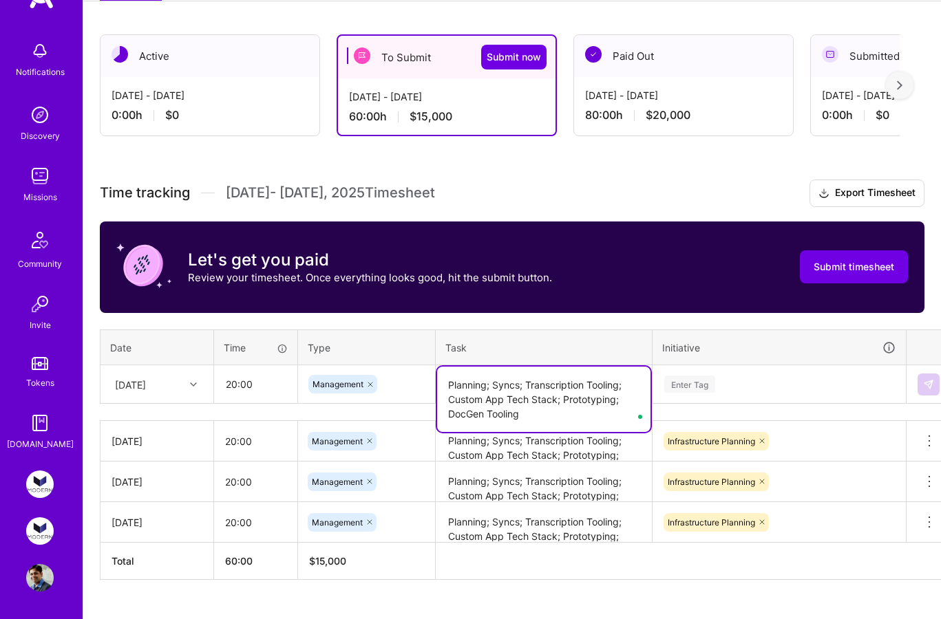
type textarea "Planning; Syncs; Transcription Tooling; Custom App Tech Stack; Prototyping; Doc…"
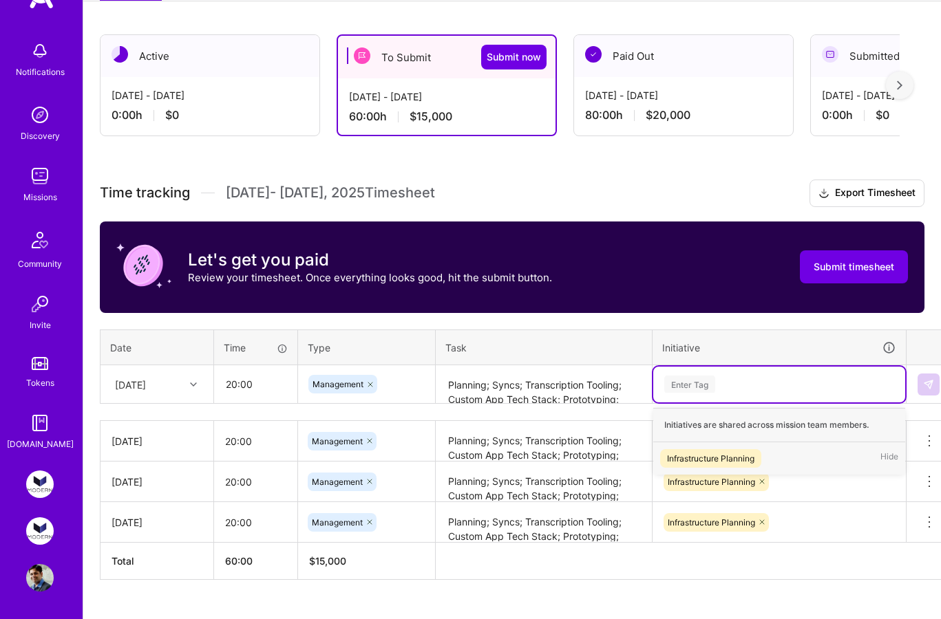
click at [770, 382] on div "Enter Tag" at bounding box center [779, 384] width 233 height 17
click at [750, 458] on div "Infrastructure Planning" at bounding box center [710, 459] width 87 height 14
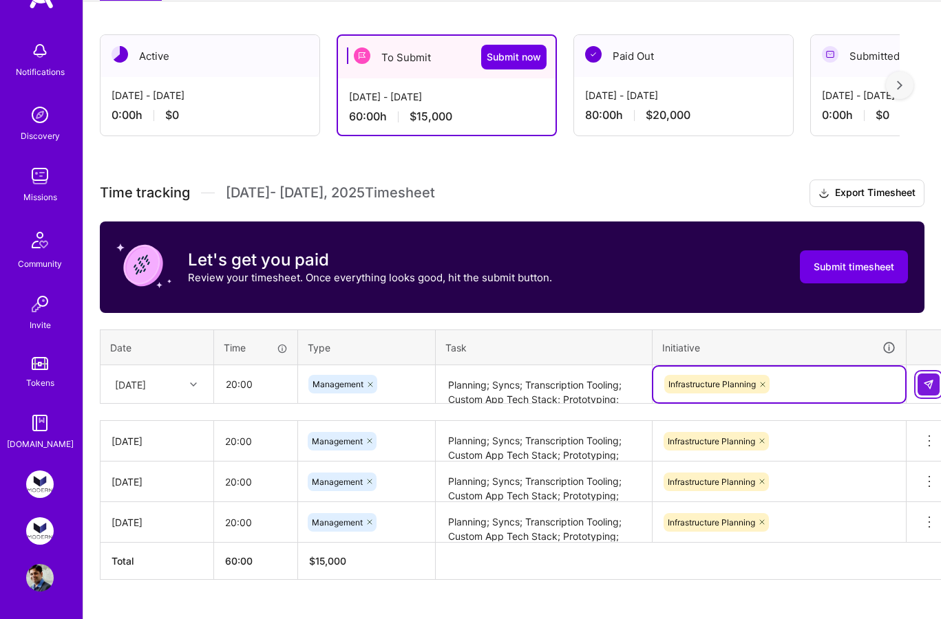
click at [924, 386] on img at bounding box center [928, 384] width 11 height 11
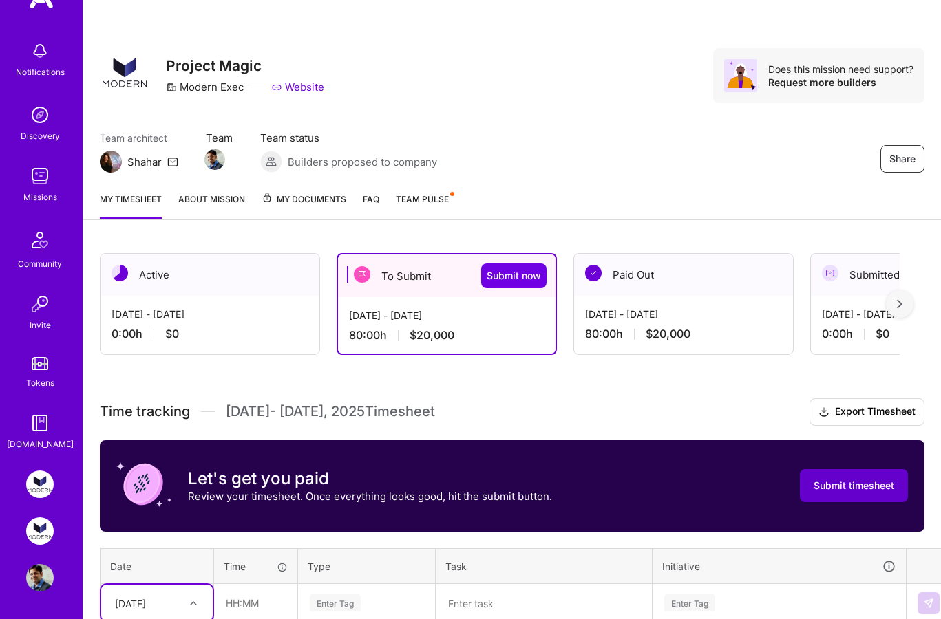
scroll to position [287, 0]
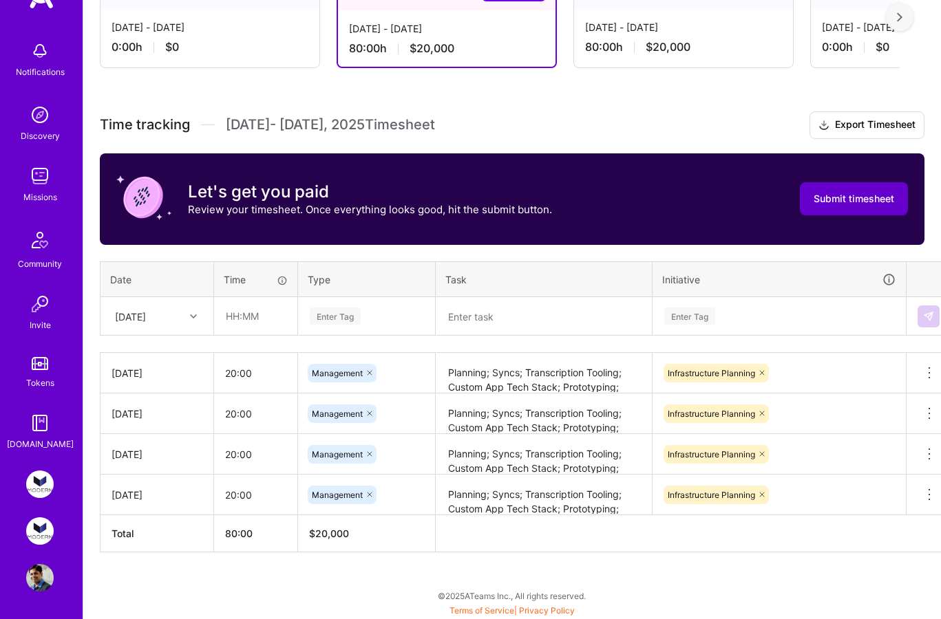
click at [851, 198] on span "Submit timesheet" at bounding box center [854, 199] width 81 height 14
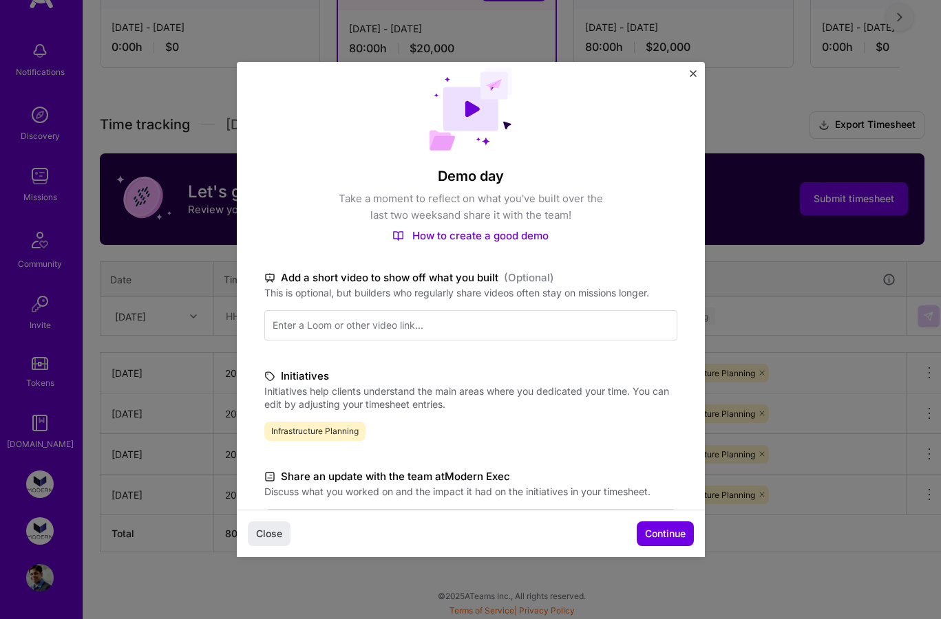
scroll to position [0, 0]
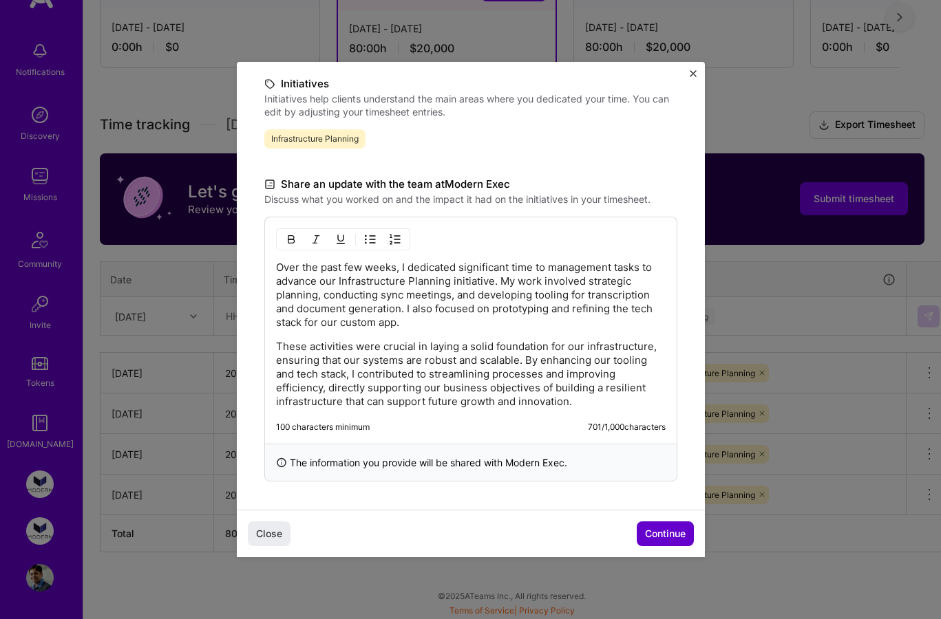
click at [662, 536] on span "Continue" at bounding box center [665, 534] width 41 height 14
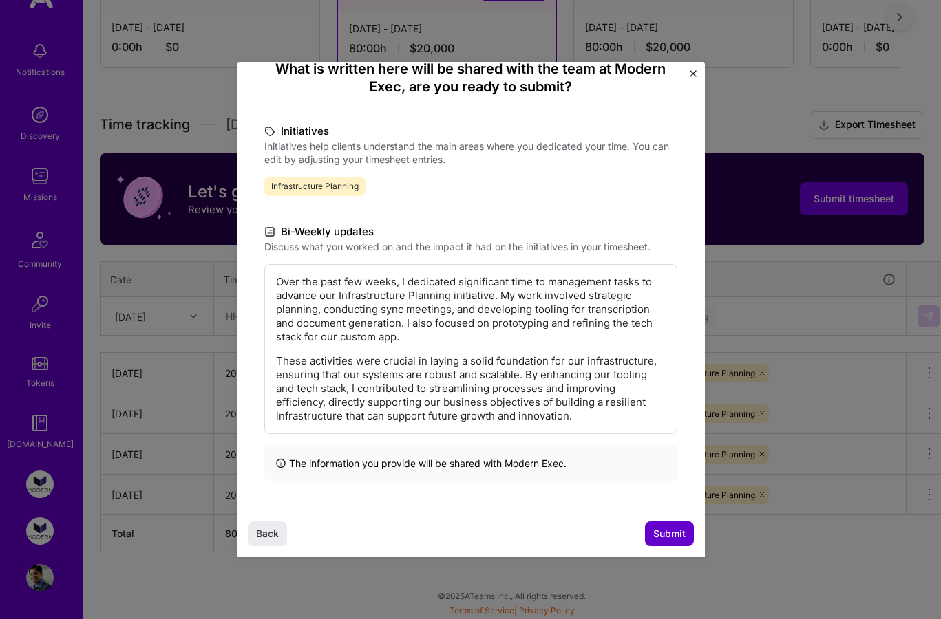
click at [662, 536] on span "Submit" at bounding box center [669, 534] width 32 height 14
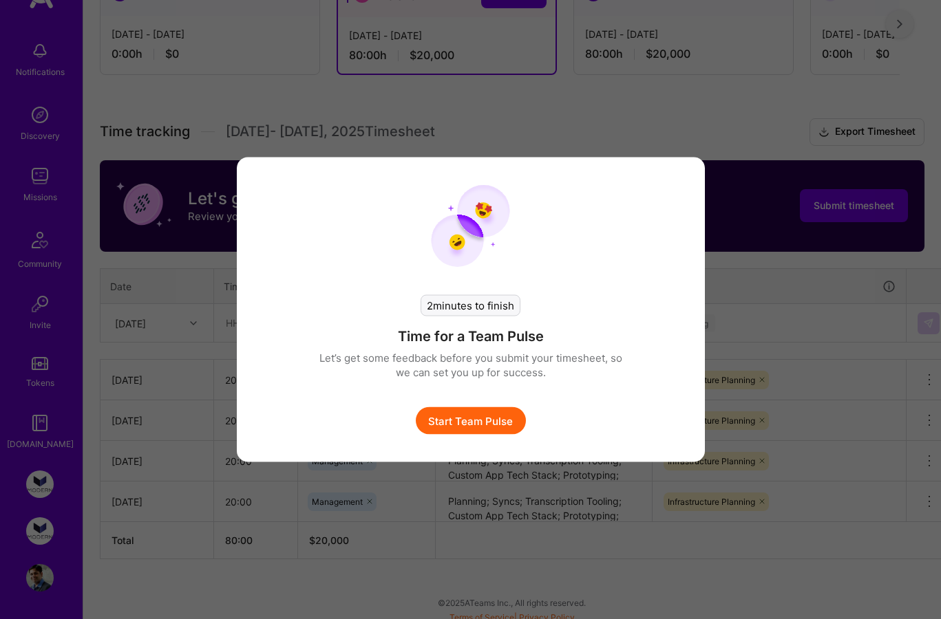
click at [467, 423] on button "Start Team Pulse" at bounding box center [471, 421] width 110 height 28
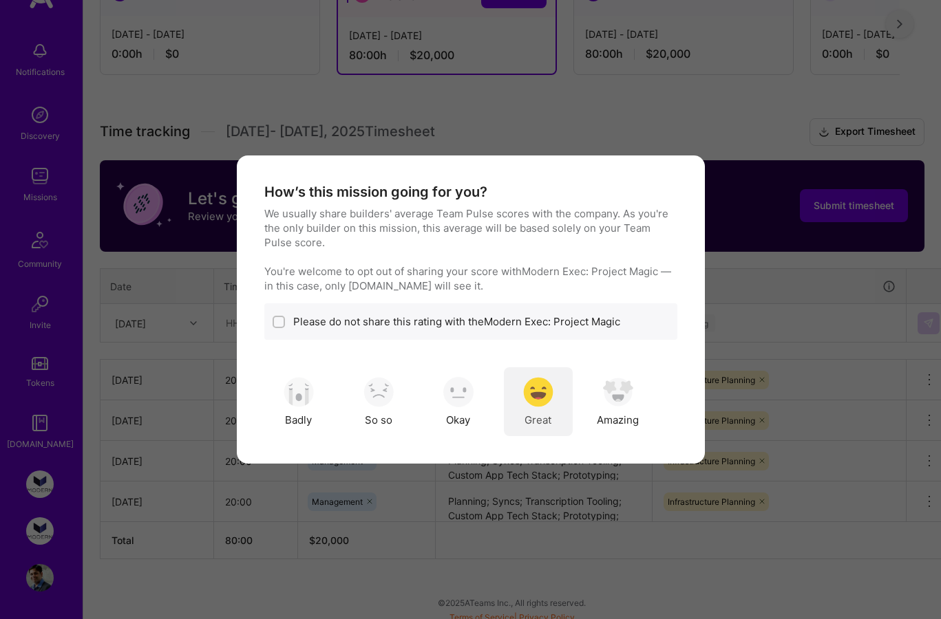
click at [546, 410] on div "Great" at bounding box center [538, 402] width 69 height 69
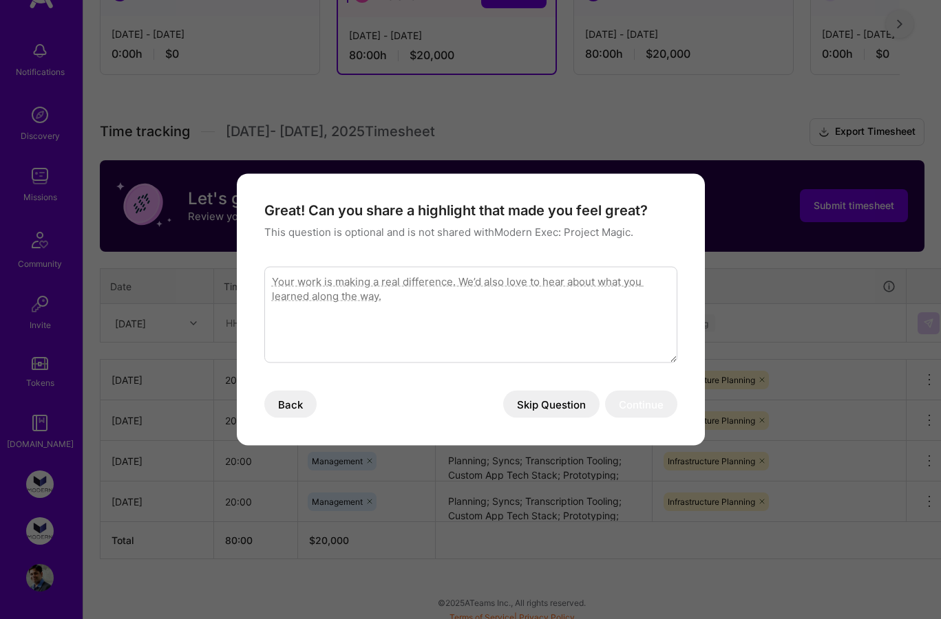
click at [303, 401] on button "Back" at bounding box center [290, 405] width 52 height 28
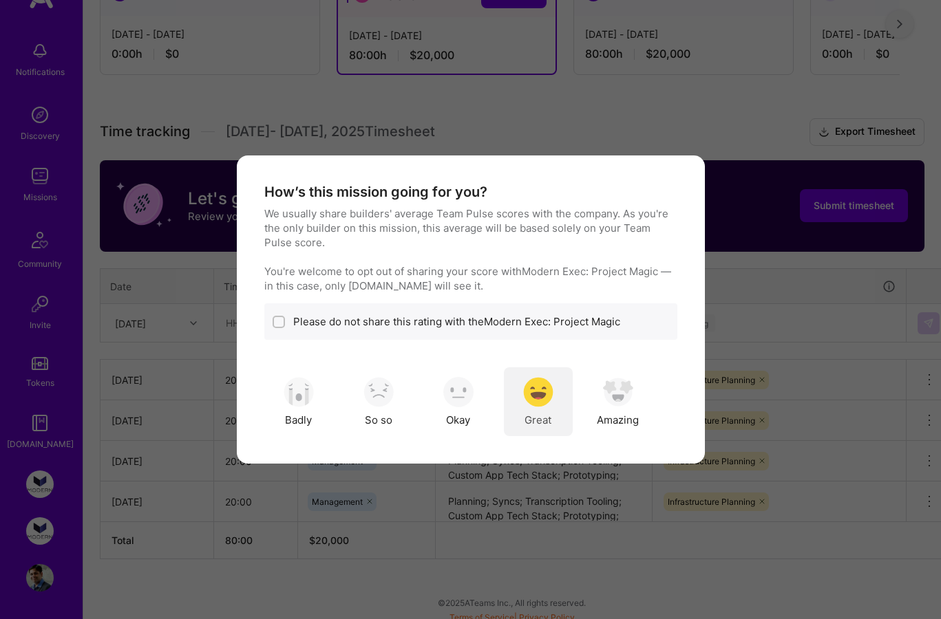
click at [548, 413] on span "Great" at bounding box center [538, 420] width 27 height 14
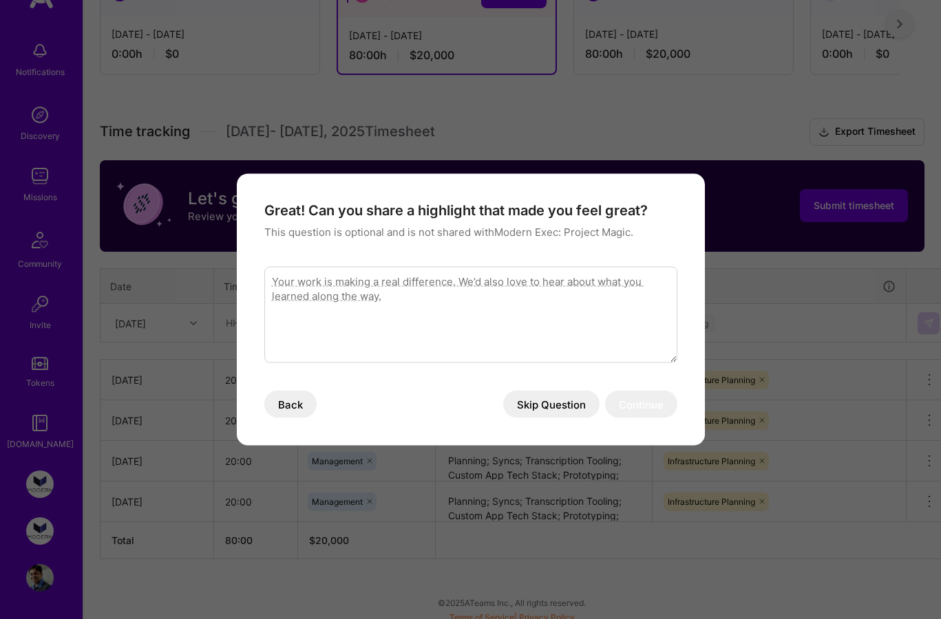
click at [548, 412] on button "Skip Question" at bounding box center [551, 405] width 96 height 28
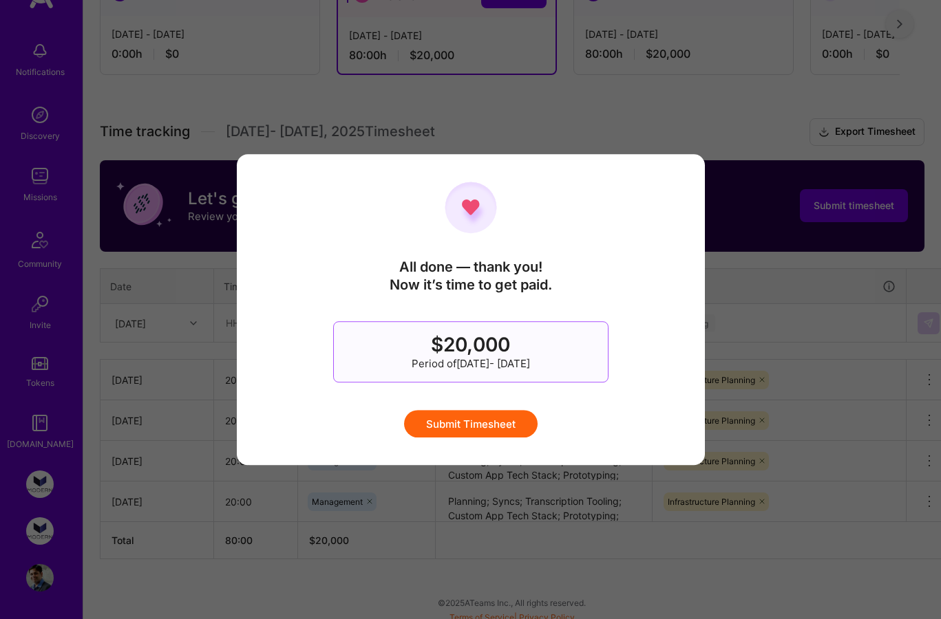
click at [529, 413] on button "Submit Timesheet" at bounding box center [471, 424] width 134 height 28
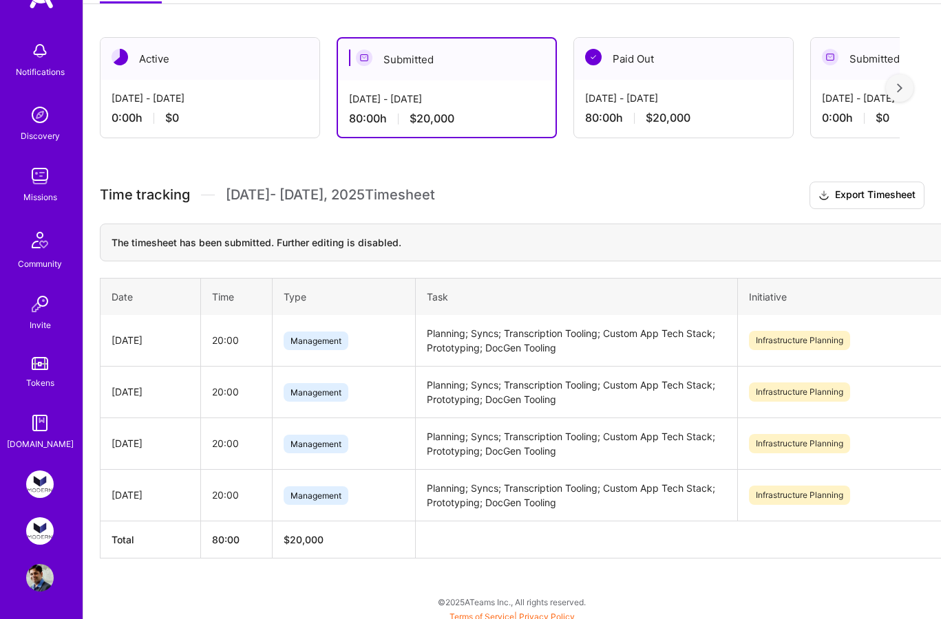
scroll to position [215, 0]
